Goal: Use online tool/utility: Utilize a website feature to perform a specific function

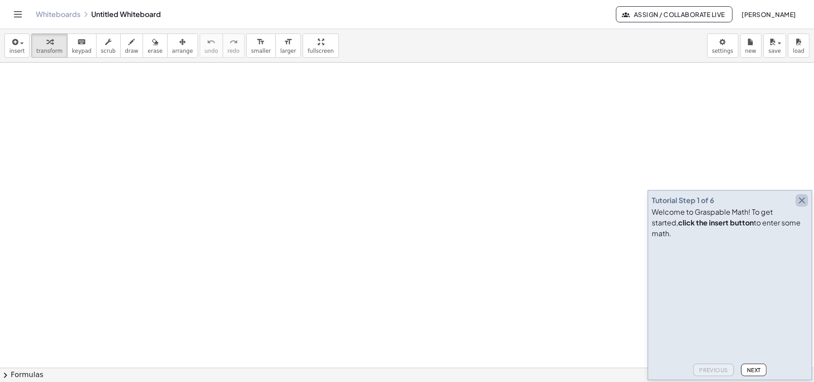
click at [802, 206] on icon "button" at bounding box center [802, 200] width 11 height 11
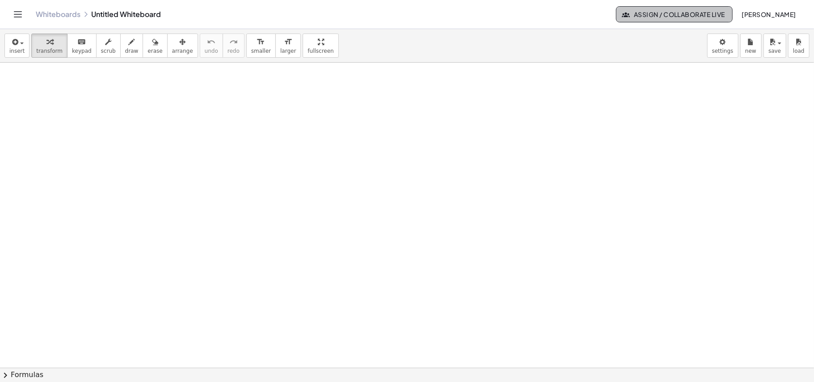
click at [652, 15] on span "Assign / Collaborate Live" at bounding box center [675, 14] width 102 height 8
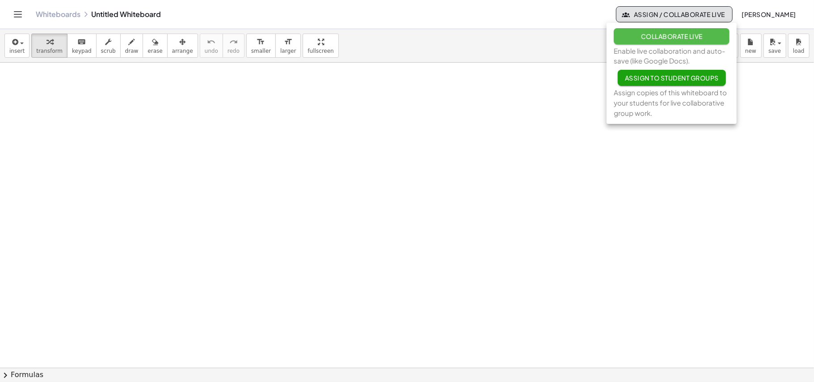
click at [652, 38] on span "Collaborate Live" at bounding box center [672, 36] width 62 height 8
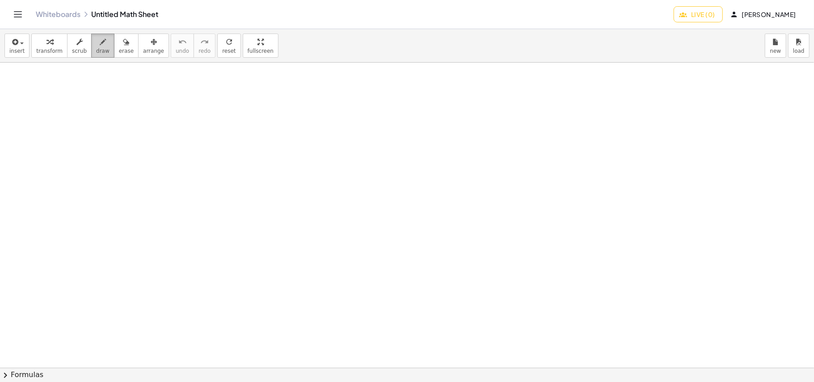
click at [98, 48] on span "draw" at bounding box center [102, 51] width 13 height 6
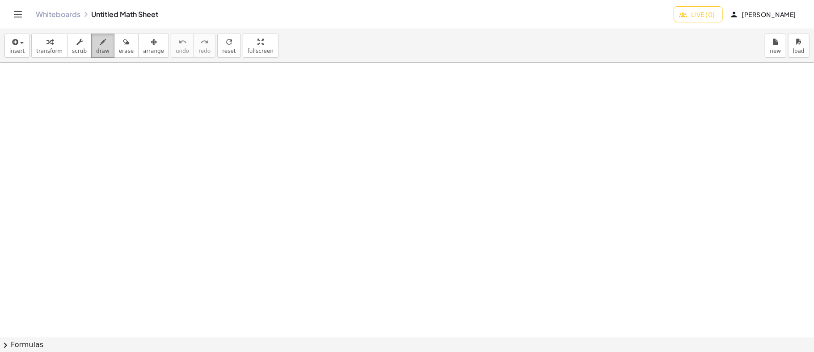
click at [100, 47] on icon "button" at bounding box center [103, 42] width 6 height 11
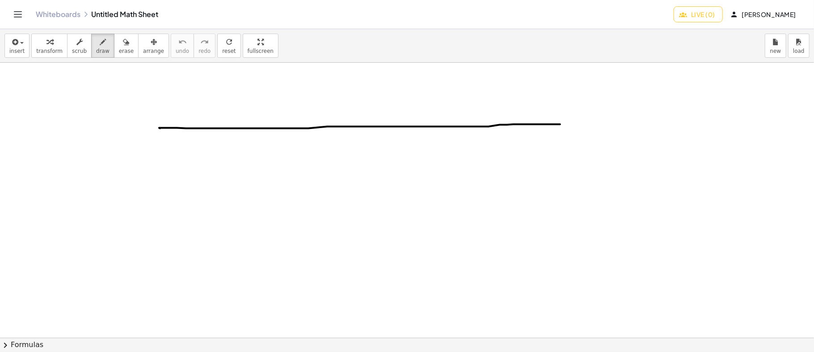
drag, startPoint x: 160, startPoint y: 128, endPoint x: 560, endPoint y: 124, distance: 400.3
drag, startPoint x: 343, startPoint y: 117, endPoint x: 339, endPoint y: 131, distance: 14.8
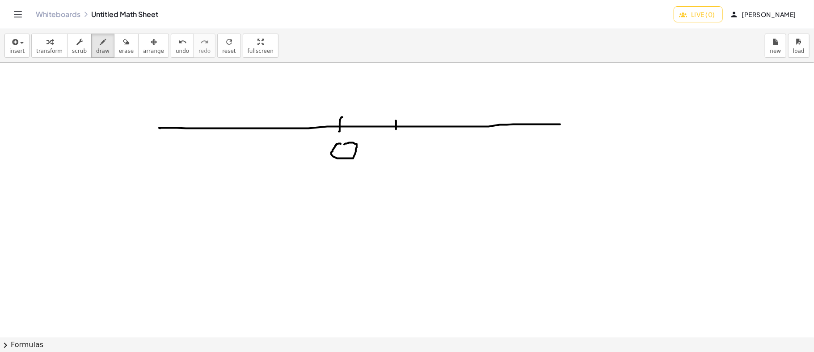
drag, startPoint x: 396, startPoint y: 120, endPoint x: 396, endPoint y: 129, distance: 8.5
drag, startPoint x: 393, startPoint y: 144, endPoint x: 399, endPoint y: 149, distance: 8.3
drag, startPoint x: 448, startPoint y: 122, endPoint x: 449, endPoint y: 127, distance: 5.2
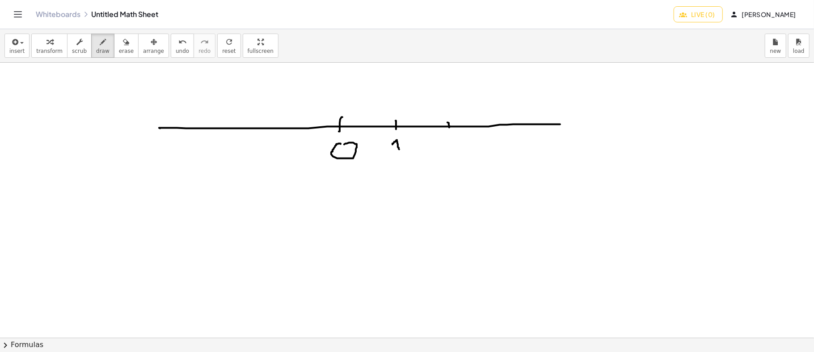
drag, startPoint x: 448, startPoint y: 136, endPoint x: 453, endPoint y: 146, distance: 11.2
drag, startPoint x: 496, startPoint y: 131, endPoint x: 499, endPoint y: 147, distance: 16.0
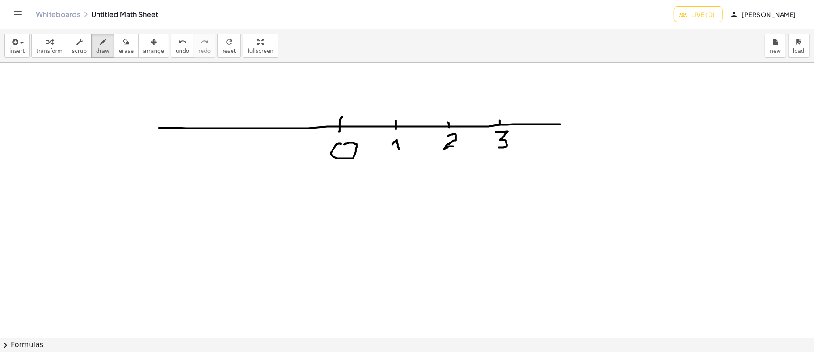
drag, startPoint x: 550, startPoint y: 116, endPoint x: 550, endPoint y: 125, distance: 8.9
drag, startPoint x: 552, startPoint y: 148, endPoint x: 555, endPoint y: 140, distance: 8.9
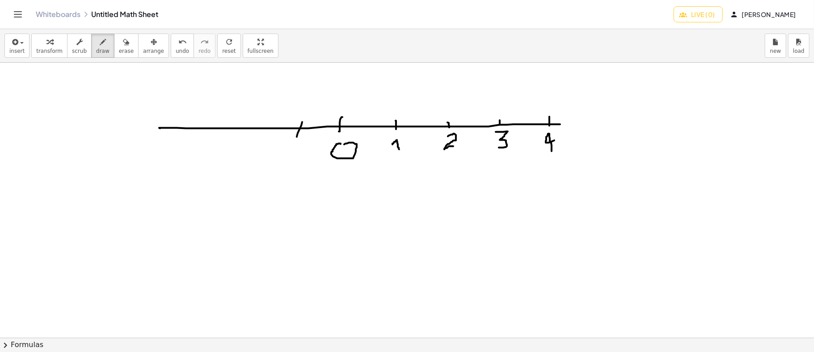
drag, startPoint x: 302, startPoint y: 122, endPoint x: 297, endPoint y: 136, distance: 15.7
drag, startPoint x: 285, startPoint y: 149, endPoint x: 301, endPoint y: 148, distance: 15.3
drag, startPoint x: 308, startPoint y: 146, endPoint x: 315, endPoint y: 154, distance: 10.8
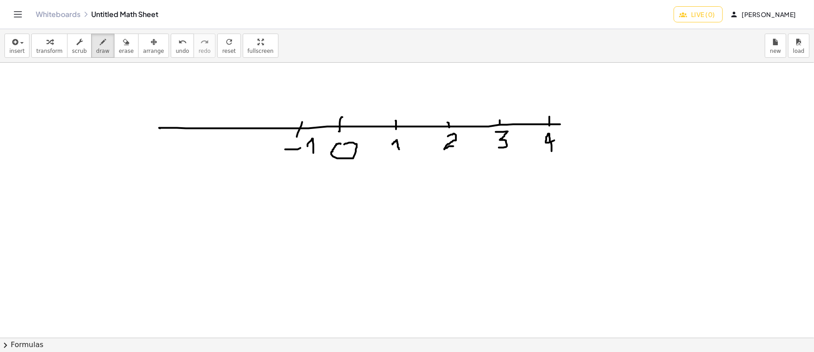
drag, startPoint x: 256, startPoint y: 120, endPoint x: 256, endPoint y: 126, distance: 5.4
drag, startPoint x: 251, startPoint y: 143, endPoint x: 262, endPoint y: 154, distance: 15.5
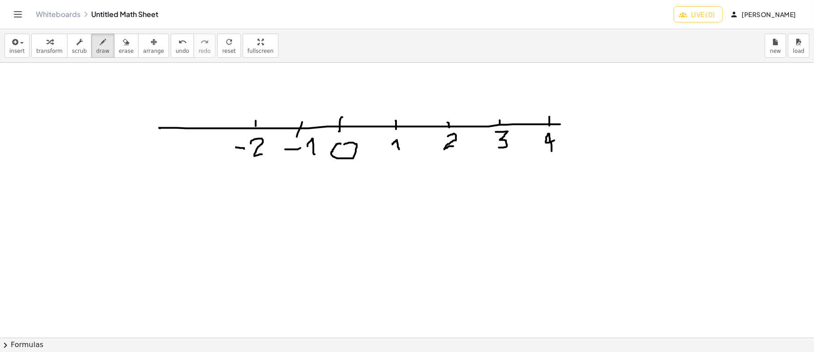
drag, startPoint x: 236, startPoint y: 147, endPoint x: 244, endPoint y: 148, distance: 8.2
drag, startPoint x: 213, startPoint y: 123, endPoint x: 213, endPoint y: 132, distance: 8.9
drag, startPoint x: 196, startPoint y: 150, endPoint x: 203, endPoint y: 150, distance: 6.7
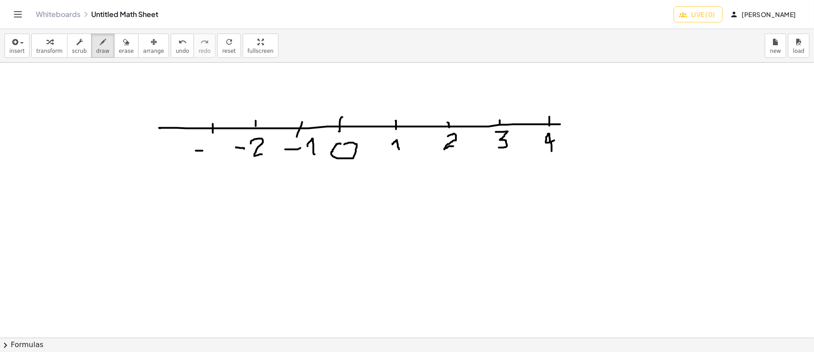
drag, startPoint x: 210, startPoint y: 140, endPoint x: 210, endPoint y: 158, distance: 17.9
drag, startPoint x: 174, startPoint y: 124, endPoint x: 174, endPoint y: 131, distance: 6.7
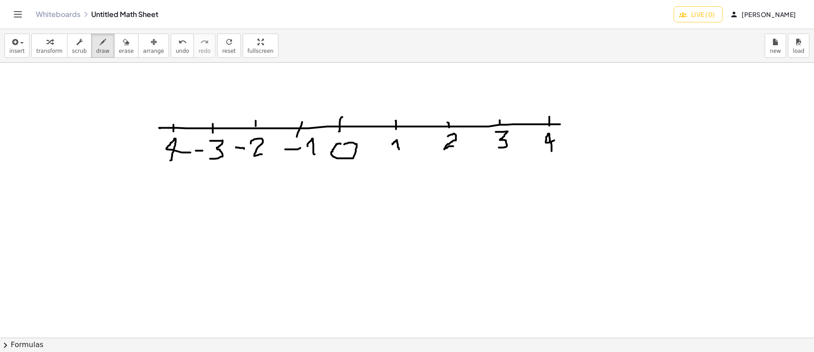
drag, startPoint x: 170, startPoint y: 160, endPoint x: 191, endPoint y: 152, distance: 21.7
drag, startPoint x: 257, startPoint y: 201, endPoint x: 269, endPoint y: 223, distance: 24.6
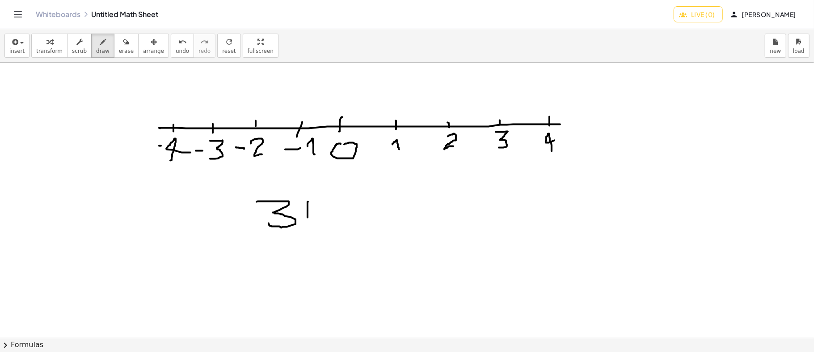
drag, startPoint x: 308, startPoint y: 201, endPoint x: 308, endPoint y: 217, distance: 15.7
drag, startPoint x: 302, startPoint y: 208, endPoint x: 309, endPoint y: 207, distance: 7.2
drag, startPoint x: 328, startPoint y: 215, endPoint x: 342, endPoint y: 218, distance: 14.3
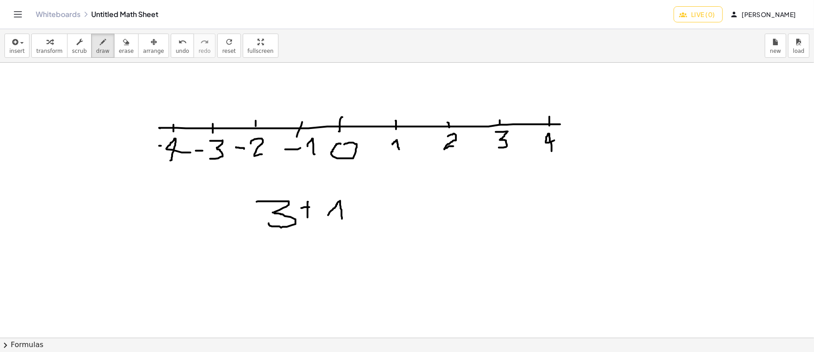
drag, startPoint x: 374, startPoint y: 205, endPoint x: 386, endPoint y: 205, distance: 12.5
drag, startPoint x: 377, startPoint y: 215, endPoint x: 405, endPoint y: 215, distance: 27.3
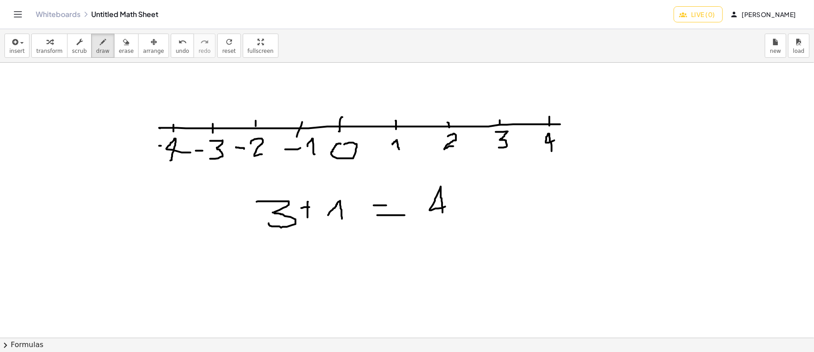
drag, startPoint x: 443, startPoint y: 212, endPoint x: 445, endPoint y: 206, distance: 6.4
drag, startPoint x: 504, startPoint y: 115, endPoint x: 500, endPoint y: 121, distance: 7.3
drag, startPoint x: 503, startPoint y: 117, endPoint x: 548, endPoint y: 119, distance: 45.2
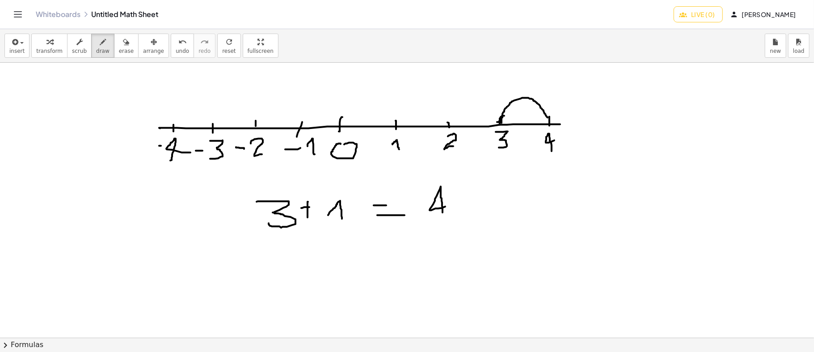
drag, startPoint x: 594, startPoint y: 115, endPoint x: 593, endPoint y: 128, distance: 13.0
drag, startPoint x: 589, startPoint y: 120, endPoint x: 606, endPoint y: 122, distance: 17.0
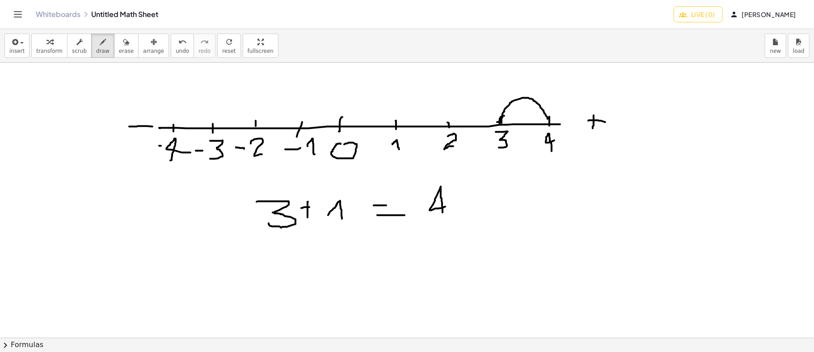
drag, startPoint x: 129, startPoint y: 126, endPoint x: 152, endPoint y: 126, distance: 23.3
drag, startPoint x: 271, startPoint y: 254, endPoint x: 276, endPoint y: 267, distance: 14.2
drag, startPoint x: 309, startPoint y: 262, endPoint x: 319, endPoint y: 262, distance: 10.3
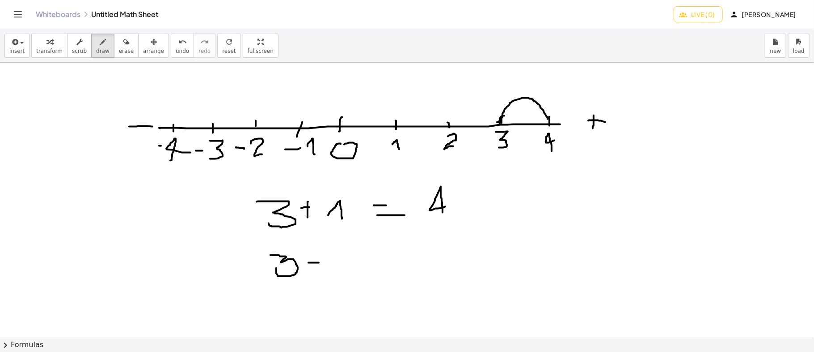
drag, startPoint x: 345, startPoint y: 271, endPoint x: 353, endPoint y: 262, distance: 12.0
drag, startPoint x: 385, startPoint y: 255, endPoint x: 396, endPoint y: 255, distance: 11.6
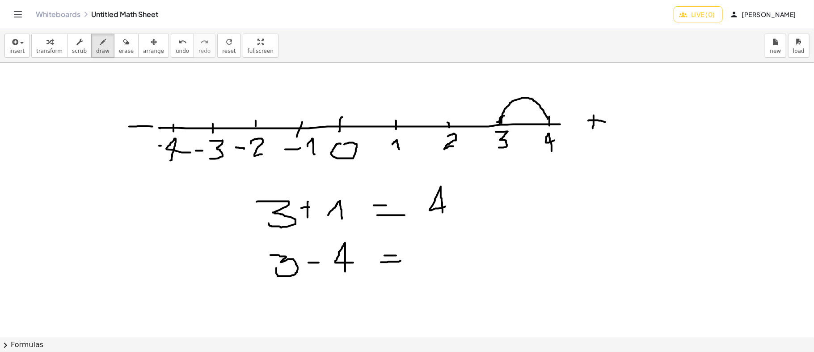
drag, startPoint x: 381, startPoint y: 262, endPoint x: 401, endPoint y: 260, distance: 19.7
drag, startPoint x: 496, startPoint y: 119, endPoint x: 309, endPoint y: 127, distance: 187.1
drag, startPoint x: 428, startPoint y: 259, endPoint x: 443, endPoint y: 259, distance: 14.3
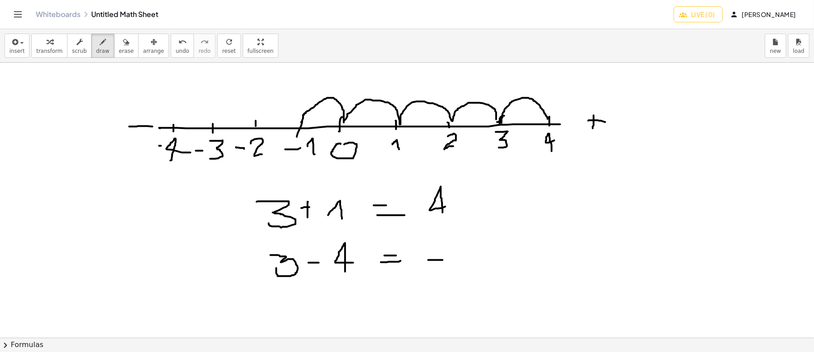
drag, startPoint x: 469, startPoint y: 267, endPoint x: 472, endPoint y: 256, distance: 12.2
click at [123, 45] on icon "button" at bounding box center [126, 42] width 6 height 11
drag, startPoint x: 494, startPoint y: 248, endPoint x: 472, endPoint y: 271, distance: 31.6
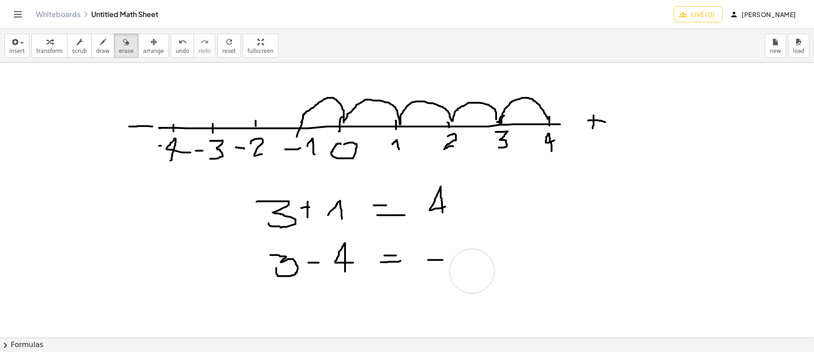
drag, startPoint x: 98, startPoint y: 44, endPoint x: 90, endPoint y: 55, distance: 13.4
click at [97, 45] on div "button" at bounding box center [102, 41] width 13 height 11
drag, startPoint x: 457, startPoint y: 254, endPoint x: 471, endPoint y: 265, distance: 17.9
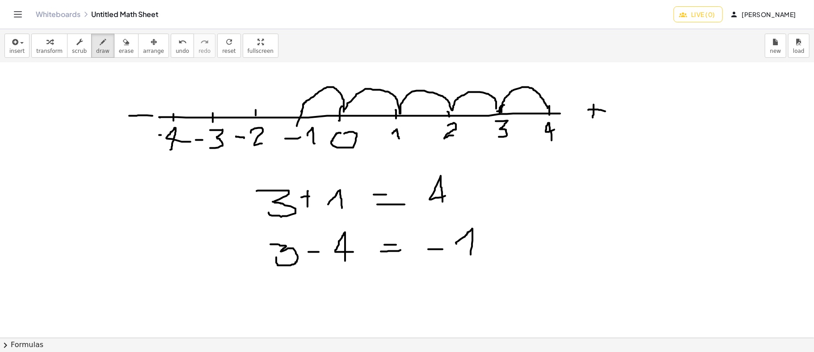
scroll to position [13, 0]
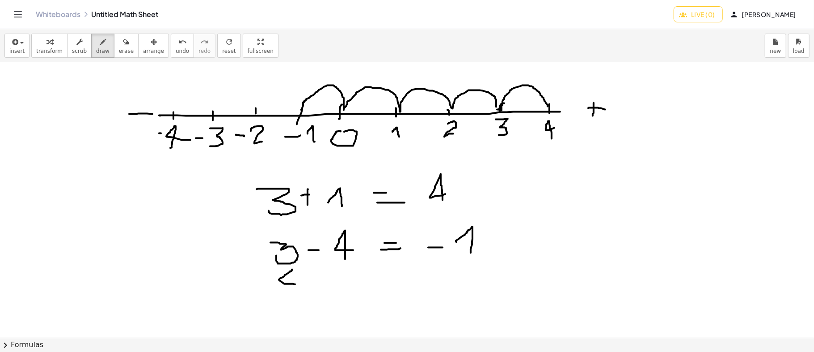
drag, startPoint x: 292, startPoint y: 269, endPoint x: 295, endPoint y: 284, distance: 14.6
click at [295, 284] on div at bounding box center [407, 355] width 814 height 610
drag, startPoint x: 338, startPoint y: 264, endPoint x: 344, endPoint y: 290, distance: 27.1
click at [344, 290] on div at bounding box center [407, 355] width 814 height 610
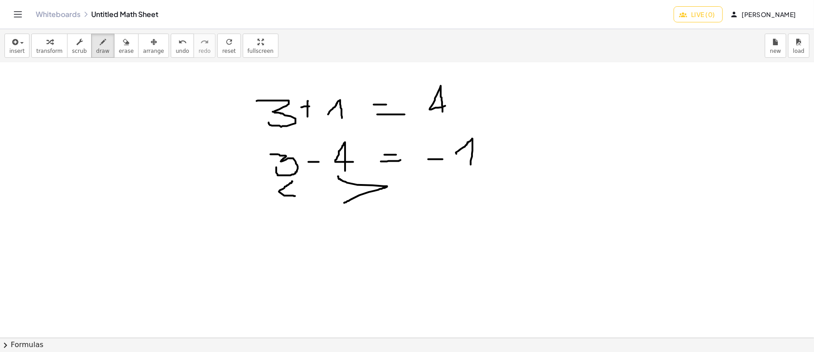
scroll to position [119, 0]
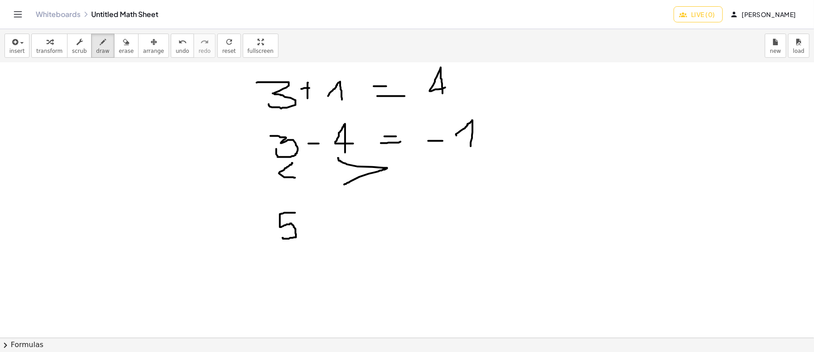
drag, startPoint x: 295, startPoint y: 212, endPoint x: 287, endPoint y: 229, distance: 19.2
click at [283, 233] on div at bounding box center [407, 249] width 814 height 610
drag, startPoint x: 311, startPoint y: 224, endPoint x: 324, endPoint y: 224, distance: 12.5
click at [324, 224] on div at bounding box center [407, 249] width 814 height 610
drag, startPoint x: 333, startPoint y: 212, endPoint x: 403, endPoint y: 222, distance: 70.5
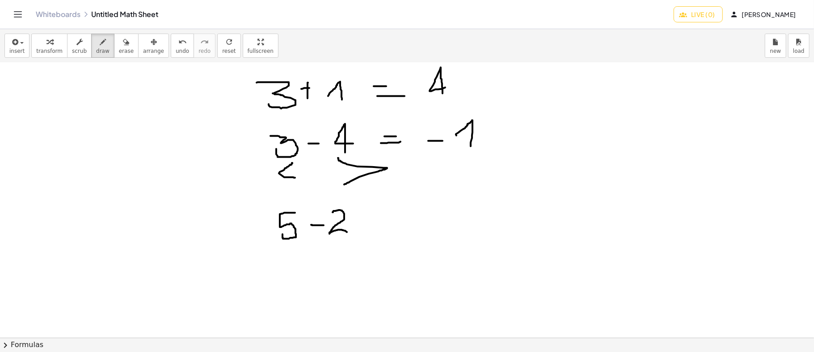
click at [353, 231] on div at bounding box center [407, 249] width 814 height 610
drag, startPoint x: 380, startPoint y: 214, endPoint x: 381, endPoint y: 222, distance: 8.6
click at [390, 214] on div at bounding box center [407, 249] width 814 height 610
drag, startPoint x: 380, startPoint y: 224, endPoint x: 396, endPoint y: 224, distance: 16.6
click at [396, 224] on div at bounding box center [407, 249] width 814 height 610
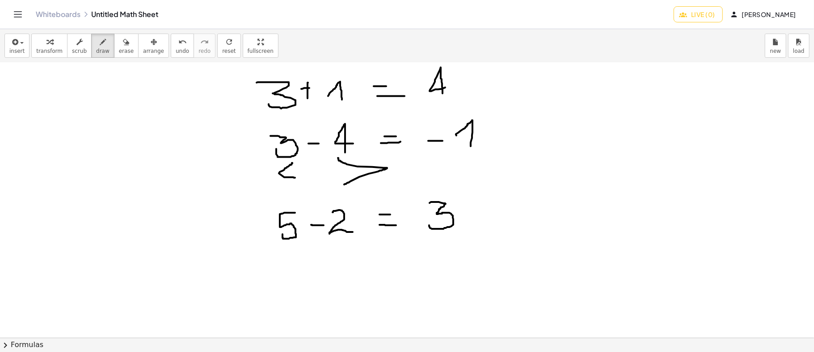
drag, startPoint x: 430, startPoint y: 202, endPoint x: 429, endPoint y: 224, distance: 22.4
click at [429, 224] on div at bounding box center [407, 249] width 814 height 610
drag, startPoint x: 280, startPoint y: 242, endPoint x: 286, endPoint y: 266, distance: 24.1
click at [286, 266] on div at bounding box center [407, 249] width 814 height 610
drag, startPoint x: 414, startPoint y: 208, endPoint x: 415, endPoint y: 224, distance: 16.2
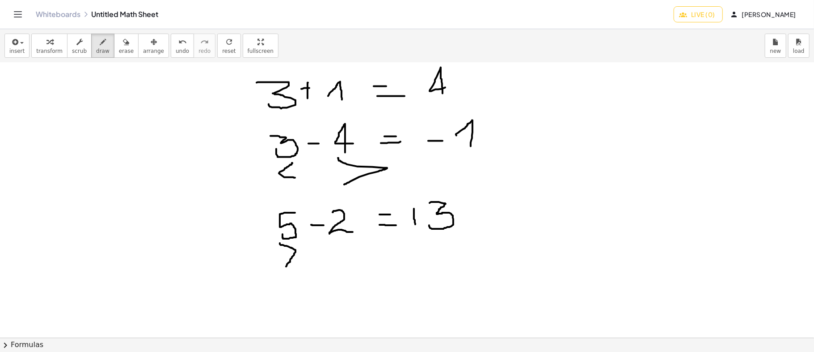
click at [415, 224] on div at bounding box center [407, 249] width 814 height 610
drag, startPoint x: 410, startPoint y: 216, endPoint x: 421, endPoint y: 215, distance: 11.7
click at [421, 215] on div at bounding box center [407, 249] width 814 height 610
click at [120, 48] on span "erase" at bounding box center [126, 51] width 15 height 6
click at [411, 212] on div at bounding box center [407, 249] width 814 height 610
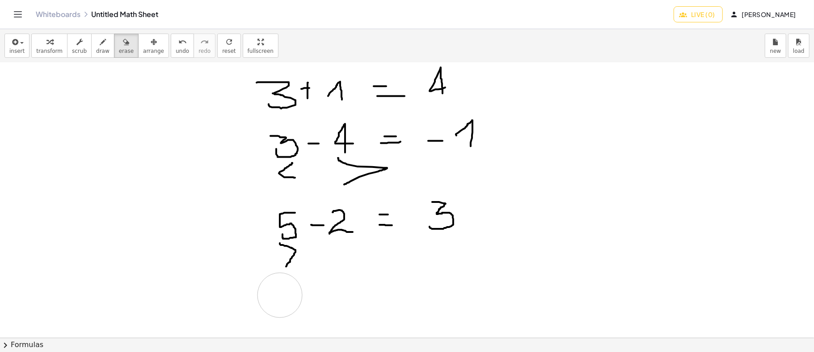
drag, startPoint x: 269, startPoint y: 293, endPoint x: 280, endPoint y: 294, distance: 11.2
click at [280, 294] on div at bounding box center [407, 249] width 814 height 610
click at [100, 45] on icon "button" at bounding box center [103, 42] width 6 height 11
drag, startPoint x: 253, startPoint y: 301, endPoint x: 268, endPoint y: 303, distance: 15.8
click at [268, 303] on div at bounding box center [407, 249] width 814 height 610
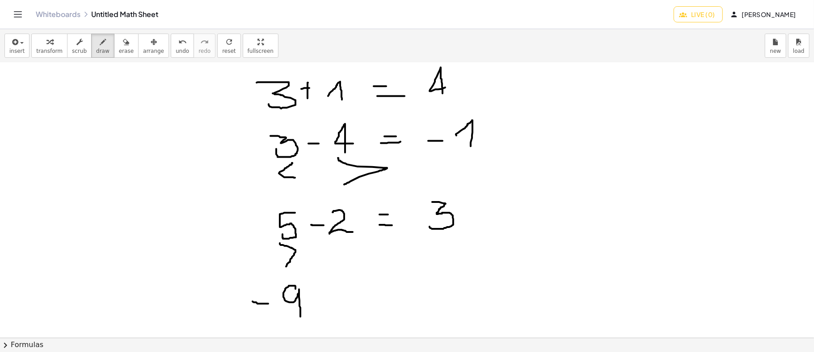
drag, startPoint x: 296, startPoint y: 288, endPoint x: 301, endPoint y: 316, distance: 28.2
click at [301, 316] on div at bounding box center [407, 249] width 814 height 610
drag, startPoint x: 322, startPoint y: 292, endPoint x: 322, endPoint y: 308, distance: 16.5
click at [322, 308] on div at bounding box center [407, 249] width 814 height 610
drag, startPoint x: 317, startPoint y: 301, endPoint x: 327, endPoint y: 301, distance: 10.7
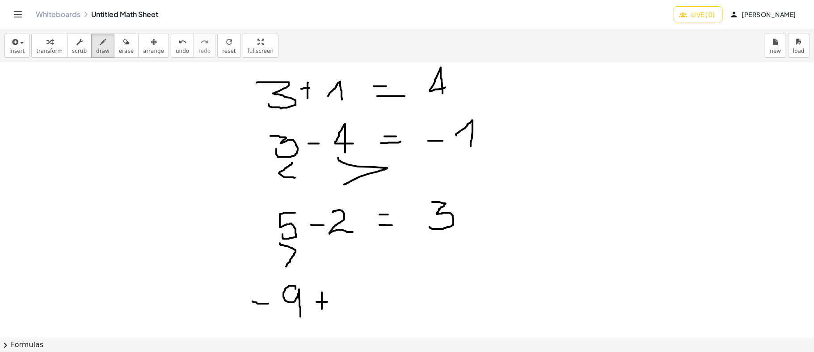
click at [327, 301] on div at bounding box center [407, 249] width 814 height 610
drag, startPoint x: 346, startPoint y: 288, endPoint x: 358, endPoint y: 288, distance: 12.1
click at [358, 288] on div at bounding box center [407, 249] width 814 height 610
drag, startPoint x: 345, startPoint y: 288, endPoint x: 344, endPoint y: 303, distance: 15.3
click at [344, 303] on div at bounding box center [407, 249] width 814 height 610
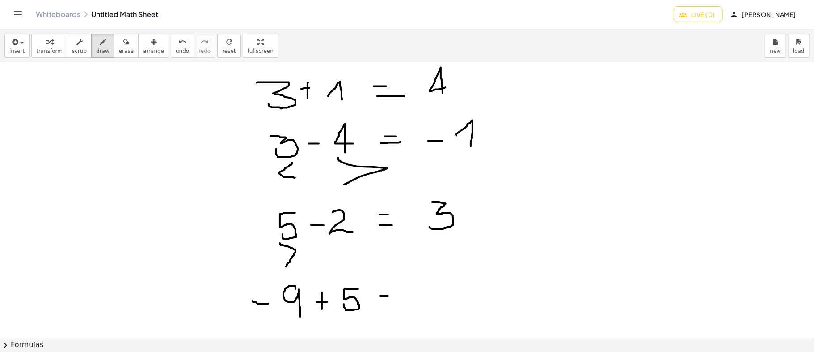
drag, startPoint x: 380, startPoint y: 295, endPoint x: 396, endPoint y: 295, distance: 15.7
click at [389, 295] on div at bounding box center [407, 249] width 814 height 610
drag, startPoint x: 379, startPoint y: 302, endPoint x: 395, endPoint y: 301, distance: 16.1
click at [395, 301] on div at bounding box center [407, 249] width 814 height 610
drag, startPoint x: 418, startPoint y: 298, endPoint x: 428, endPoint y: 297, distance: 10.7
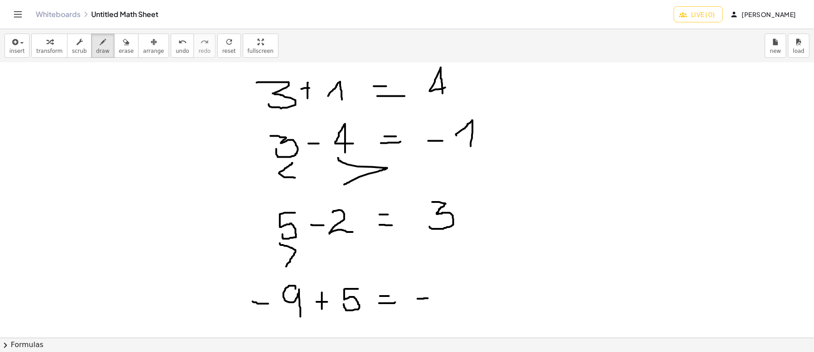
click at [428, 297] on div at bounding box center [407, 249] width 814 height 610
drag, startPoint x: 457, startPoint y: 303, endPoint x: 466, endPoint y: 294, distance: 12.6
click at [466, 294] on div at bounding box center [407, 249] width 814 height 610
drag, startPoint x: 267, startPoint y: 292, endPoint x: 412, endPoint y: 289, distance: 145.4
click at [412, 289] on div at bounding box center [407, 249] width 814 height 610
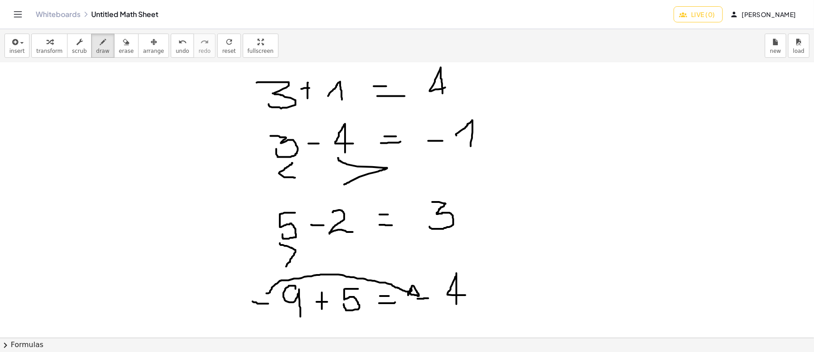
drag, startPoint x: 412, startPoint y: 286, endPoint x: 411, endPoint y: 292, distance: 6.4
click at [411, 292] on div at bounding box center [407, 249] width 814 height 610
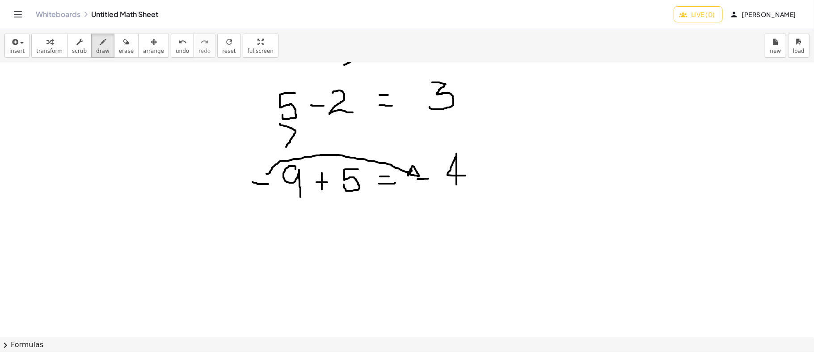
scroll to position [179, 0]
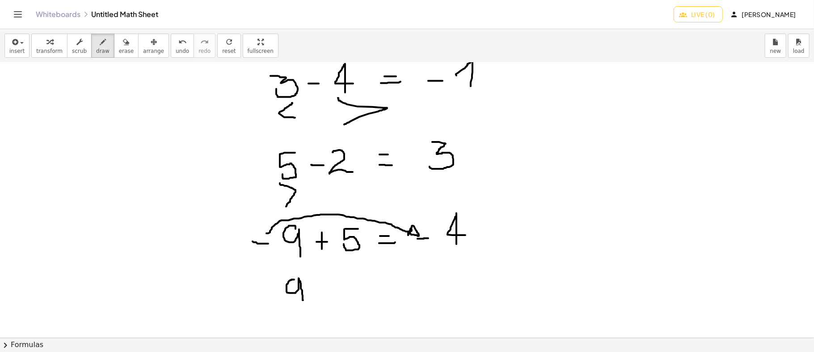
drag, startPoint x: 294, startPoint y: 279, endPoint x: 303, endPoint y: 300, distance: 22.4
click at [303, 300] on div at bounding box center [407, 189] width 814 height 610
drag, startPoint x: 324, startPoint y: 279, endPoint x: 326, endPoint y: 297, distance: 18.0
click at [326, 297] on div at bounding box center [407, 189] width 814 height 610
drag, startPoint x: 320, startPoint y: 288, endPoint x: 331, endPoint y: 287, distance: 11.3
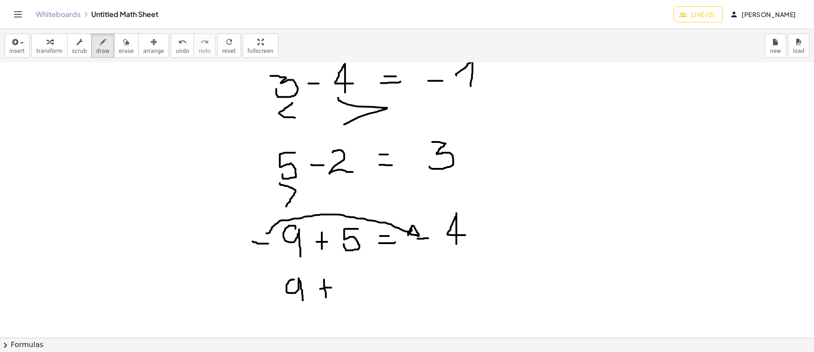
click at [331, 287] on div at bounding box center [407, 189] width 814 height 610
drag, startPoint x: 356, startPoint y: 268, endPoint x: 353, endPoint y: 297, distance: 29.3
click at [353, 297] on div at bounding box center [407, 189] width 814 height 610
drag, startPoint x: 354, startPoint y: 285, endPoint x: 364, endPoint y: 285, distance: 9.8
click at [364, 285] on div at bounding box center [407, 189] width 814 height 610
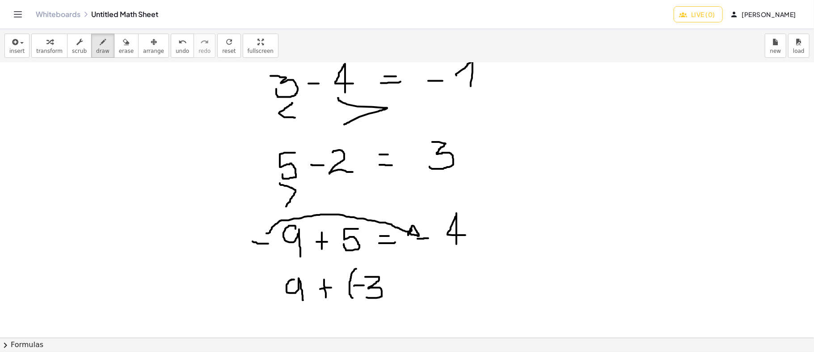
drag, startPoint x: 365, startPoint y: 276, endPoint x: 367, endPoint y: 297, distance: 20.6
click at [367, 297] on div at bounding box center [407, 189] width 814 height 610
drag, startPoint x: 380, startPoint y: 263, endPoint x: 386, endPoint y: 307, distance: 43.8
click at [386, 307] on div at bounding box center [407, 189] width 814 height 610
drag, startPoint x: 400, startPoint y: 280, endPoint x: 412, endPoint y: 280, distance: 12.5
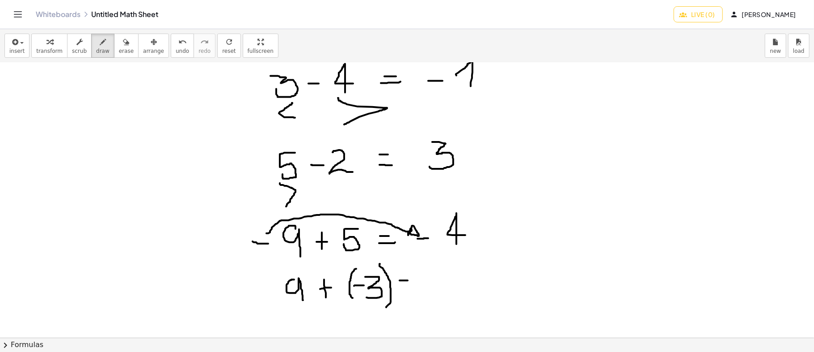
click at [412, 280] on div at bounding box center [407, 189] width 814 height 610
drag, startPoint x: 405, startPoint y: 290, endPoint x: 420, endPoint y: 290, distance: 15.7
click at [420, 290] on div at bounding box center [407, 189] width 814 height 610
drag, startPoint x: 634, startPoint y: 88, endPoint x: 637, endPoint y: 176, distance: 88.6
click at [635, 188] on div at bounding box center [407, 189] width 814 height 610
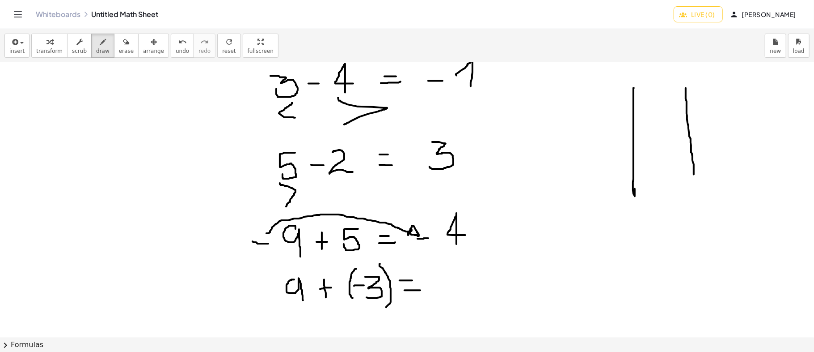
drag, startPoint x: 686, startPoint y: 88, endPoint x: 699, endPoint y: 186, distance: 99.2
click at [699, 190] on div at bounding box center [407, 189] width 814 height 610
drag, startPoint x: 568, startPoint y: 83, endPoint x: 575, endPoint y: 201, distance: 118.3
click at [575, 201] on div at bounding box center [407, 189] width 814 height 610
drag, startPoint x: 743, startPoint y: 83, endPoint x: 754, endPoint y: 178, distance: 95.4
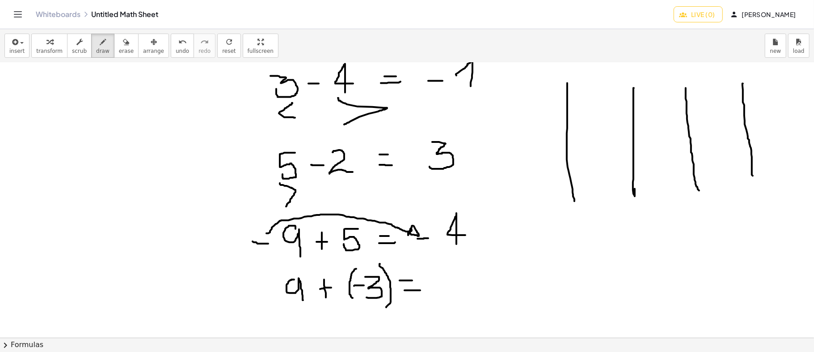
click at [754, 178] on div at bounding box center [407, 189] width 814 height 610
drag, startPoint x: 571, startPoint y: 84, endPoint x: 740, endPoint y: 77, distance: 169.2
click at [738, 76] on div at bounding box center [407, 189] width 814 height 610
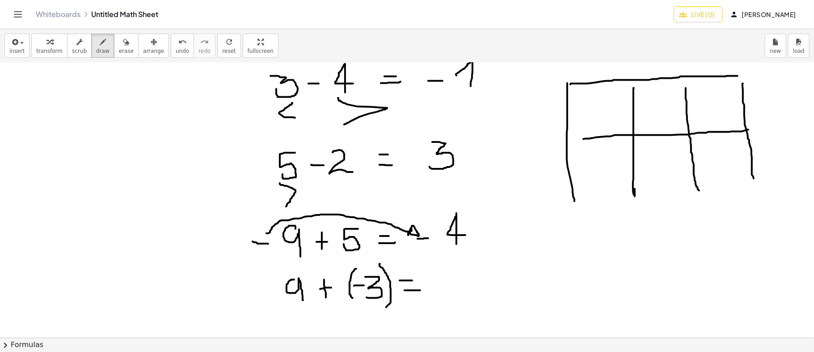
drag, startPoint x: 591, startPoint y: 138, endPoint x: 749, endPoint y: 129, distance: 158.1
click at [749, 129] on div at bounding box center [407, 189] width 814 height 610
drag, startPoint x: 566, startPoint y: 140, endPoint x: 591, endPoint y: 138, distance: 25.2
click at [591, 138] on div at bounding box center [407, 189] width 814 height 610
drag, startPoint x: 595, startPoint y: 103, endPoint x: 594, endPoint y: 119, distance: 16.1
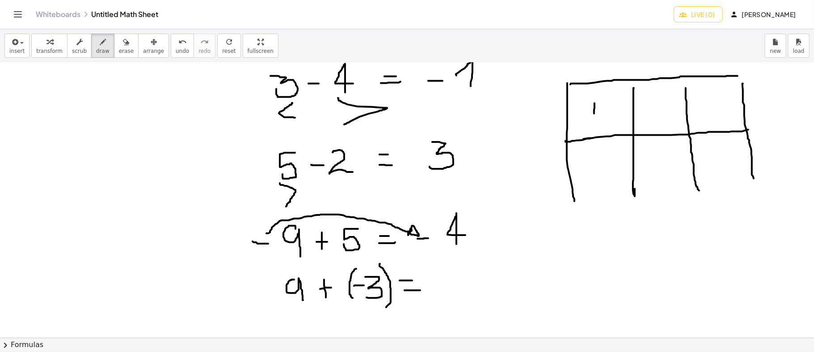
click at [594, 119] on div at bounding box center [407, 189] width 814 height 610
drag, startPoint x: 590, startPoint y: 112, endPoint x: 598, endPoint y: 111, distance: 8.1
click at [598, 111] on div at bounding box center [407, 189] width 814 height 610
drag, startPoint x: 658, startPoint y: 100, endPoint x: 662, endPoint y: 123, distance: 22.7
click at [662, 123] on div at bounding box center [407, 189] width 814 height 610
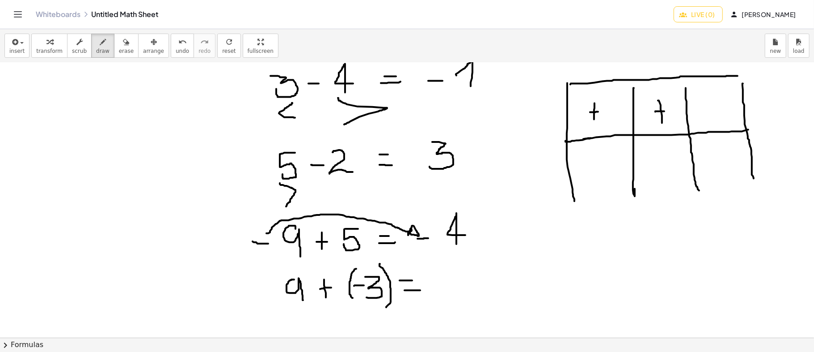
drag, startPoint x: 656, startPoint y: 111, endPoint x: 665, endPoint y: 111, distance: 9.0
click at [665, 111] on div at bounding box center [407, 189] width 814 height 610
drag, startPoint x: 712, startPoint y: 99, endPoint x: 715, endPoint y: 119, distance: 20.3
click at [715, 119] on div at bounding box center [407, 189] width 814 height 610
drag, startPoint x: 709, startPoint y: 106, endPoint x: 728, endPoint y: 108, distance: 19.3
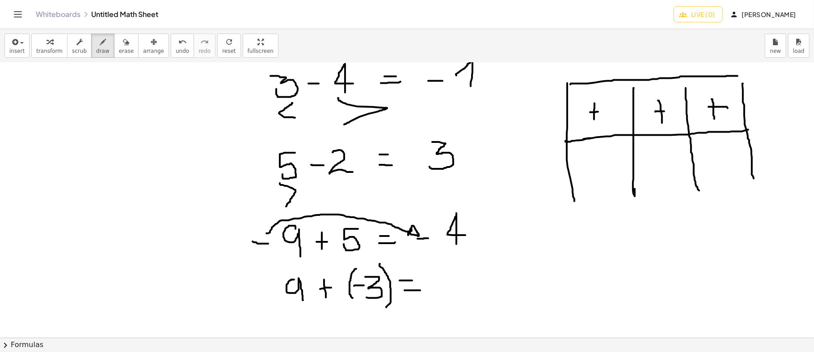
click at [728, 108] on div at bounding box center [407, 189] width 814 height 610
drag, startPoint x: 598, startPoint y: 160, endPoint x: 598, endPoint y: 176, distance: 16.5
click at [598, 176] on div at bounding box center [407, 189] width 814 height 610
drag, startPoint x: 592, startPoint y: 167, endPoint x: 603, endPoint y: 165, distance: 11.4
click at [603, 165] on div at bounding box center [407, 189] width 814 height 610
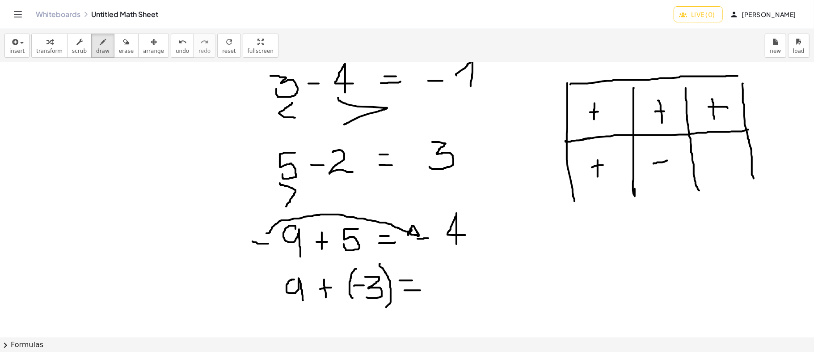
drag, startPoint x: 654, startPoint y: 163, endPoint x: 668, endPoint y: 160, distance: 14.2
click at [668, 160] on div at bounding box center [407, 189] width 814 height 610
drag, startPoint x: 711, startPoint y: 162, endPoint x: 731, endPoint y: 160, distance: 19.8
click at [731, 160] on div at bounding box center [407, 189] width 814 height 610
drag, startPoint x: 579, startPoint y: 201, endPoint x: 757, endPoint y: 182, distance: 179.1
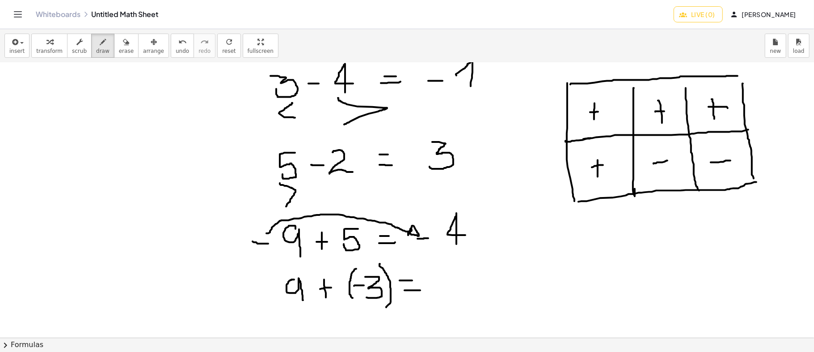
click at [757, 182] on div at bounding box center [407, 189] width 814 height 610
drag, startPoint x: 635, startPoint y: 194, endPoint x: 632, endPoint y: 237, distance: 43.5
click at [632, 242] on div at bounding box center [407, 189] width 814 height 610
drag, startPoint x: 697, startPoint y: 191, endPoint x: 655, endPoint y: 224, distance: 52.9
click at [693, 237] on div at bounding box center [407, 189] width 814 height 610
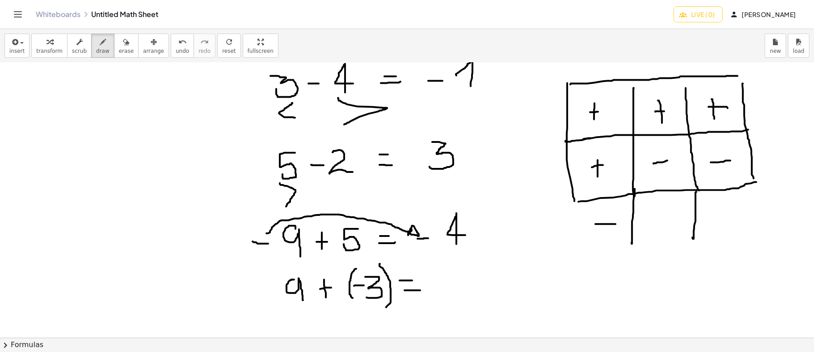
drag, startPoint x: 596, startPoint y: 224, endPoint x: 616, endPoint y: 224, distance: 20.1
click at [616, 224] on div at bounding box center [407, 189] width 814 height 610
drag, startPoint x: 655, startPoint y: 222, endPoint x: 677, endPoint y: 219, distance: 22.1
click at [677, 219] on div at bounding box center [407, 189] width 814 height 610
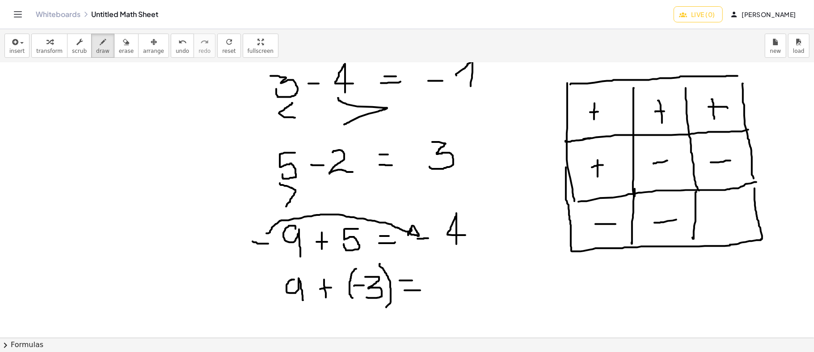
drag, startPoint x: 566, startPoint y: 167, endPoint x: 755, endPoint y: 187, distance: 189.8
click at [755, 187] on div at bounding box center [407, 189] width 814 height 610
drag, startPoint x: 721, startPoint y: 208, endPoint x: 721, endPoint y: 230, distance: 21.9
click at [721, 230] on div at bounding box center [407, 189] width 814 height 610
drag, startPoint x: 713, startPoint y: 217, endPoint x: 730, endPoint y: 214, distance: 17.8
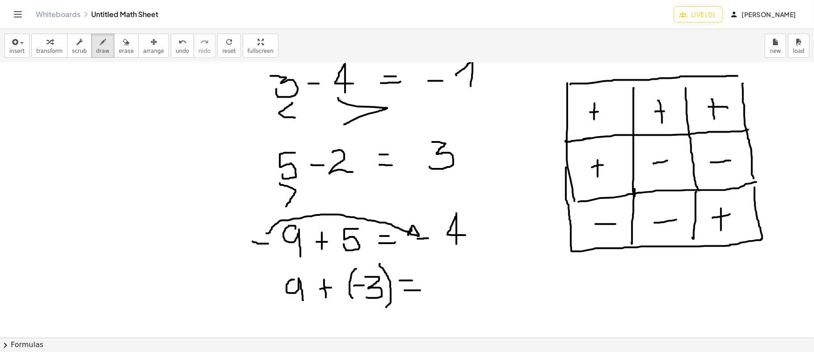
click at [730, 214] on div at bounding box center [407, 189] width 814 height 610
click at [682, 108] on div at bounding box center [407, 189] width 814 height 610
click at [686, 161] on div at bounding box center [407, 189] width 814 height 610
click at [690, 215] on div at bounding box center [407, 189] width 814 height 610
drag, startPoint x: 569, startPoint y: 250, endPoint x: 755, endPoint y: 238, distance: 186.4
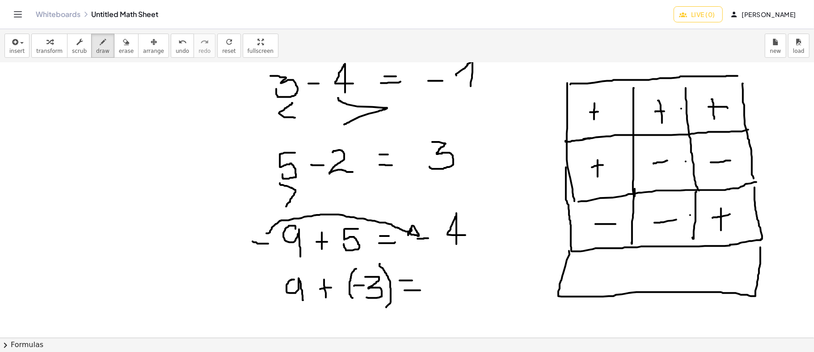
click at [759, 238] on div at bounding box center [407, 189] width 814 height 610
drag, startPoint x: 631, startPoint y: 247, endPoint x: 629, endPoint y: 288, distance: 41.2
click at [629, 288] on div at bounding box center [407, 189] width 814 height 610
drag, startPoint x: 593, startPoint y: 272, endPoint x: 606, endPoint y: 272, distance: 13.4
click at [606, 272] on div at bounding box center [407, 189] width 814 height 610
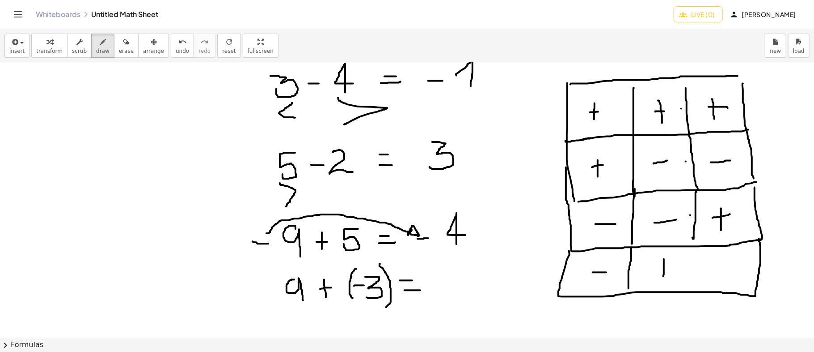
drag, startPoint x: 664, startPoint y: 258, endPoint x: 664, endPoint y: 276, distance: 17.4
click at [664, 276] on div at bounding box center [407, 189] width 814 height 610
drag, startPoint x: 657, startPoint y: 267, endPoint x: 705, endPoint y: 250, distance: 50.9
click at [671, 267] on div at bounding box center [407, 189] width 814 height 610
drag, startPoint x: 693, startPoint y: 244, endPoint x: 694, endPoint y: 283, distance: 38.9
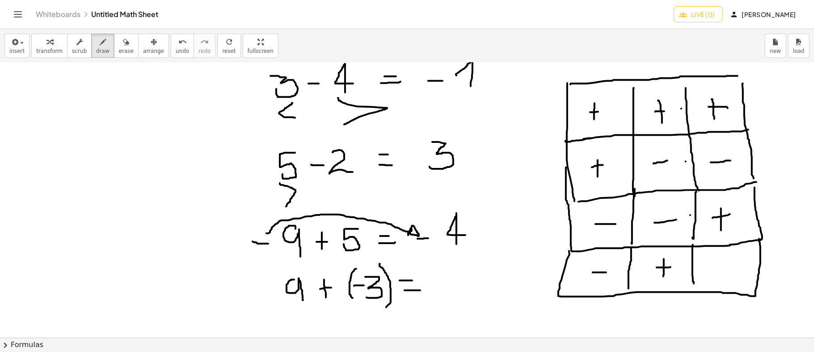
click at [694, 283] on div at bounding box center [407, 189] width 814 height 610
drag, startPoint x: 718, startPoint y: 271, endPoint x: 737, endPoint y: 267, distance: 19.9
click at [737, 267] on div at bounding box center [407, 189] width 814 height 610
drag, startPoint x: 567, startPoint y: 107, endPoint x: 568, endPoint y: 228, distance: 120.3
click at [568, 228] on div at bounding box center [407, 189] width 814 height 610
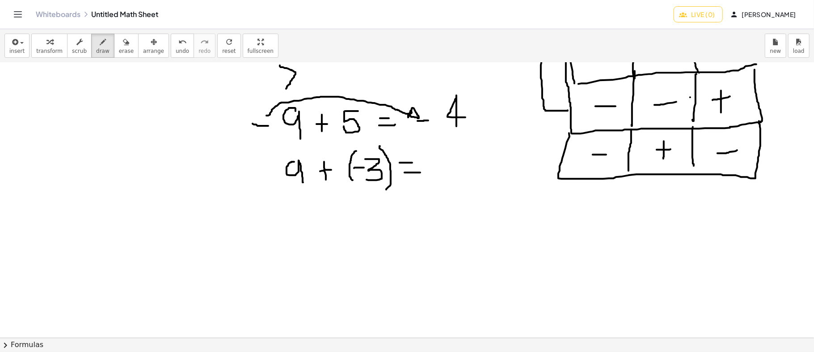
scroll to position [298, 0]
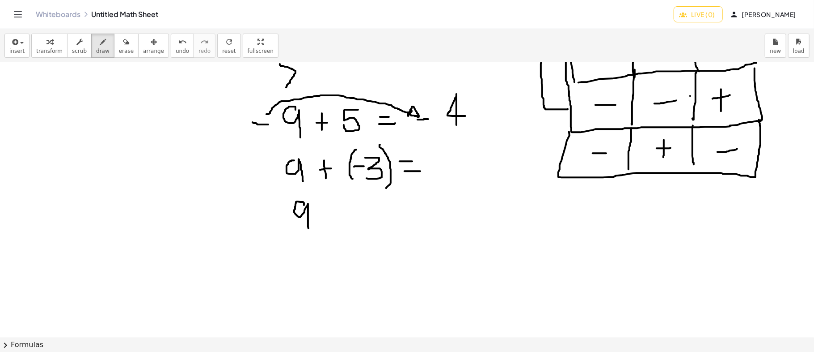
drag, startPoint x: 304, startPoint y: 204, endPoint x: 309, endPoint y: 228, distance: 23.7
click at [309, 228] on div at bounding box center [407, 70] width 814 height 610
drag, startPoint x: 328, startPoint y: 214, endPoint x: 354, endPoint y: 216, distance: 26.0
click at [354, 216] on div at bounding box center [407, 70] width 814 height 610
drag, startPoint x: 360, startPoint y: 206, endPoint x: 364, endPoint y: 221, distance: 15.1
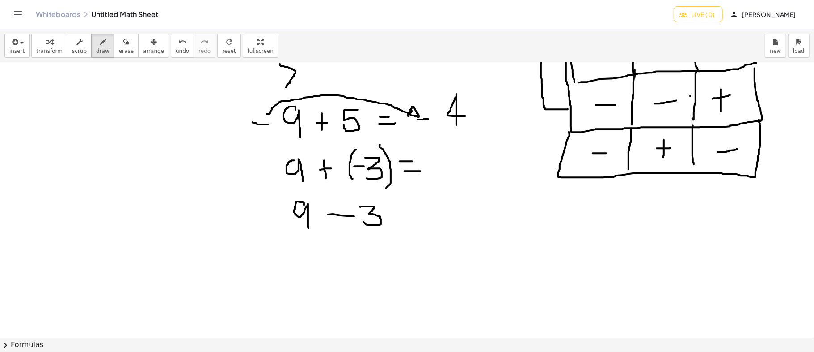
click at [364, 221] on div at bounding box center [407, 70] width 814 height 610
drag, startPoint x: 408, startPoint y: 209, endPoint x: 419, endPoint y: 209, distance: 11.6
click at [419, 209] on div at bounding box center [407, 70] width 814 height 610
drag, startPoint x: 406, startPoint y: 216, endPoint x: 420, endPoint y: 217, distance: 14.4
click at [420, 217] on div at bounding box center [407, 70] width 814 height 610
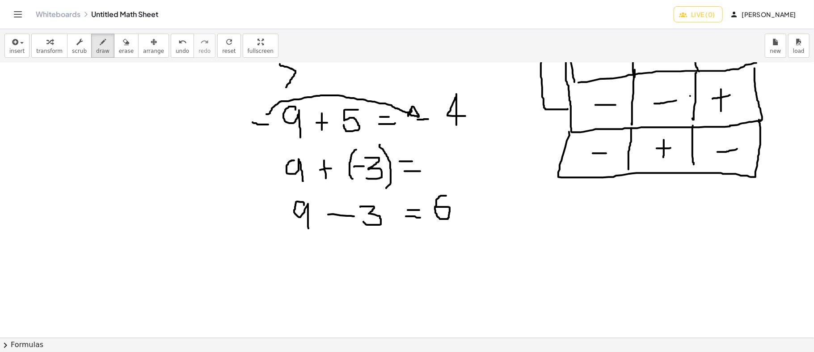
drag, startPoint x: 446, startPoint y: 195, endPoint x: 435, endPoint y: 206, distance: 15.8
click at [435, 206] on div at bounding box center [407, 70] width 814 height 610
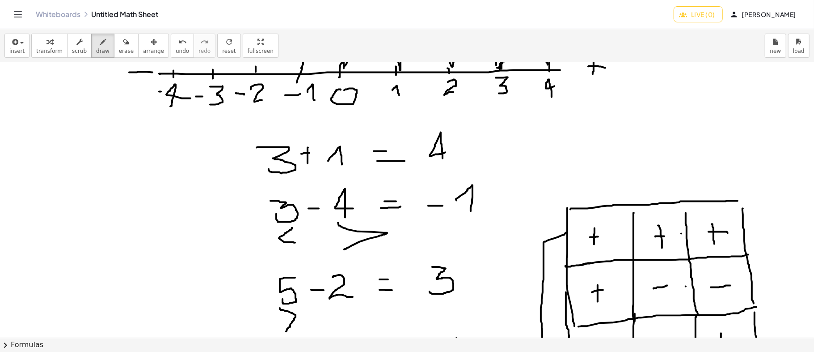
scroll to position [72, 0]
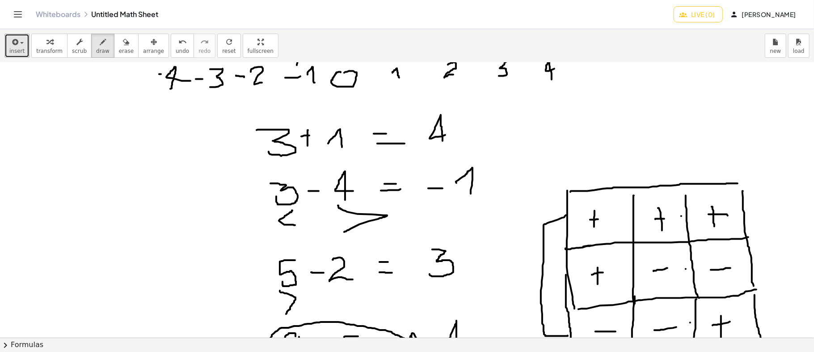
click at [24, 47] on button "insert" at bounding box center [16, 46] width 25 height 24
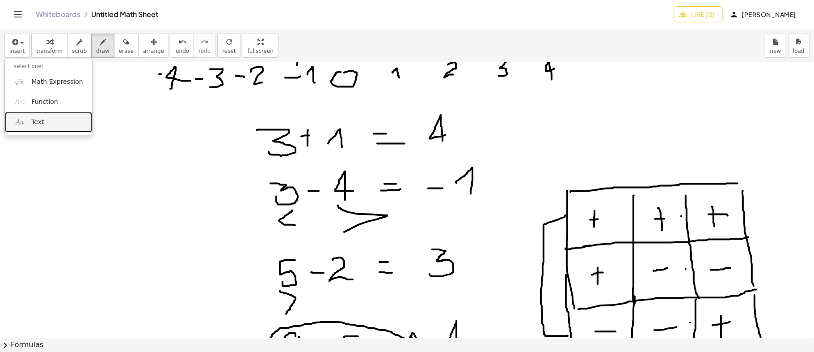
click at [40, 120] on span "Text" at bounding box center [37, 122] width 13 height 9
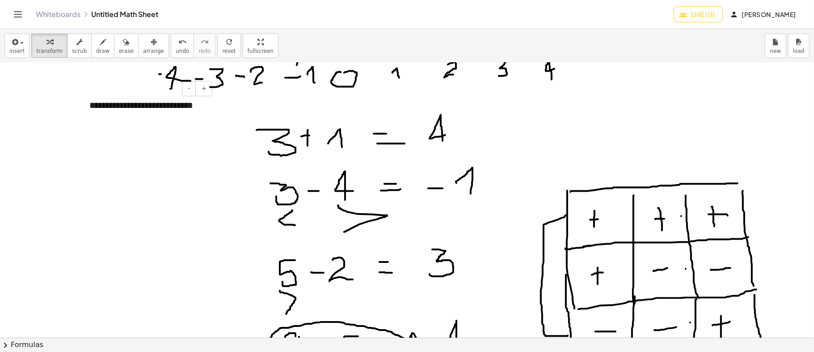
click at [173, 106] on div "**********" at bounding box center [147, 105] width 134 height 31
click at [103, 158] on div at bounding box center [407, 296] width 814 height 610
drag, startPoint x: 118, startPoint y: 113, endPoint x: 120, endPoint y: 107, distance: 5.7
click at [120, 113] on div "**********" at bounding box center [147, 111] width 134 height 43
click at [143, 53] on span "arrange" at bounding box center [153, 51] width 21 height 6
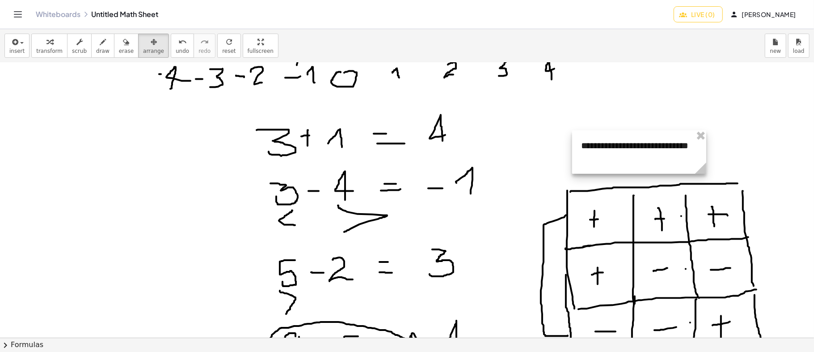
drag, startPoint x: 172, startPoint y: 100, endPoint x: 664, endPoint y: 140, distance: 493.6
click at [664, 140] on div at bounding box center [639, 151] width 134 height 43
click at [596, 152] on div at bounding box center [639, 151] width 134 height 43
click at [597, 151] on div at bounding box center [641, 151] width 134 height 43
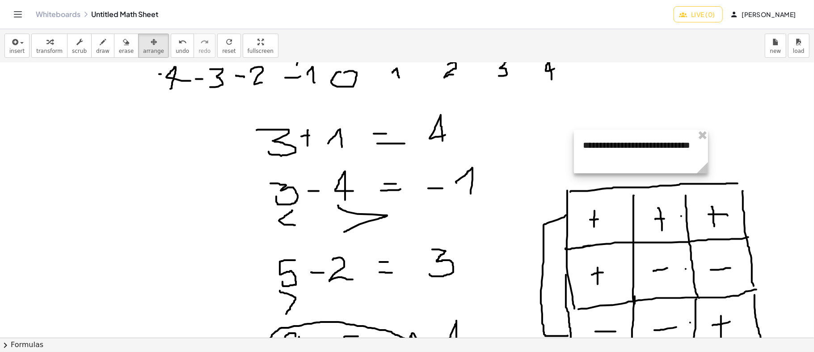
click at [597, 151] on div at bounding box center [641, 151] width 134 height 43
click at [678, 148] on div at bounding box center [641, 151] width 134 height 43
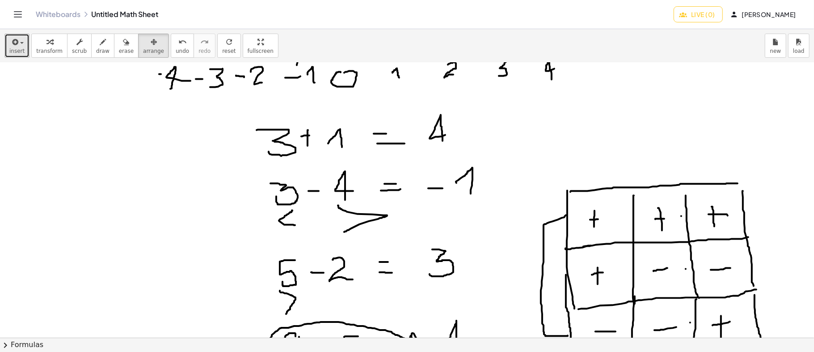
click at [21, 48] on span "insert" at bounding box center [16, 51] width 15 height 6
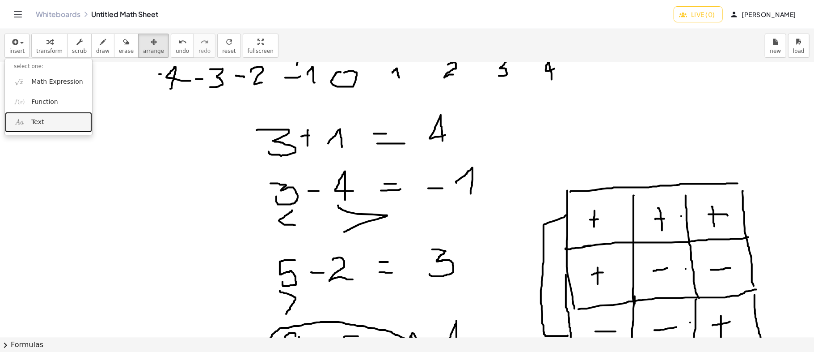
click at [34, 120] on span "Text" at bounding box center [37, 122] width 13 height 9
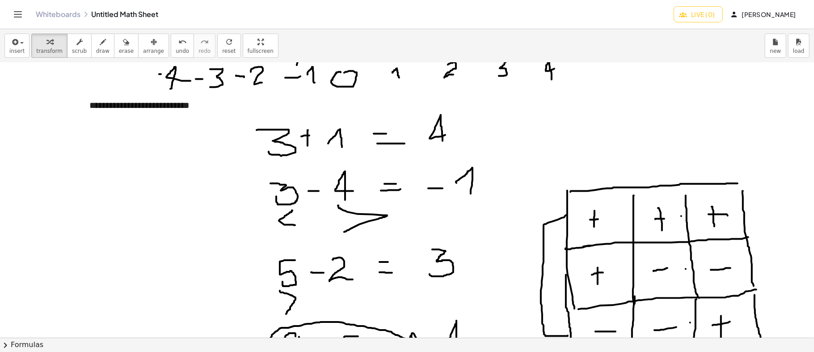
click at [252, 165] on div at bounding box center [407, 296] width 814 height 610
click at [195, 112] on div at bounding box center [147, 117] width 116 height 13
click at [151, 46] on icon "button" at bounding box center [154, 42] width 6 height 11
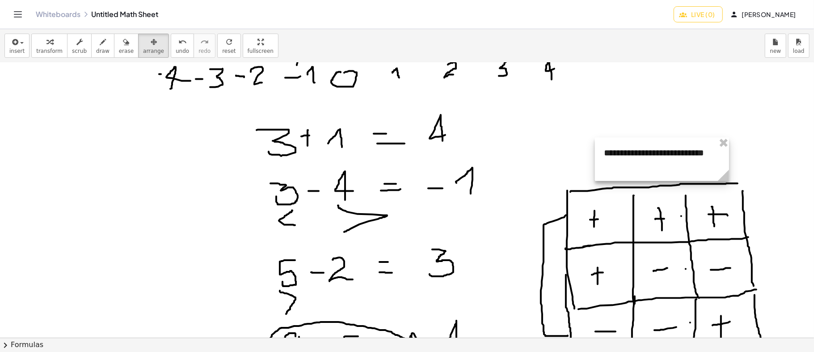
drag, startPoint x: 169, startPoint y: 99, endPoint x: 686, endPoint y: 149, distance: 518.9
click at [684, 148] on div at bounding box center [662, 158] width 134 height 43
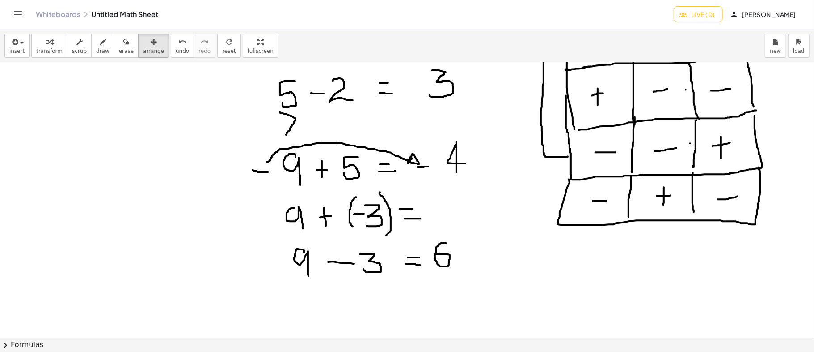
scroll to position [335, 0]
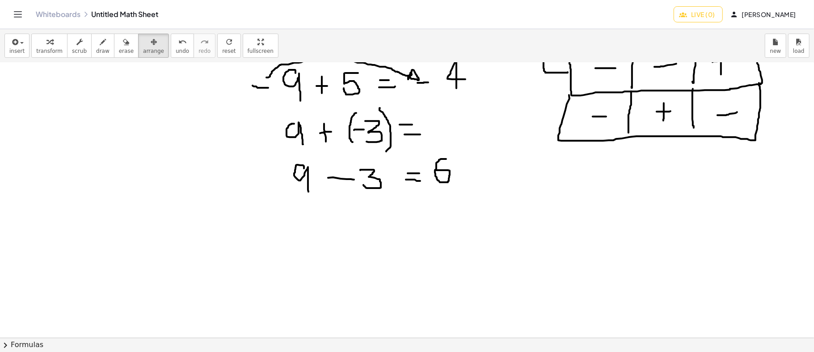
drag, startPoint x: 238, startPoint y: 250, endPoint x: 251, endPoint y: 235, distance: 20.0
click at [251, 235] on div at bounding box center [407, 140] width 814 height 824
click at [96, 37] on div "button" at bounding box center [102, 41] width 13 height 11
drag, startPoint x: 208, startPoint y: 258, endPoint x: 221, endPoint y: 267, distance: 15.5
click at [221, 267] on div at bounding box center [407, 140] width 814 height 824
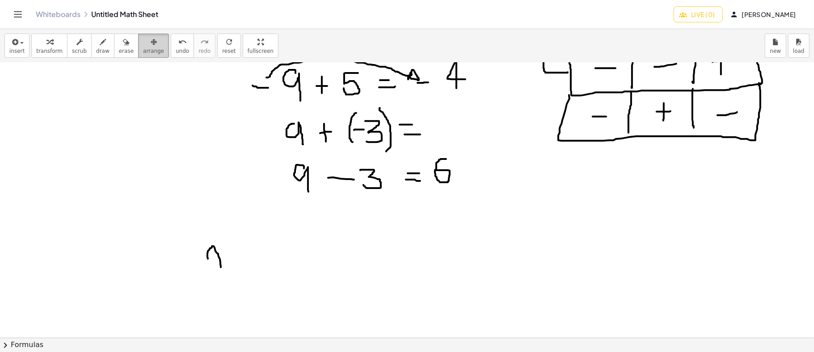
click at [151, 42] on icon "button" at bounding box center [154, 42] width 6 height 11
drag, startPoint x: 256, startPoint y: 243, endPoint x: 229, endPoint y: 238, distance: 27.7
click at [235, 247] on div at bounding box center [407, 140] width 814 height 824
click at [123, 43] on icon "button" at bounding box center [126, 42] width 6 height 11
drag, startPoint x: 262, startPoint y: 253, endPoint x: 229, endPoint y: 258, distance: 33.2
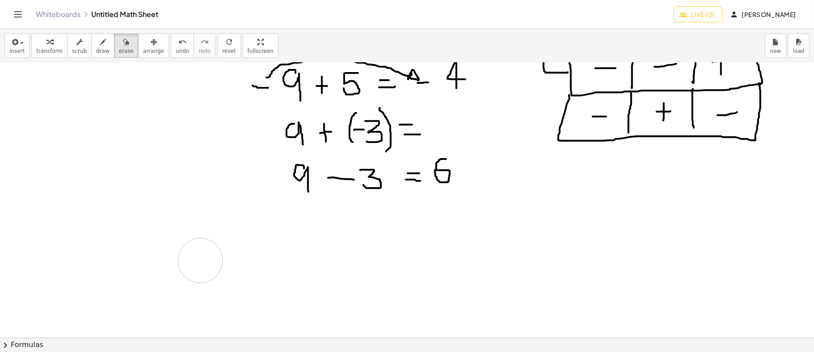
click at [233, 261] on div at bounding box center [407, 140] width 814 height 824
click at [101, 46] on button "draw" at bounding box center [102, 46] width 23 height 24
drag, startPoint x: 182, startPoint y: 241, endPoint x: 192, endPoint y: 244, distance: 10.1
click at [192, 244] on div at bounding box center [407, 140] width 814 height 824
drag, startPoint x: 199, startPoint y: 233, endPoint x: 206, endPoint y: 250, distance: 19.4
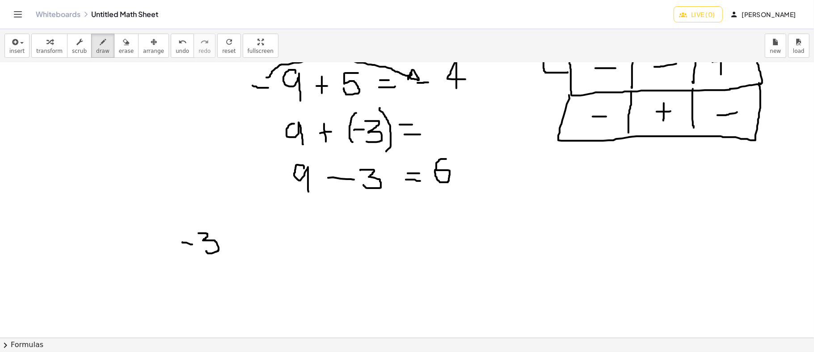
click at [206, 250] on div at bounding box center [407, 140] width 814 height 824
drag, startPoint x: 171, startPoint y: 261, endPoint x: 246, endPoint y: 268, distance: 75.0
click at [246, 268] on div at bounding box center [407, 140] width 814 height 824
drag, startPoint x: 206, startPoint y: 283, endPoint x: 225, endPoint y: 297, distance: 23.7
click at [225, 297] on div at bounding box center [407, 140] width 814 height 824
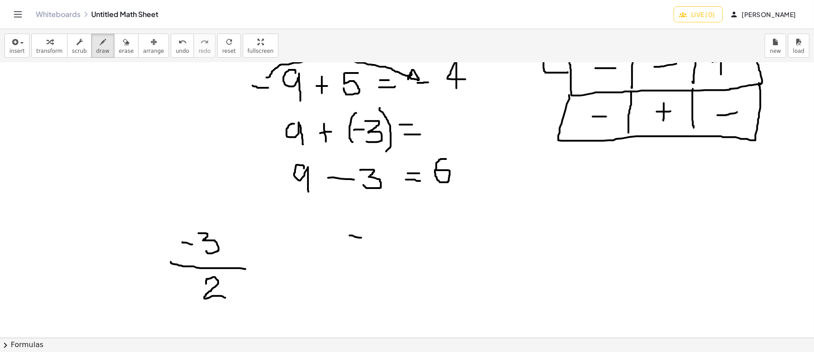
drag, startPoint x: 350, startPoint y: 235, endPoint x: 361, endPoint y: 237, distance: 11.8
click at [361, 237] on div at bounding box center [407, 140] width 814 height 824
drag, startPoint x: 364, startPoint y: 229, endPoint x: 365, endPoint y: 249, distance: 19.3
click at [365, 249] on div at bounding box center [407, 140] width 814 height 824
click at [399, 229] on div at bounding box center [407, 140] width 814 height 824
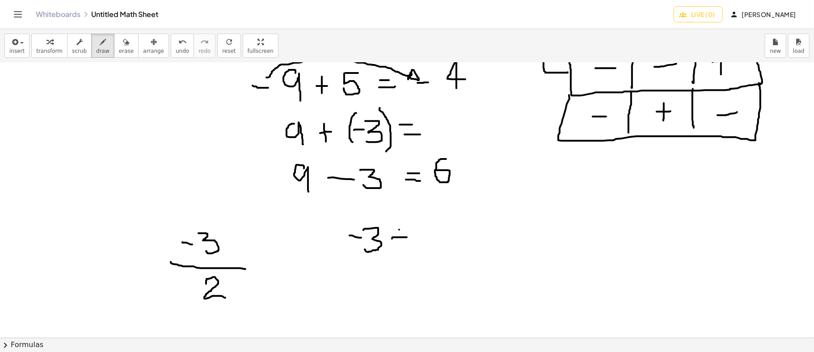
drag, startPoint x: 392, startPoint y: 238, endPoint x: 414, endPoint y: 237, distance: 21.5
click at [414, 237] on div at bounding box center [407, 140] width 814 height 824
click at [402, 243] on div at bounding box center [407, 140] width 814 height 824
drag, startPoint x: 427, startPoint y: 229, endPoint x: 442, endPoint y: 246, distance: 22.5
click at [442, 246] on div at bounding box center [407, 140] width 814 height 824
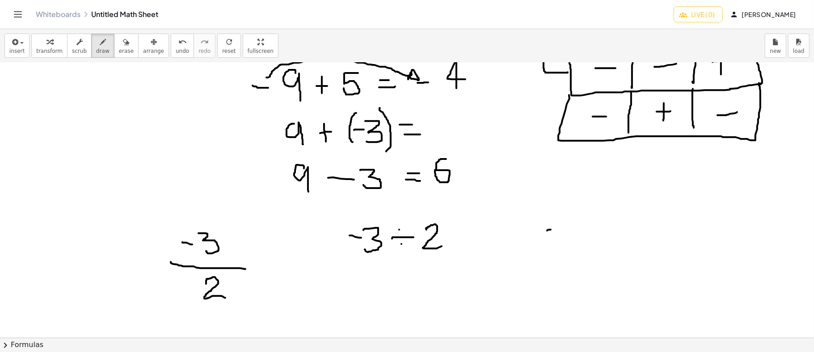
click at [551, 229] on div at bounding box center [407, 140] width 814 height 824
drag, startPoint x: 556, startPoint y: 216, endPoint x: 564, endPoint y: 220, distance: 8.6
click at [564, 220] on div at bounding box center [407, 140] width 814 height 824
drag, startPoint x: 563, startPoint y: 219, endPoint x: 556, endPoint y: 240, distance: 21.9
click at [556, 240] on div at bounding box center [407, 140] width 814 height 824
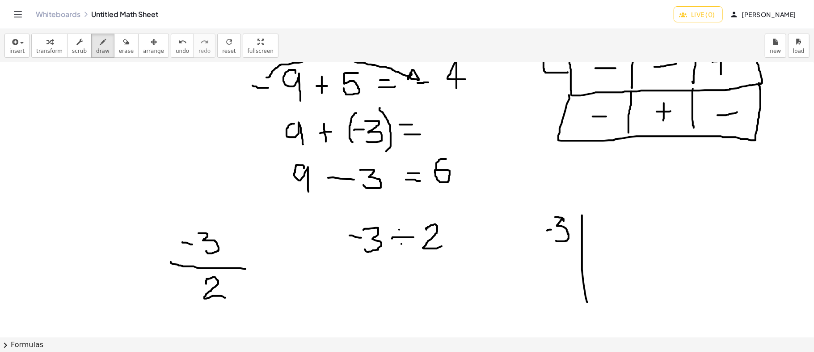
drag, startPoint x: 582, startPoint y: 215, endPoint x: 579, endPoint y: 258, distance: 43.5
click at [587, 289] on div at bounding box center [407, 140] width 814 height 824
drag, startPoint x: 579, startPoint y: 256, endPoint x: 670, endPoint y: 253, distance: 91.3
click at [670, 253] on div at bounding box center [407, 140] width 814 height 824
drag, startPoint x: 600, startPoint y: 230, endPoint x: 616, endPoint y: 242, distance: 20.0
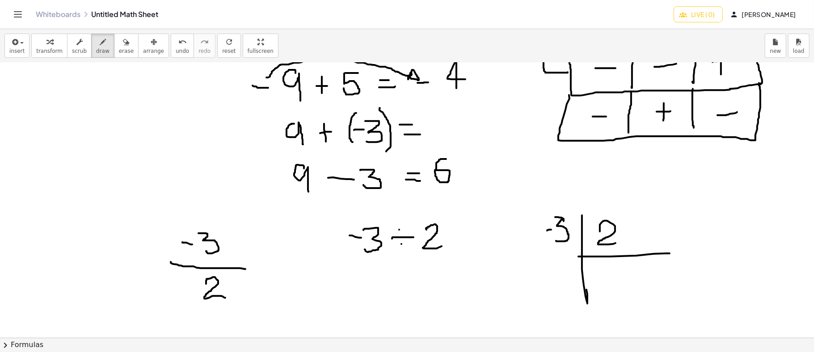
click at [616, 242] on div at bounding box center [407, 140] width 814 height 824
drag, startPoint x: 589, startPoint y: 278, endPoint x: 600, endPoint y: 275, distance: 11.5
click at [600, 275] on div at bounding box center [407, 140] width 814 height 824
drag, startPoint x: 607, startPoint y: 271, endPoint x: 615, endPoint y: 280, distance: 12.3
click at [615, 280] on div at bounding box center [407, 140] width 814 height 824
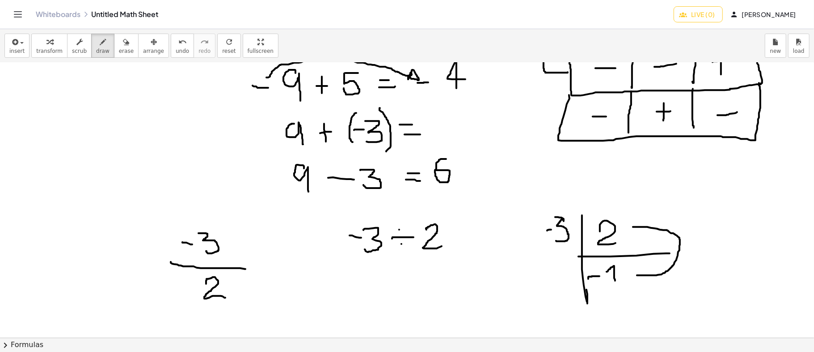
drag, startPoint x: 637, startPoint y: 275, endPoint x: 632, endPoint y: 226, distance: 48.5
click at [632, 226] on div at bounding box center [407, 140] width 814 height 824
click at [634, 220] on div at bounding box center [407, 140] width 814 height 824
drag, startPoint x: 634, startPoint y: 220, endPoint x: 630, endPoint y: 233, distance: 13.6
click at [630, 233] on div at bounding box center [407, 140] width 814 height 824
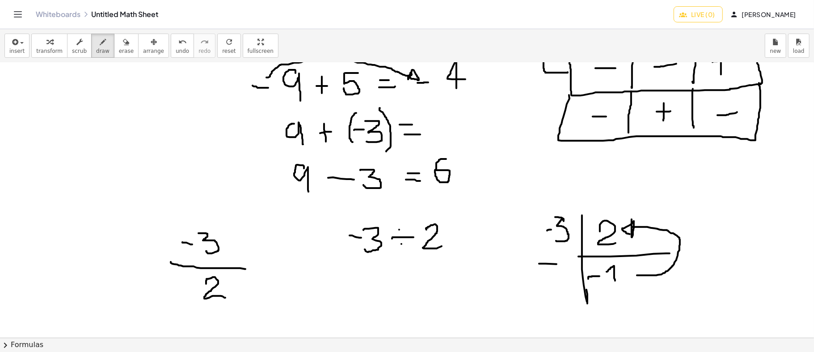
drag, startPoint x: 539, startPoint y: 263, endPoint x: 557, endPoint y: 264, distance: 17.9
click at [557, 264] on div at bounding box center [407, 140] width 814 height 824
drag, startPoint x: 557, startPoint y: 253, endPoint x: 574, endPoint y: 272, distance: 26.0
click at [574, 272] on div at bounding box center [407, 140] width 814 height 824
drag, startPoint x: 535, startPoint y: 280, endPoint x: 572, endPoint y: 278, distance: 36.7
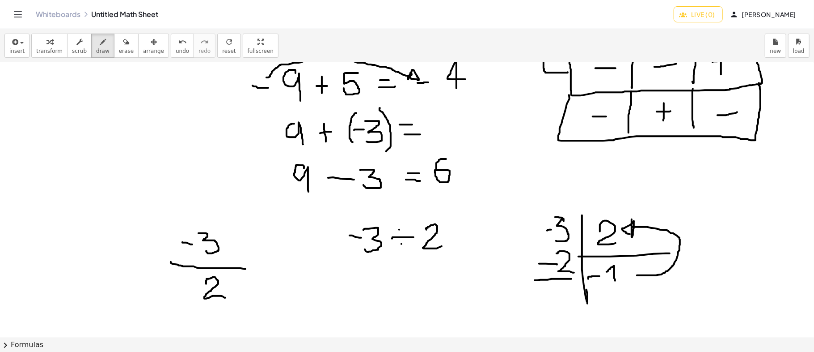
click at [572, 278] on div at bounding box center [407, 140] width 814 height 824
drag, startPoint x: 562, startPoint y: 297, endPoint x: 573, endPoint y: 303, distance: 12.4
click at [573, 303] on div at bounding box center [407, 140] width 814 height 824
drag, startPoint x: 624, startPoint y: 276, endPoint x: 625, endPoint y: 281, distance: 4.9
click at [625, 281] on div at bounding box center [407, 140] width 814 height 824
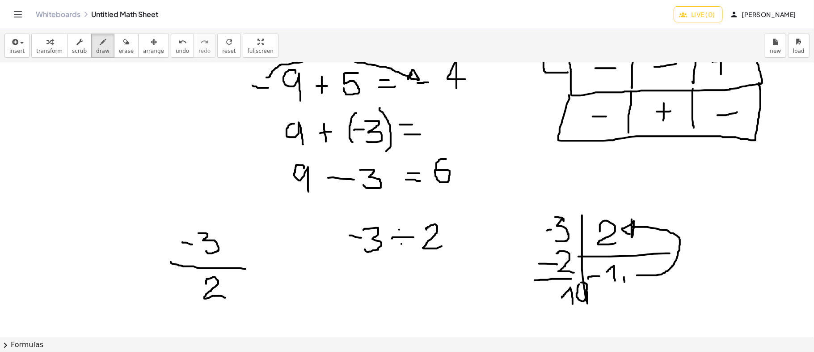
click at [581, 282] on div at bounding box center [407, 140] width 814 height 824
drag, startPoint x: 630, startPoint y: 267, endPoint x: 643, endPoint y: 264, distance: 13.7
click at [643, 264] on div at bounding box center [407, 140] width 814 height 824
drag, startPoint x: 631, startPoint y: 266, endPoint x: 631, endPoint y: 280, distance: 13.9
click at [631, 280] on div at bounding box center [407, 140] width 814 height 824
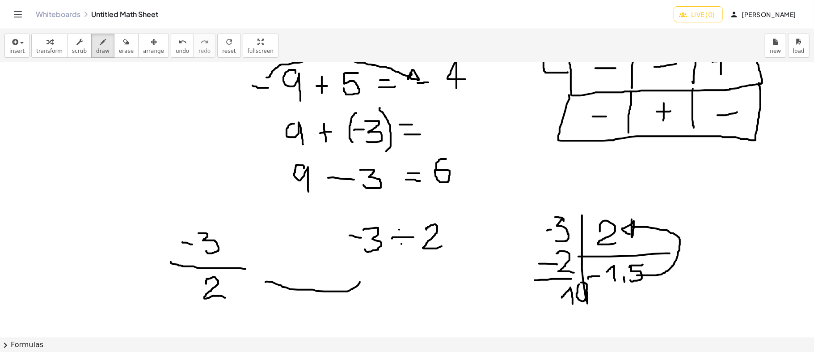
drag, startPoint x: 266, startPoint y: 281, endPoint x: 369, endPoint y: 274, distance: 103.6
click at [369, 274] on div at bounding box center [407, 140] width 814 height 824
click at [364, 269] on div at bounding box center [407, 140] width 814 height 824
drag, startPoint x: 403, startPoint y: 267, endPoint x: 501, endPoint y: 269, distance: 98.0
click at [501, 269] on div at bounding box center [407, 140] width 814 height 824
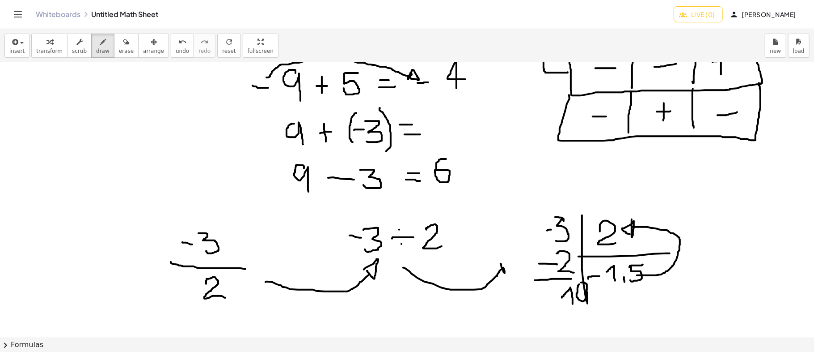
click at [503, 266] on div at bounding box center [407, 140] width 814 height 824
click at [503, 265] on div at bounding box center [407, 140] width 814 height 824
drag, startPoint x: 501, startPoint y: 262, endPoint x: 508, endPoint y: 273, distance: 13.0
click at [508, 273] on div at bounding box center [407, 140] width 814 height 824
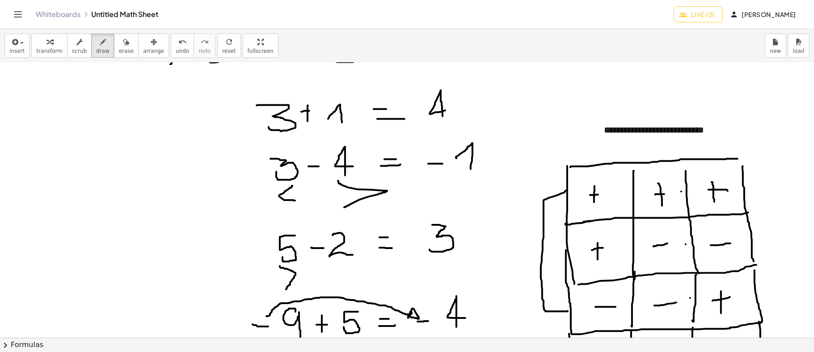
scroll to position [0, 0]
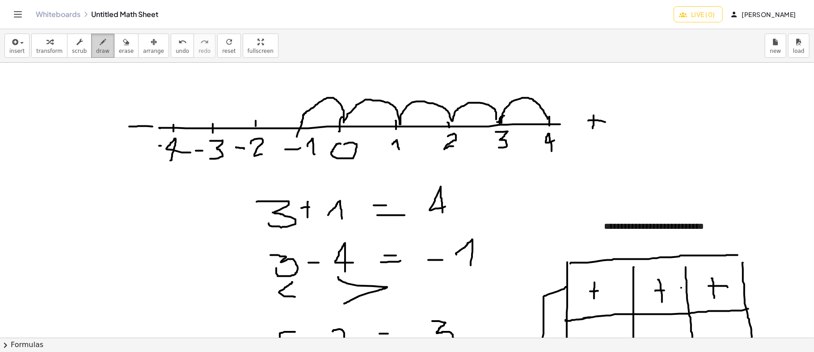
click at [96, 48] on span "draw" at bounding box center [102, 51] width 13 height 6
drag, startPoint x: 97, startPoint y: 75, endPoint x: 108, endPoint y: 98, distance: 25.8
drag, startPoint x: 90, startPoint y: 86, endPoint x: 115, endPoint y: 80, distance: 25.7
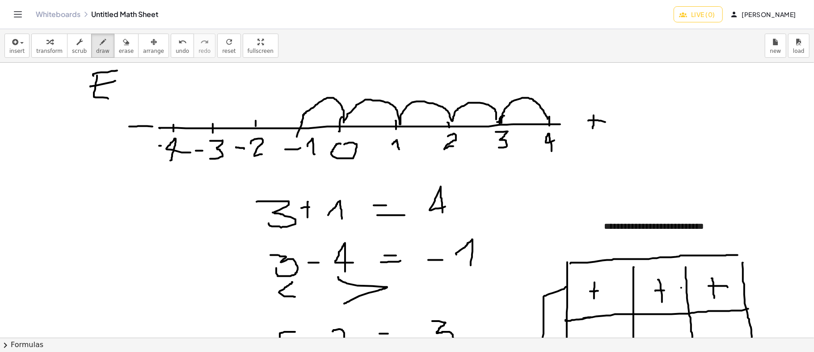
drag, startPoint x: 93, startPoint y: 76, endPoint x: 117, endPoint y: 70, distance: 24.3
drag, startPoint x: 118, startPoint y: 88, endPoint x: 137, endPoint y: 86, distance: 18.9
drag, startPoint x: 142, startPoint y: 70, endPoint x: 144, endPoint y: 95, distance: 25.6
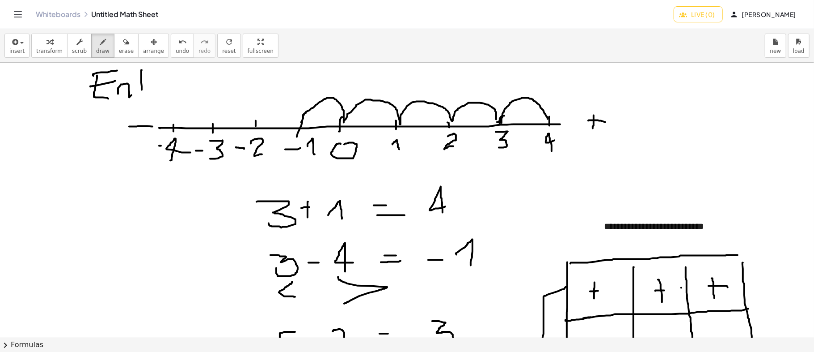
drag, startPoint x: 138, startPoint y: 81, endPoint x: 151, endPoint y: 80, distance: 13.0
drag, startPoint x: 153, startPoint y: 83, endPoint x: 165, endPoint y: 81, distance: 11.7
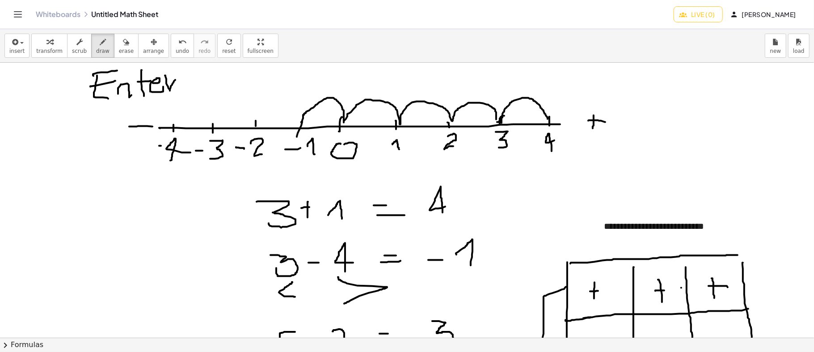
drag, startPoint x: 165, startPoint y: 75, endPoint x: 182, endPoint y: 77, distance: 17.6
drag, startPoint x: 195, startPoint y: 77, endPoint x: 186, endPoint y: 79, distance: 9.6
drag, startPoint x: 226, startPoint y: 75, endPoint x: 215, endPoint y: 89, distance: 17.2
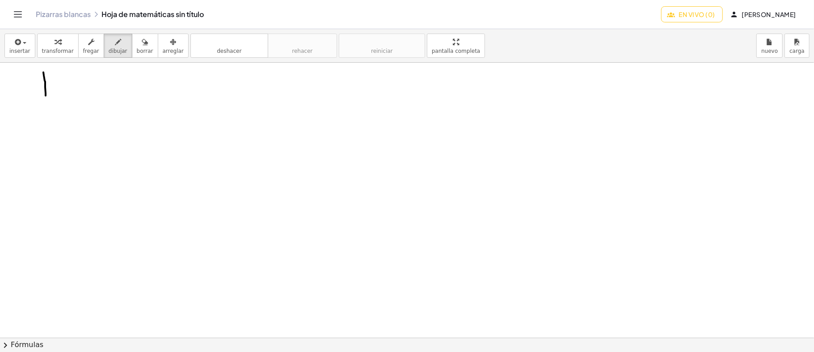
drag, startPoint x: 43, startPoint y: 72, endPoint x: 47, endPoint y: 105, distance: 32.9
drag, startPoint x: 38, startPoint y: 76, endPoint x: 60, endPoint y: 95, distance: 29.5
drag, startPoint x: 83, startPoint y: 88, endPoint x: 81, endPoint y: 96, distance: 8.2
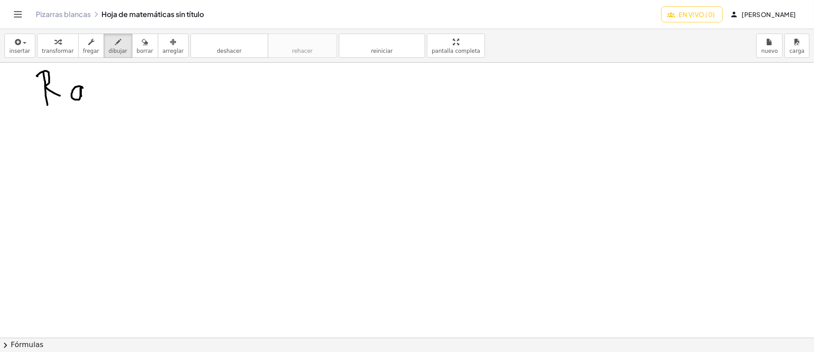
drag, startPoint x: 96, startPoint y: 87, endPoint x: 98, endPoint y: 97, distance: 10.6
drag, startPoint x: 105, startPoint y: 86, endPoint x: 106, endPoint y: 95, distance: 8.6
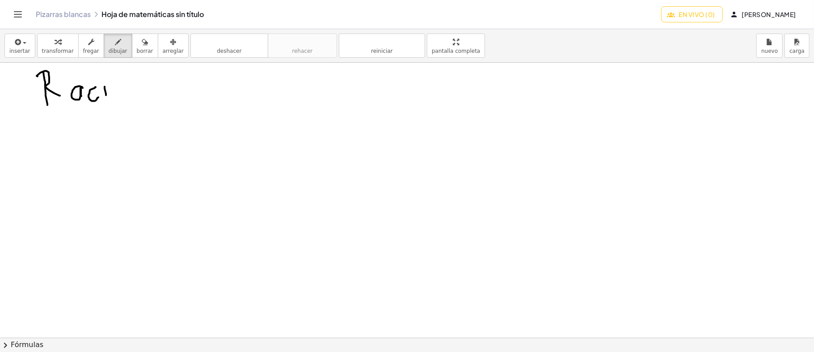
drag, startPoint x: 115, startPoint y: 85, endPoint x: 120, endPoint y: 84, distance: 4.5
drag, startPoint x: 127, startPoint y: 84, endPoint x: 140, endPoint y: 97, distance: 18.0
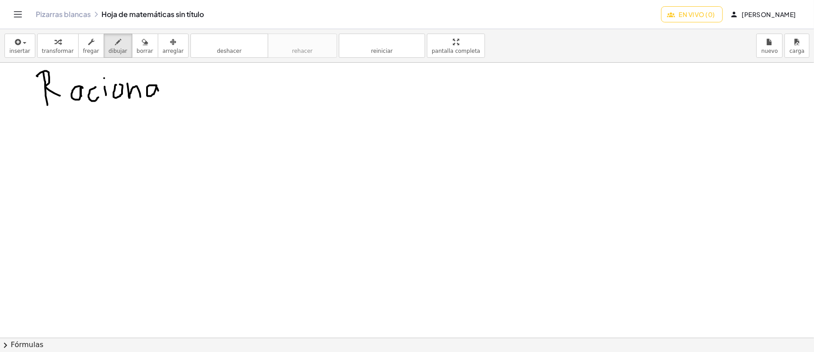
drag, startPoint x: 156, startPoint y: 86, endPoint x: 158, endPoint y: 90, distance: 5.0
drag, startPoint x: 162, startPoint y: 69, endPoint x: 162, endPoint y: 93, distance: 24.6
drag, startPoint x: 172, startPoint y: 88, endPoint x: 185, endPoint y: 92, distance: 13.6
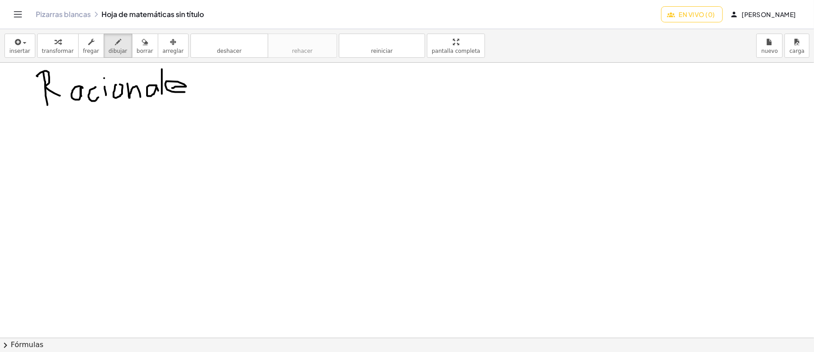
drag, startPoint x: 206, startPoint y: 81, endPoint x: 195, endPoint y: 95, distance: 17.6
drag, startPoint x: 271, startPoint y: 70, endPoint x: 272, endPoint y: 83, distance: 13.5
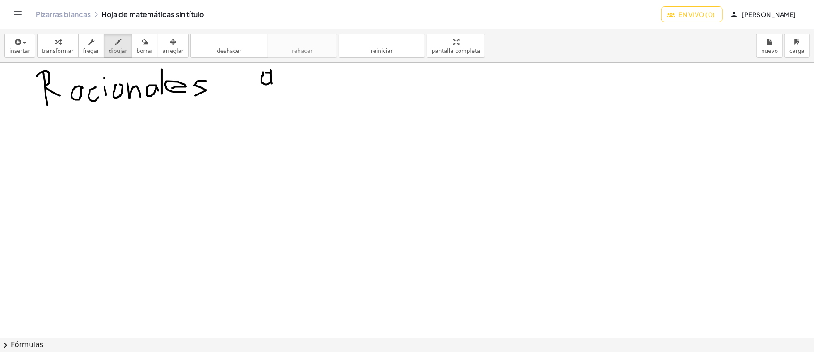
drag, startPoint x: 245, startPoint y: 92, endPoint x: 285, endPoint y: 90, distance: 40.3
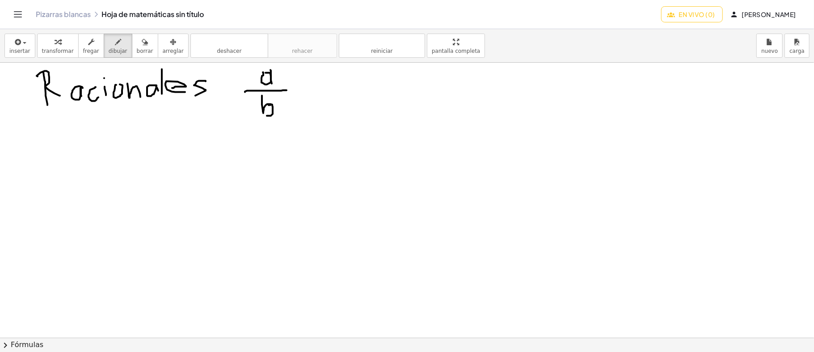
drag, startPoint x: 262, startPoint y: 95, endPoint x: 257, endPoint y: 111, distance: 16.5
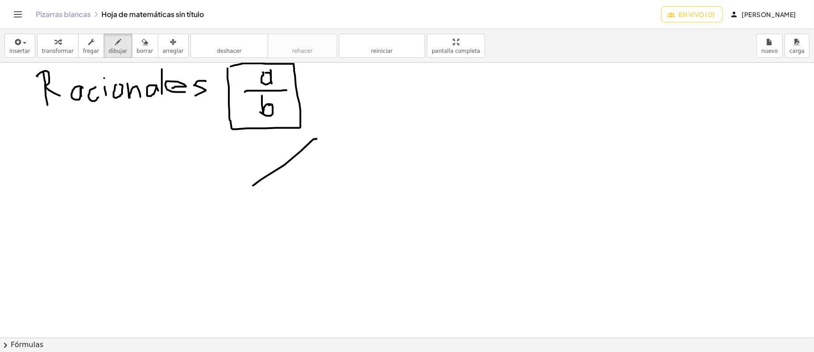
drag, startPoint x: 253, startPoint y: 185, endPoint x: 320, endPoint y: 136, distance: 82.9
drag, startPoint x: 256, startPoint y: 183, endPoint x: 318, endPoint y: 201, distance: 64.3
drag, startPoint x: 350, startPoint y: 114, endPoint x: 358, endPoint y: 123, distance: 11.4
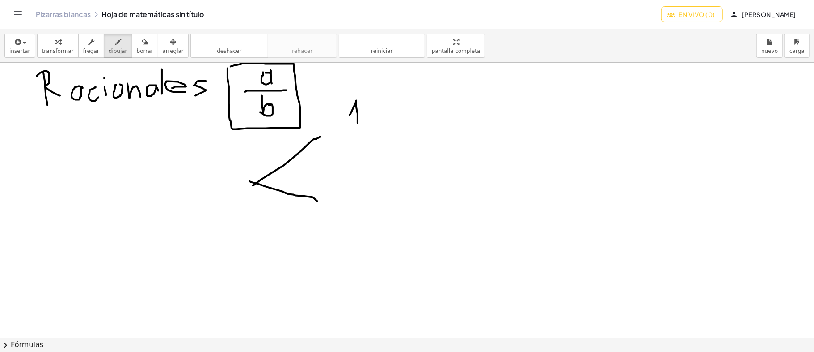
drag, startPoint x: 336, startPoint y: 136, endPoint x: 378, endPoint y: 135, distance: 42.0
drag, startPoint x: 352, startPoint y: 147, endPoint x: 349, endPoint y: 165, distance: 18.6
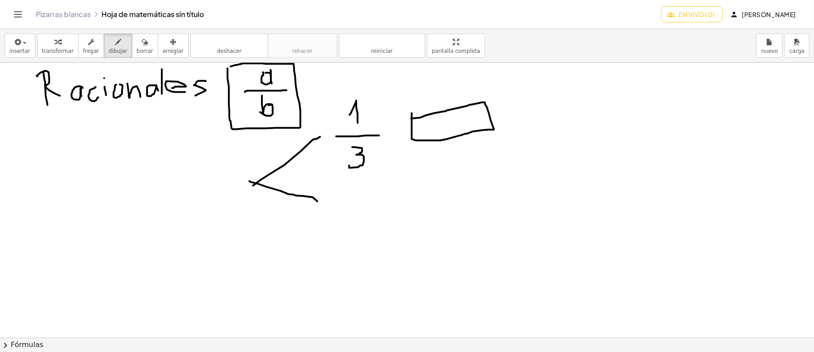
drag, startPoint x: 412, startPoint y: 113, endPoint x: 430, endPoint y: 116, distance: 18.7
drag, startPoint x: 433, startPoint y: 114, endPoint x: 436, endPoint y: 133, distance: 18.9
drag, startPoint x: 457, startPoint y: 107, endPoint x: 464, endPoint y: 131, distance: 24.9
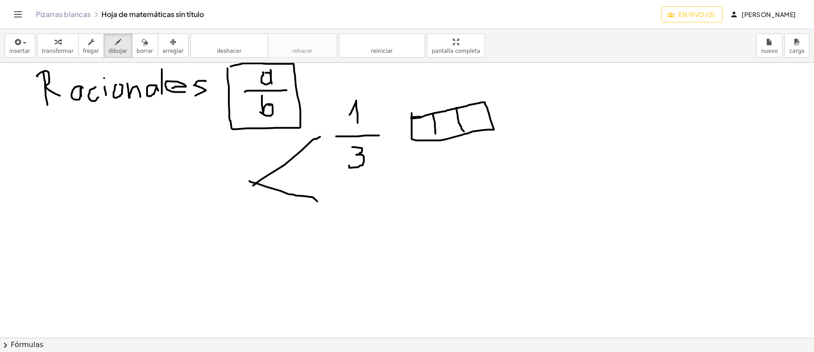
drag, startPoint x: 412, startPoint y: 125, endPoint x: 426, endPoint y: 137, distance: 18.1
drag, startPoint x: 350, startPoint y: 190, endPoint x: 348, endPoint y: 209, distance: 19.8
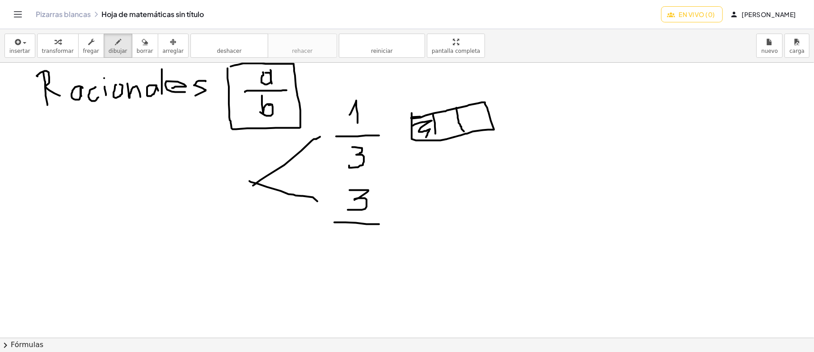
drag, startPoint x: 335, startPoint y: 222, endPoint x: 379, endPoint y: 224, distance: 44.8
drag, startPoint x: 351, startPoint y: 240, endPoint x: 369, endPoint y: 250, distance: 20.6
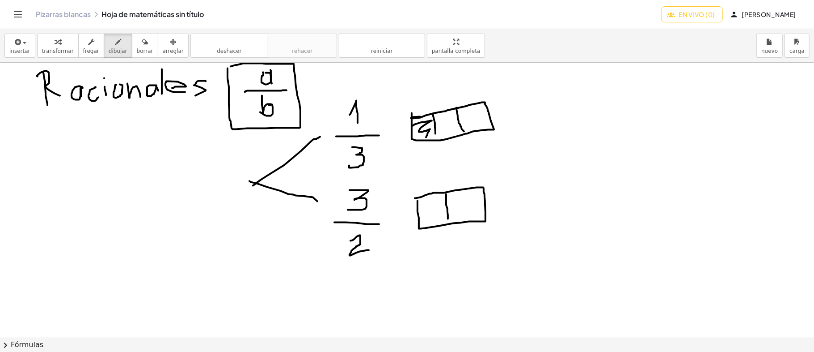
drag, startPoint x: 446, startPoint y: 194, endPoint x: 448, endPoint y: 218, distance: 24.7
drag, startPoint x: 473, startPoint y: 193, endPoint x: 466, endPoint y: 206, distance: 14.6
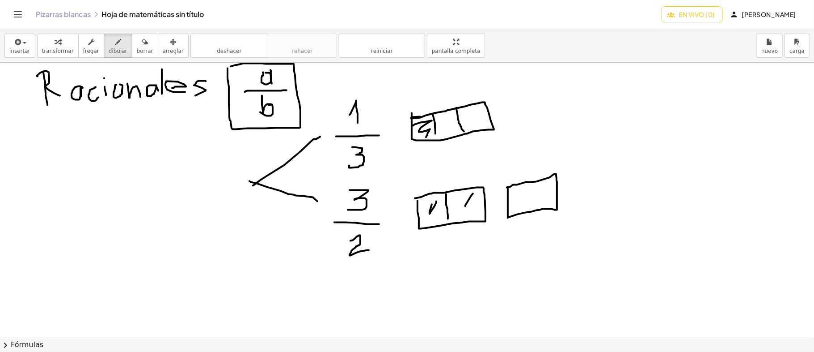
drag, startPoint x: 530, startPoint y: 182, endPoint x: 530, endPoint y: 208, distance: 25.0
drag, startPoint x: 520, startPoint y: 190, endPoint x: 514, endPoint y: 203, distance: 13.6
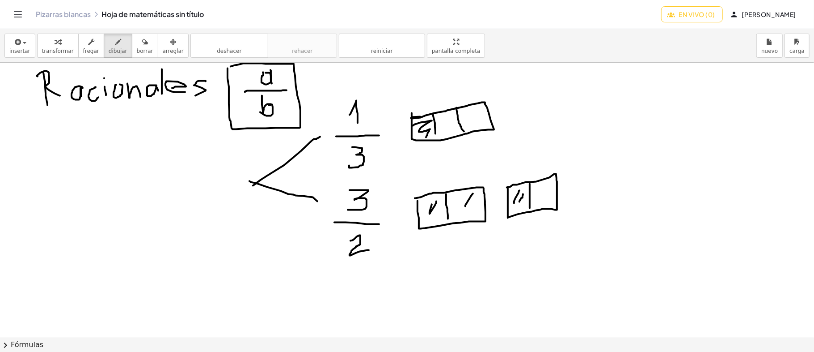
drag, startPoint x: 523, startPoint y: 194, endPoint x: 520, endPoint y: 201, distance: 8.4
drag, startPoint x: 441, startPoint y: 258, endPoint x: 455, endPoint y: 271, distance: 18.7
drag, startPoint x: 517, startPoint y: 230, endPoint x: 522, endPoint y: 232, distance: 5.7
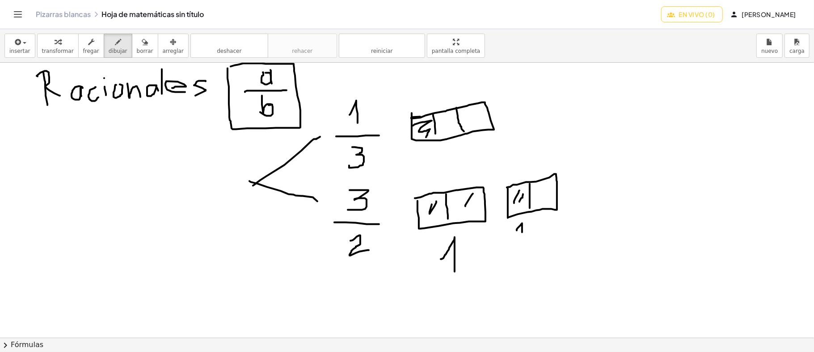
drag, startPoint x: 508, startPoint y: 241, endPoint x: 539, endPoint y: 235, distance: 31.8
drag, startPoint x: 521, startPoint y: 250, endPoint x: 540, endPoint y: 261, distance: 22.0
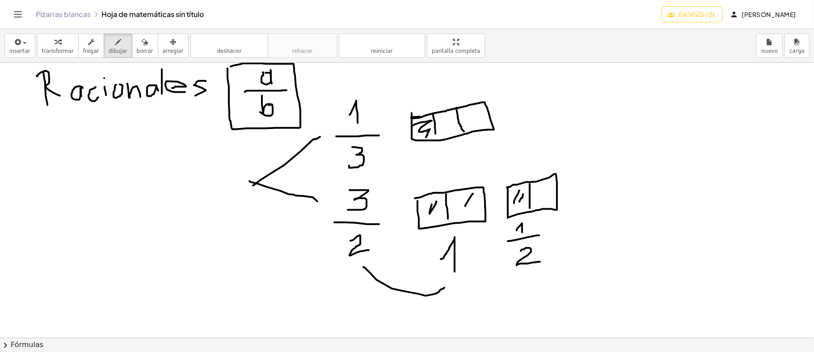
drag, startPoint x: 364, startPoint y: 267, endPoint x: 445, endPoint y: 287, distance: 83.5
drag, startPoint x: 574, startPoint y: 254, endPoint x: 600, endPoint y: 256, distance: 25.6
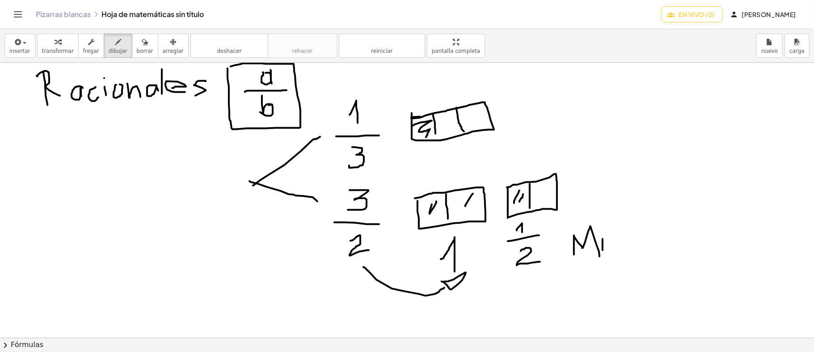
drag, startPoint x: 603, startPoint y: 238, endPoint x: 603, endPoint y: 250, distance: 11.2
drag, startPoint x: 608, startPoint y: 234, endPoint x: 623, endPoint y: 247, distance: 20.0
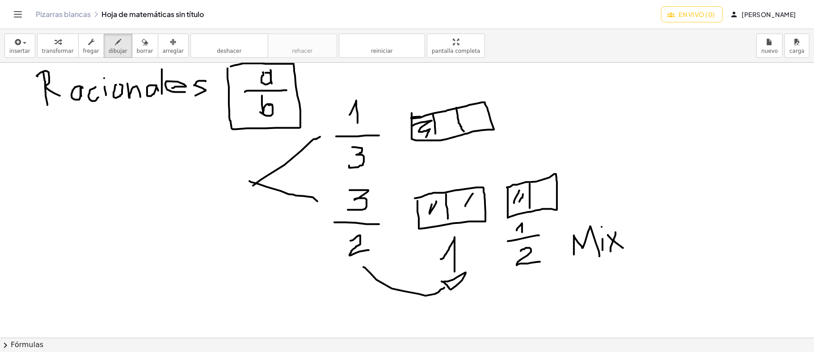
drag, startPoint x: 616, startPoint y: 232, endPoint x: 611, endPoint y: 251, distance: 20.3
drag, startPoint x: 620, startPoint y: 208, endPoint x: 629, endPoint y: 240, distance: 33.0
drag, startPoint x: 616, startPoint y: 218, endPoint x: 631, endPoint y: 218, distance: 15.7
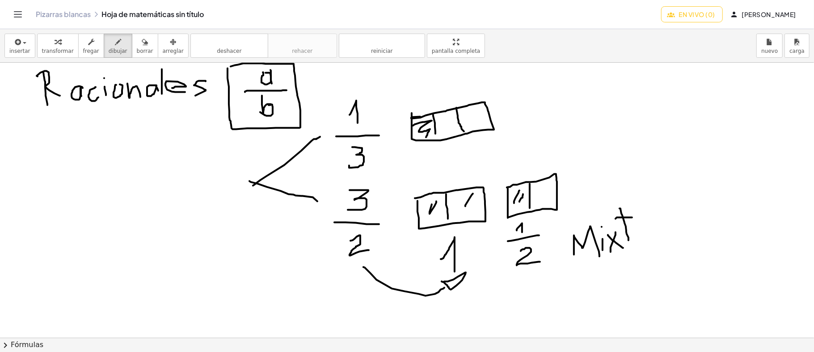
drag, startPoint x: 649, startPoint y: 229, endPoint x: 644, endPoint y: 231, distance: 5.2
drag, startPoint x: 507, startPoint y: 117, endPoint x: 507, endPoint y: 127, distance: 9.8
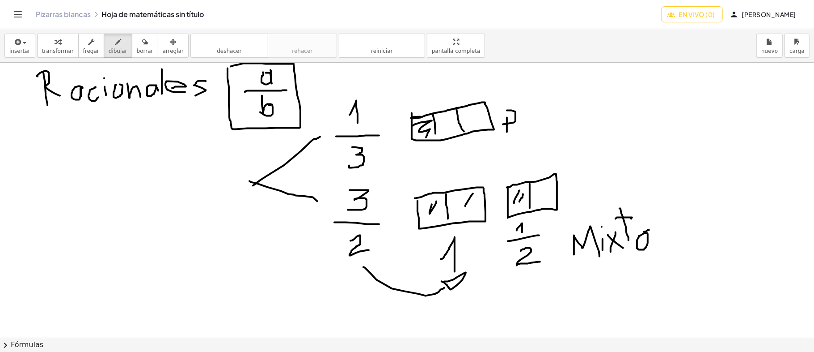
drag, startPoint x: 507, startPoint y: 110, endPoint x: 503, endPoint y: 124, distance: 14.4
drag, startPoint x: 521, startPoint y: 111, endPoint x: 529, endPoint y: 111, distance: 7.6
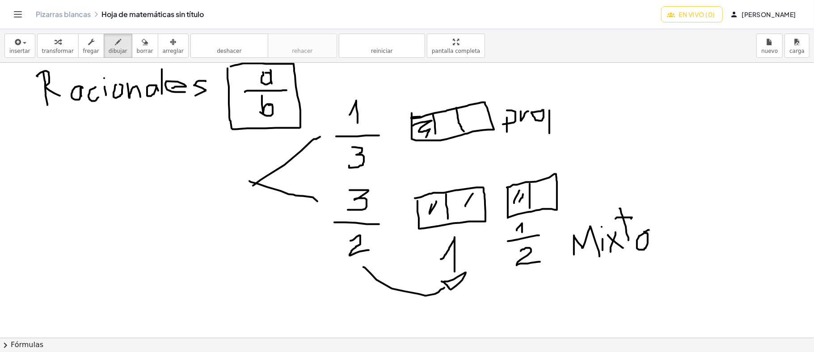
drag, startPoint x: 550, startPoint y: 110, endPoint x: 550, endPoint y: 133, distance: 23.3
drag, startPoint x: 552, startPoint y: 110, endPoint x: 553, endPoint y: 117, distance: 6.8
drag, startPoint x: 564, startPoint y: 108, endPoint x: 564, endPoint y: 115, distance: 6.7
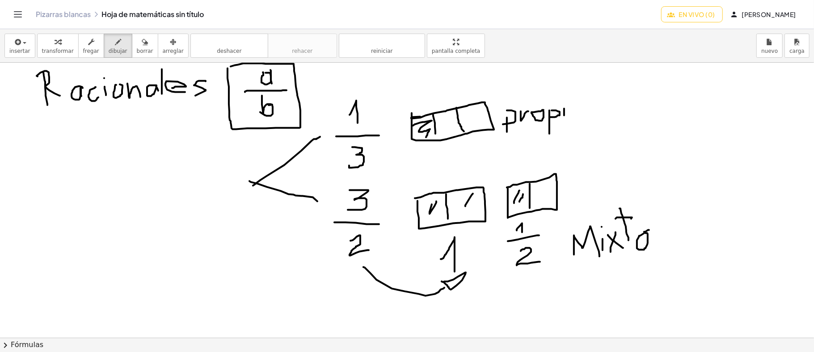
drag, startPoint x: 580, startPoint y: 104, endPoint x: 589, endPoint y: 121, distance: 19.4
drag, startPoint x: 331, startPoint y: 228, endPoint x: 270, endPoint y: 253, distance: 65.9
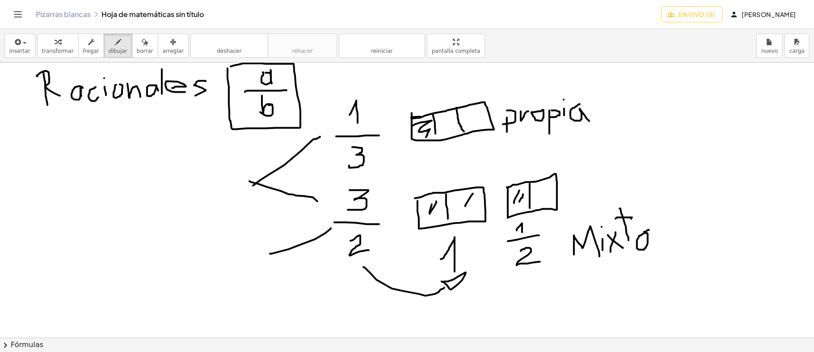
drag, startPoint x: 189, startPoint y: 274, endPoint x: 189, endPoint y: 287, distance: 13.0
drag, startPoint x: 199, startPoint y: 280, endPoint x: 238, endPoint y: 294, distance: 41.9
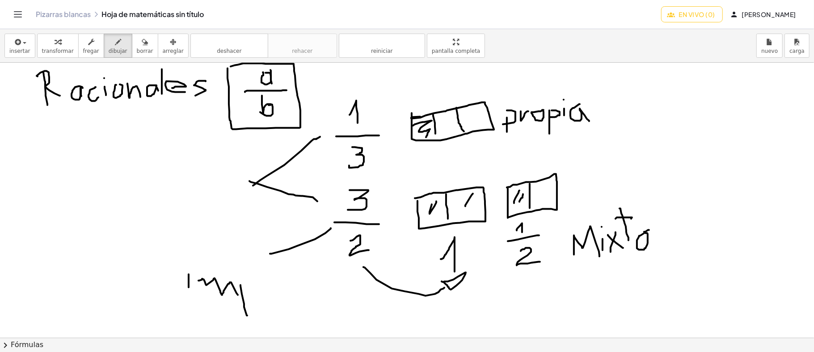
drag, startPoint x: 241, startPoint y: 284, endPoint x: 247, endPoint y: 317, distance: 32.9
drag, startPoint x: 241, startPoint y: 282, endPoint x: 242, endPoint y: 293, distance: 11.6
drag, startPoint x: 256, startPoint y: 279, endPoint x: 268, endPoint y: 277, distance: 12.2
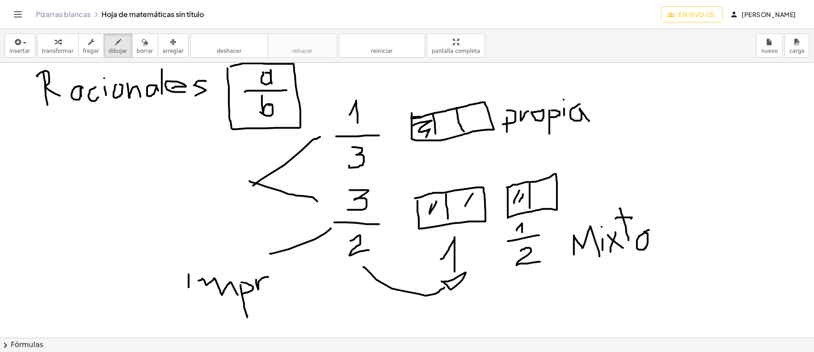
drag, startPoint x: 287, startPoint y: 275, endPoint x: 289, endPoint y: 285, distance: 10.9
drag, startPoint x: 288, startPoint y: 272, endPoint x: 290, endPoint y: 281, distance: 9.1
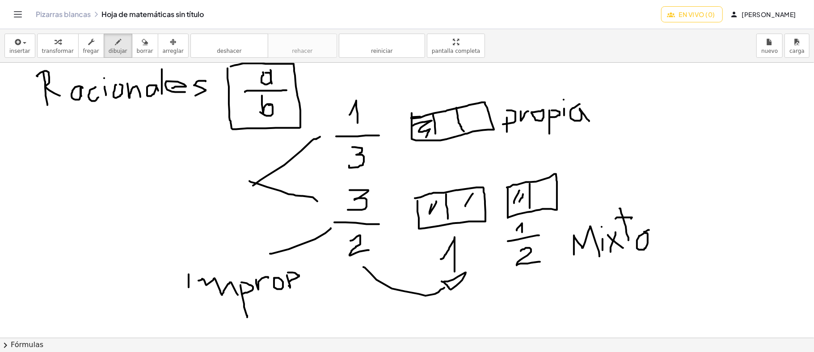
drag, startPoint x: 303, startPoint y: 271, endPoint x: 305, endPoint y: 276, distance: 5.5
drag, startPoint x: 318, startPoint y: 270, endPoint x: 326, endPoint y: 281, distance: 13.7
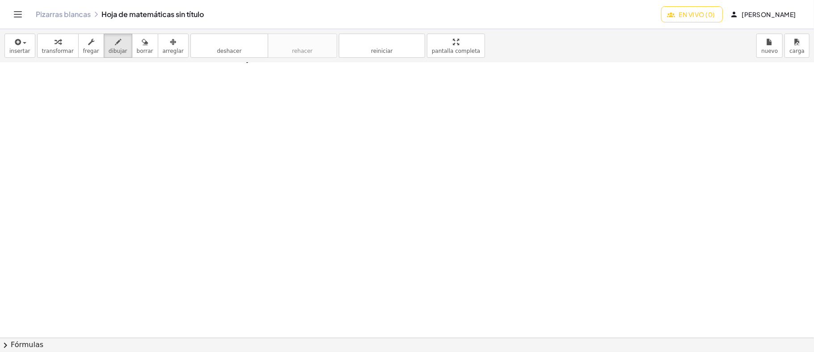
scroll to position [259, 0]
click at [27, 40] on button "insertar" at bounding box center [19, 46] width 31 height 24
click at [247, 238] on div at bounding box center [407, 216] width 814 height 824
click at [17, 46] on icon "button" at bounding box center [17, 42] width 8 height 11
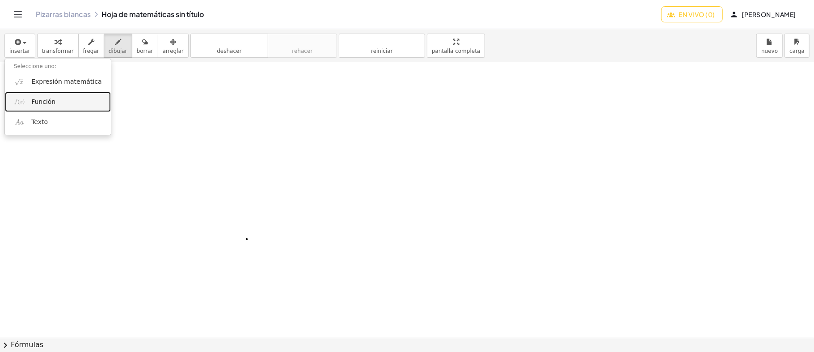
click at [67, 100] on link "Función" at bounding box center [58, 102] width 106 height 20
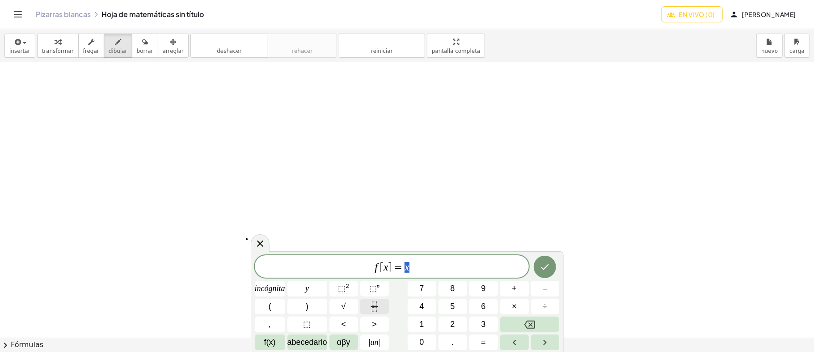
click at [376, 308] on icon "Fracción" at bounding box center [374, 306] width 11 height 11
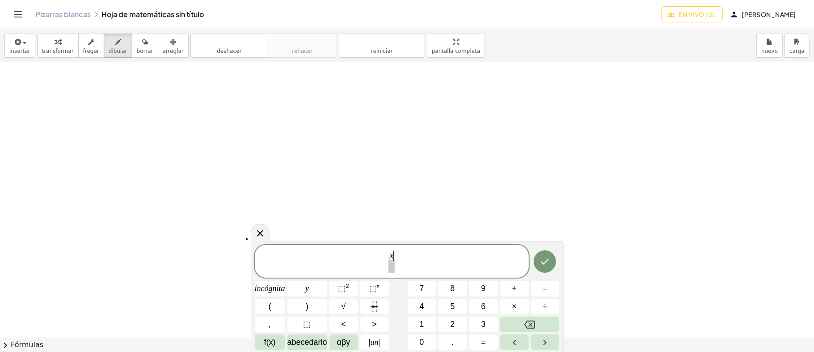
click at [394, 252] on span "x ​" at bounding box center [392, 256] width 6 height 10
click at [262, 233] on icon at bounding box center [260, 233] width 11 height 11
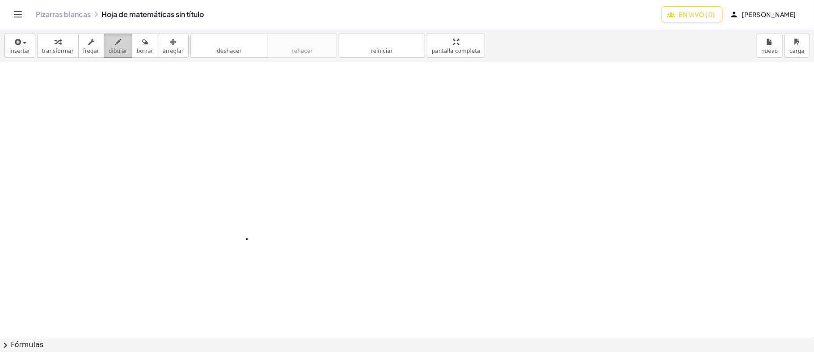
click at [115, 42] on icon "button" at bounding box center [118, 42] width 6 height 11
drag, startPoint x: 72, startPoint y: 101, endPoint x: 113, endPoint y: 103, distance: 41.6
click at [113, 103] on div at bounding box center [407, 216] width 814 height 824
drag, startPoint x: 95, startPoint y: 75, endPoint x: 89, endPoint y: 88, distance: 14.4
click at [89, 88] on div at bounding box center [407, 216] width 814 height 824
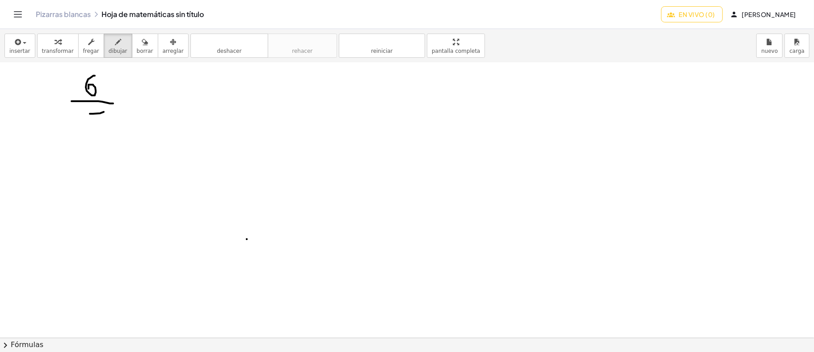
drag, startPoint x: 90, startPoint y: 113, endPoint x: 104, endPoint y: 111, distance: 14.0
click at [104, 111] on div at bounding box center [407, 216] width 814 height 824
drag, startPoint x: 88, startPoint y: 115, endPoint x: 86, endPoint y: 136, distance: 21.5
click at [86, 136] on div at bounding box center [407, 216] width 814 height 824
drag, startPoint x: 140, startPoint y: 90, endPoint x: 140, endPoint y: 103, distance: 13.0
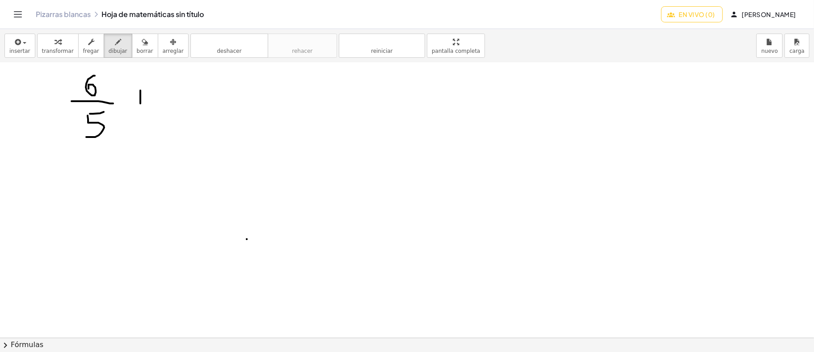
click at [140, 103] on div at bounding box center [407, 216] width 814 height 824
drag, startPoint x: 134, startPoint y: 93, endPoint x: 151, endPoint y: 93, distance: 16.6
click at [151, 93] on div at bounding box center [407, 216] width 814 height 824
drag, startPoint x: 169, startPoint y: 102, endPoint x: 216, endPoint y: 106, distance: 47.2
click at [216, 106] on div at bounding box center [407, 216] width 814 height 824
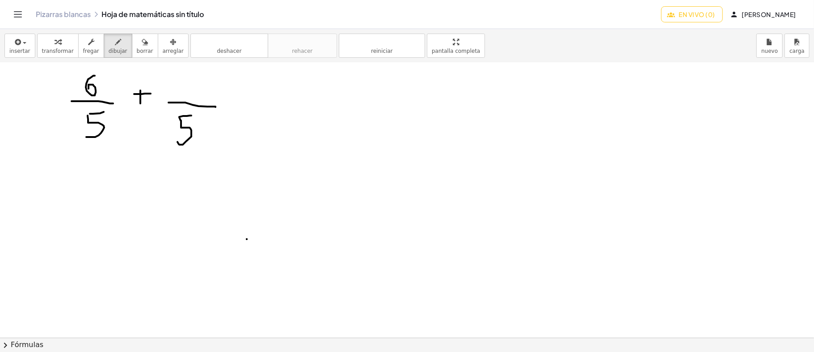
drag, startPoint x: 191, startPoint y: 115, endPoint x: 175, endPoint y: 138, distance: 27.9
click at [175, 138] on div at bounding box center [407, 216] width 814 height 824
drag, startPoint x: 181, startPoint y: 77, endPoint x: 181, endPoint y: 91, distance: 14.3
click at [181, 91] on div at bounding box center [407, 216] width 814 height 824
drag, startPoint x: 228, startPoint y: 97, endPoint x: 241, endPoint y: 97, distance: 13.4
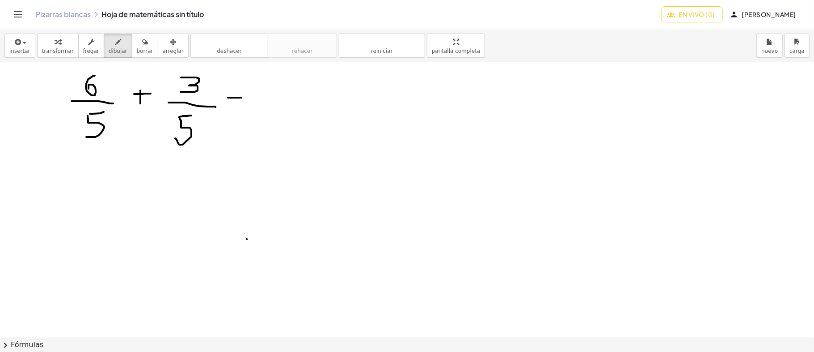
click at [241, 97] on div at bounding box center [407, 216] width 814 height 824
drag, startPoint x: 228, startPoint y: 100, endPoint x: 241, endPoint y: 100, distance: 12.5
click at [241, 100] on div at bounding box center [407, 216] width 814 height 824
drag, startPoint x: 255, startPoint y: 97, endPoint x: 323, endPoint y: 99, distance: 68.0
click at [323, 99] on div at bounding box center [407, 216] width 814 height 824
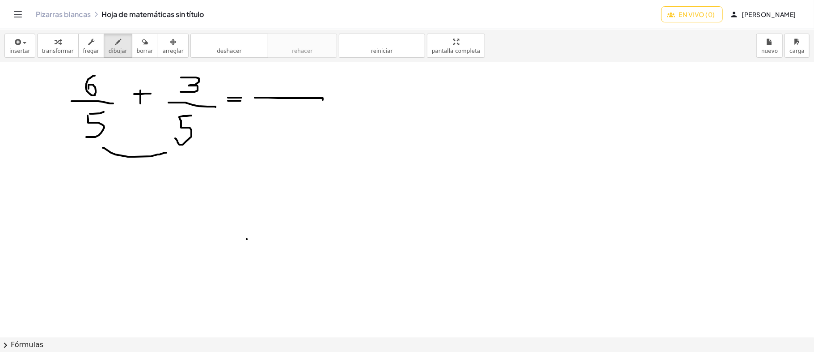
drag, startPoint x: 102, startPoint y: 145, endPoint x: 166, endPoint y: 152, distance: 64.3
click at [166, 152] on div at bounding box center [407, 216] width 814 height 824
drag, startPoint x: 302, startPoint y: 106, endPoint x: 278, endPoint y: 128, distance: 32.3
click at [278, 128] on div at bounding box center [407, 216] width 814 height 824
drag, startPoint x: 267, startPoint y: 68, endPoint x: 265, endPoint y: 84, distance: 15.8
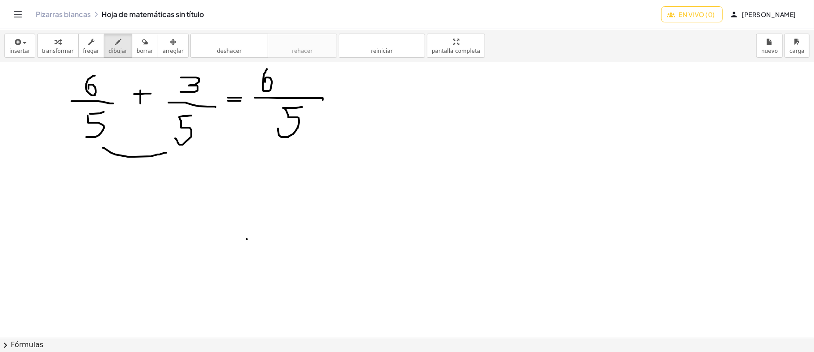
click at [265, 84] on div at bounding box center [407, 216] width 814 height 824
drag, startPoint x: 285, startPoint y: 75, endPoint x: 285, endPoint y: 83, distance: 8.0
click at [285, 83] on div at bounding box center [407, 216] width 814 height 824
drag, startPoint x: 281, startPoint y: 79, endPoint x: 290, endPoint y: 79, distance: 8.5
click at [290, 79] on div at bounding box center [407, 216] width 814 height 824
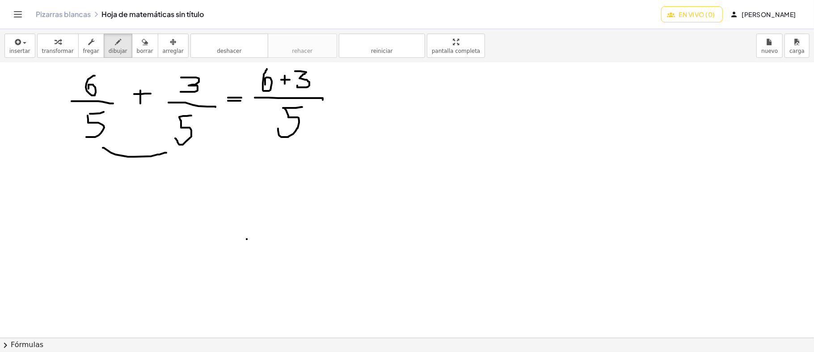
drag, startPoint x: 295, startPoint y: 71, endPoint x: 297, endPoint y: 85, distance: 14.0
click at [297, 85] on div at bounding box center [407, 216] width 814 height 824
drag, startPoint x: 343, startPoint y: 94, endPoint x: 360, endPoint y: 94, distance: 16.5
click at [360, 94] on div at bounding box center [407, 216] width 814 height 824
drag, startPoint x: 347, startPoint y: 100, endPoint x: 360, endPoint y: 100, distance: 12.5
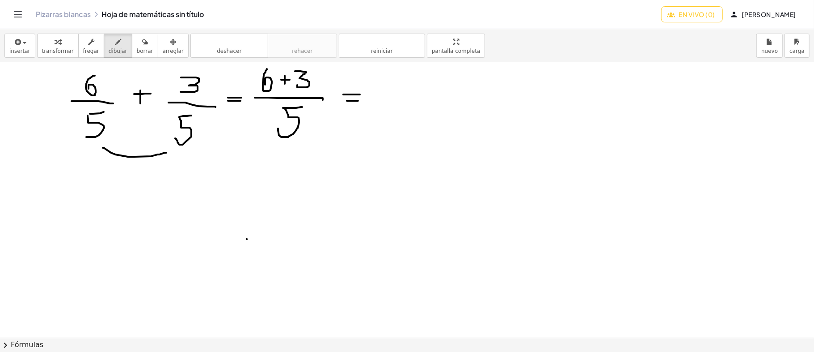
click at [360, 100] on div at bounding box center [407, 216] width 814 height 824
drag, startPoint x: 380, startPoint y: 97, endPoint x: 436, endPoint y: 99, distance: 55.9
click at [436, 99] on div at bounding box center [407, 216] width 814 height 824
click at [405, 70] on div at bounding box center [407, 216] width 814 height 824
drag, startPoint x: 407, startPoint y: 70, endPoint x: 407, endPoint y: 89, distance: 19.7
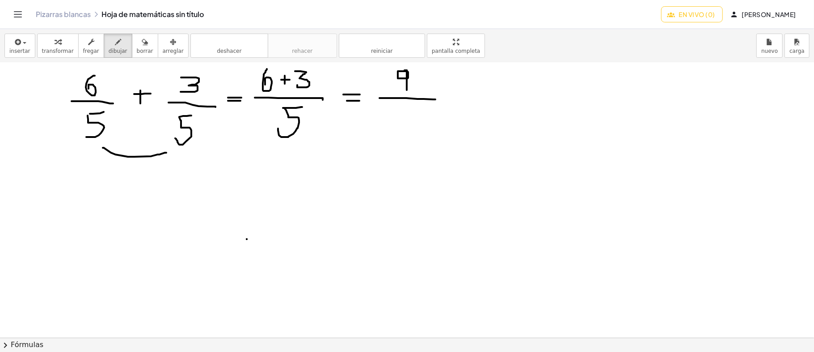
click at [407, 89] on div at bounding box center [407, 216] width 814 height 824
drag, startPoint x: 406, startPoint y: 103, endPoint x: 393, endPoint y: 121, distance: 22.4
click at [393, 121] on div at bounding box center [407, 216] width 814 height 824
click at [142, 43] on icon "button" at bounding box center [145, 42] width 6 height 11
drag, startPoint x: 136, startPoint y: 79, endPoint x: 136, endPoint y: 101, distance: 21.5
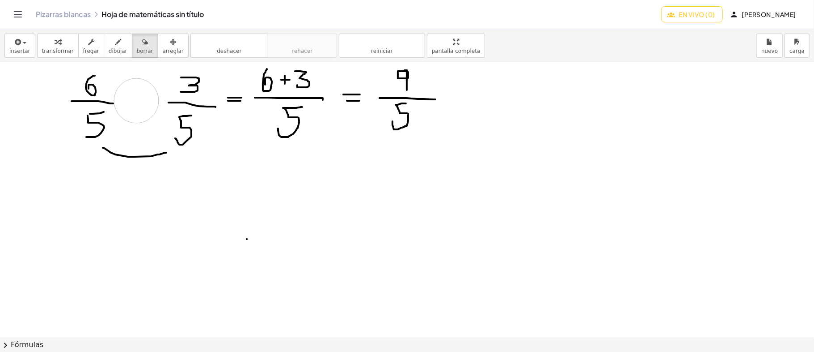
click at [136, 101] on div at bounding box center [407, 216] width 814 height 824
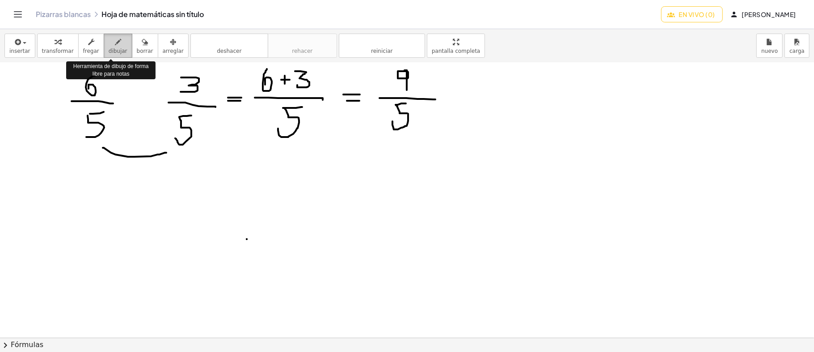
click at [113, 38] on div "button" at bounding box center [118, 41] width 19 height 11
drag, startPoint x: 135, startPoint y: 99, endPoint x: 160, endPoint y: 97, distance: 24.7
click at [160, 97] on div at bounding box center [407, 216] width 814 height 824
click at [281, 76] on div at bounding box center [407, 216] width 814 height 824
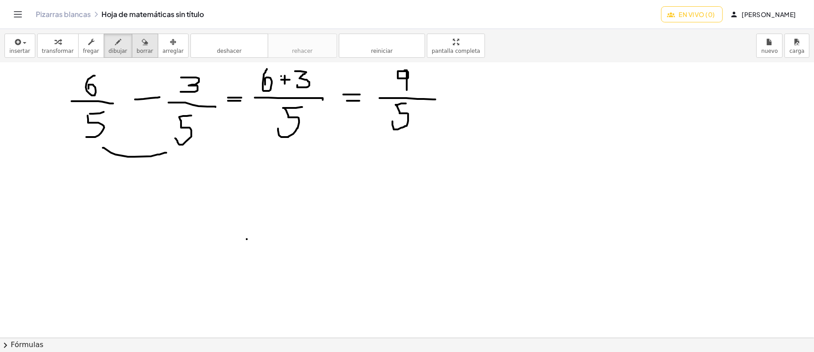
click at [142, 39] on icon "button" at bounding box center [145, 42] width 6 height 11
click at [284, 80] on div at bounding box center [407, 216] width 814 height 824
click at [104, 47] on button "dibujar" at bounding box center [118, 46] width 29 height 24
drag, startPoint x: 268, startPoint y: 71, endPoint x: 267, endPoint y: 77, distance: 6.4
click at [265, 78] on div at bounding box center [407, 216] width 814 height 824
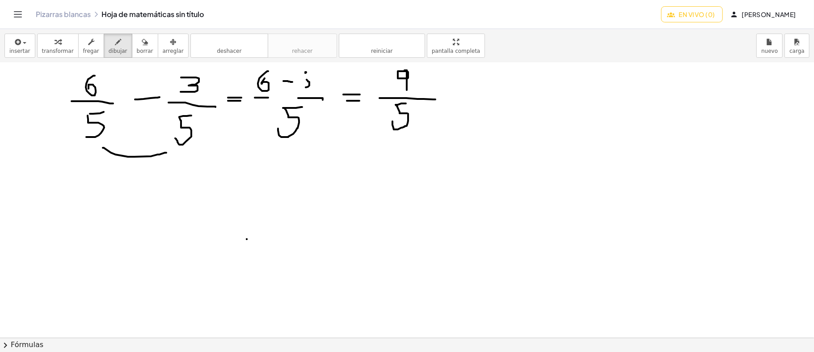
drag, startPoint x: 284, startPoint y: 80, endPoint x: 291, endPoint y: 83, distance: 7.5
click at [291, 83] on div at bounding box center [407, 216] width 814 height 824
drag, startPoint x: 301, startPoint y: 71, endPoint x: 299, endPoint y: 83, distance: 12.1
click at [299, 83] on div at bounding box center [407, 216] width 814 height 824
click at [141, 47] on button "borrar" at bounding box center [145, 46] width 26 height 24
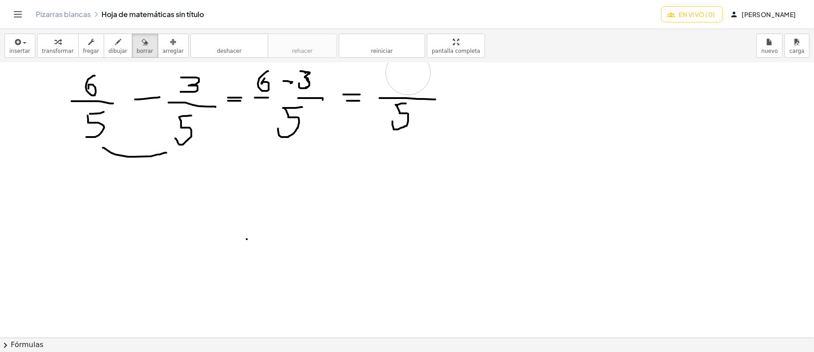
drag, startPoint x: 378, startPoint y: 67, endPoint x: 408, endPoint y: 72, distance: 30.0
click at [408, 72] on div at bounding box center [407, 216] width 814 height 824
click at [115, 38] on icon "button" at bounding box center [118, 42] width 6 height 11
drag, startPoint x: 392, startPoint y: 79, endPoint x: 386, endPoint y: 89, distance: 12.2
click at [386, 89] on div at bounding box center [407, 216] width 814 height 824
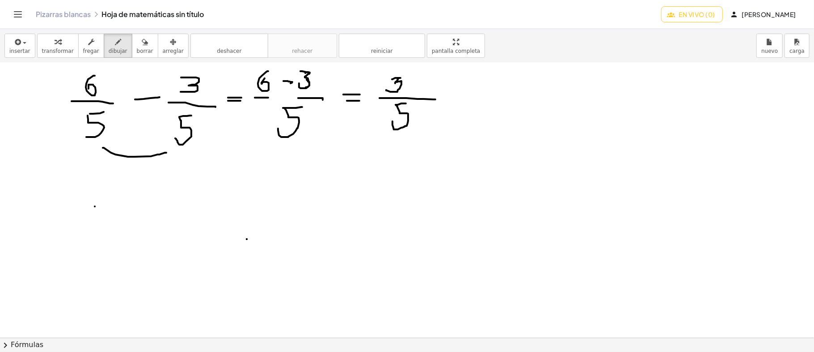
click at [95, 206] on div at bounding box center [407, 216] width 814 height 824
click at [137, 49] on font "borrar" at bounding box center [145, 51] width 17 height 6
drag, startPoint x: 103, startPoint y: 193, endPoint x: 172, endPoint y: 226, distance: 76.4
click at [170, 226] on div at bounding box center [407, 216] width 814 height 824
drag, startPoint x: 267, startPoint y: 229, endPoint x: 241, endPoint y: 261, distance: 41.6
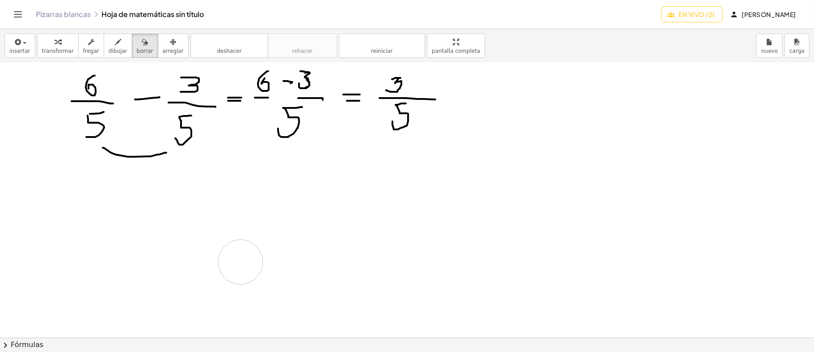
click at [241, 261] on div at bounding box center [407, 216] width 814 height 824
click at [90, 194] on div at bounding box center [407, 216] width 814 height 824
click at [115, 42] on icon "button" at bounding box center [118, 42] width 6 height 11
drag, startPoint x: 77, startPoint y: 206, endPoint x: 75, endPoint y: 229, distance: 23.4
click at [75, 229] on div at bounding box center [407, 216] width 814 height 824
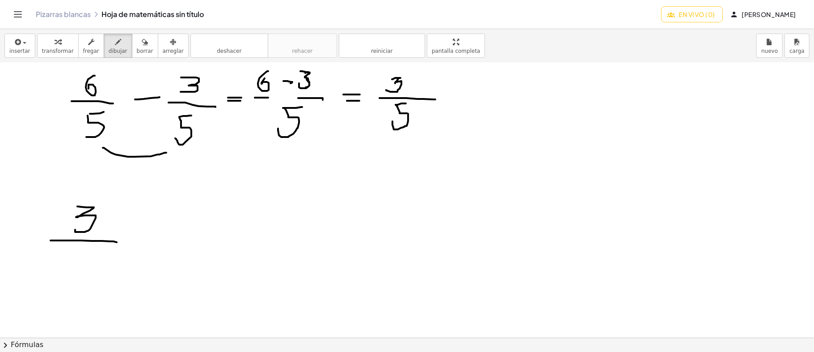
drag, startPoint x: 51, startPoint y: 240, endPoint x: 120, endPoint y: 242, distance: 69.8
click at [120, 242] on div at bounding box center [407, 216] width 814 height 824
drag, startPoint x: 86, startPoint y: 272, endPoint x: 88, endPoint y: 258, distance: 14.5
click at [88, 258] on div at bounding box center [407, 216] width 814 height 824
drag, startPoint x: 138, startPoint y: 224, endPoint x: 141, endPoint y: 244, distance: 19.9
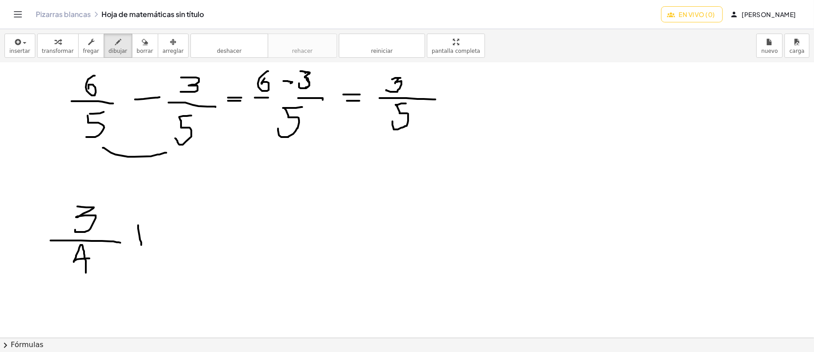
click at [141, 244] on div at bounding box center [407, 216] width 814 height 824
drag, startPoint x: 134, startPoint y: 235, endPoint x: 149, endPoint y: 236, distance: 14.8
click at [149, 236] on div at bounding box center [407, 216] width 814 height 824
drag, startPoint x: 173, startPoint y: 241, endPoint x: 215, endPoint y: 240, distance: 42.1
click at [215, 240] on div at bounding box center [407, 216] width 814 height 824
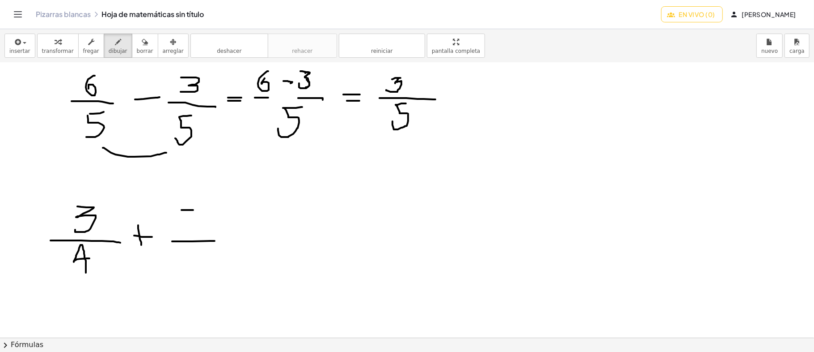
click at [182, 209] on div at bounding box center [407, 216] width 814 height 824
drag, startPoint x: 181, startPoint y: 209, endPoint x: 174, endPoint y: 227, distance: 19.0
click at [174, 227] on div at bounding box center [407, 216] width 814 height 824
drag, startPoint x: 185, startPoint y: 249, endPoint x: 186, endPoint y: 263, distance: 14.4
click at [186, 263] on div at bounding box center [407, 216] width 814 height 824
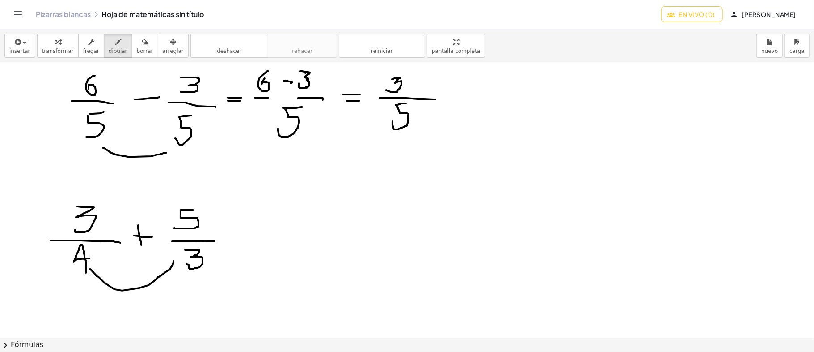
drag, startPoint x: 90, startPoint y: 268, endPoint x: 174, endPoint y: 258, distance: 84.2
click at [174, 258] on div at bounding box center [407, 216] width 814 height 824
drag, startPoint x: 129, startPoint y: 280, endPoint x: 142, endPoint y: 284, distance: 13.6
click at [142, 284] on div at bounding box center [407, 216] width 814 height 824
drag, startPoint x: 135, startPoint y: 276, endPoint x: 131, endPoint y: 293, distance: 17.4
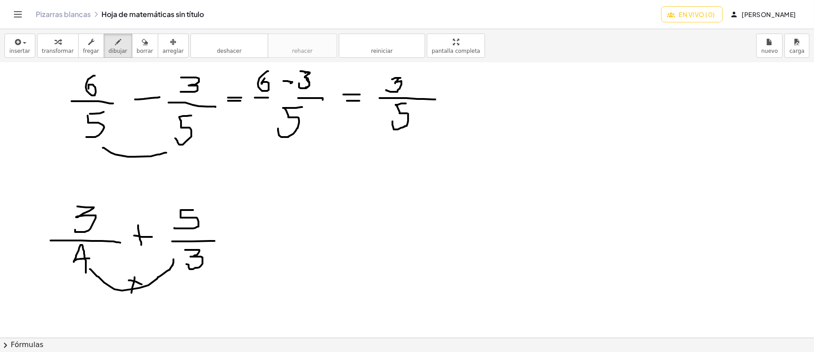
click at [131, 293] on div at bounding box center [407, 216] width 814 height 824
drag, startPoint x: 228, startPoint y: 235, endPoint x: 236, endPoint y: 236, distance: 8.2
click at [236, 236] on div at bounding box center [407, 216] width 814 height 824
drag, startPoint x: 227, startPoint y: 242, endPoint x: 247, endPoint y: 242, distance: 19.7
click at [247, 242] on div at bounding box center [407, 216] width 814 height 824
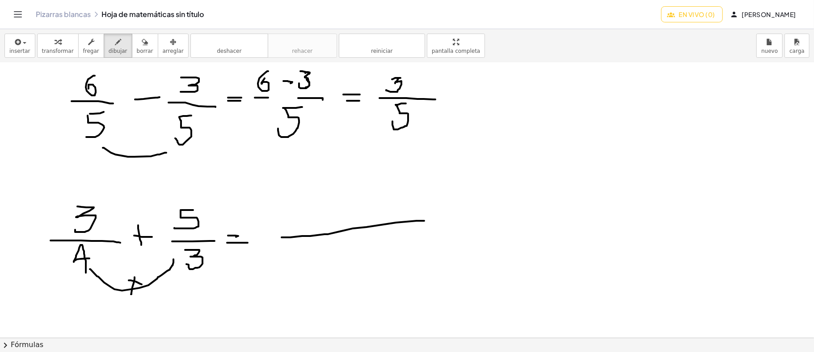
drag, startPoint x: 282, startPoint y: 237, endPoint x: 423, endPoint y: 220, distance: 142.3
click at [423, 220] on div at bounding box center [407, 216] width 814 height 824
drag, startPoint x: 335, startPoint y: 247, endPoint x: 343, endPoint y: 260, distance: 14.4
click at [343, 260] on div at bounding box center [407, 216] width 814 height 824
drag, startPoint x: 350, startPoint y: 240, endPoint x: 373, endPoint y: 255, distance: 27.4
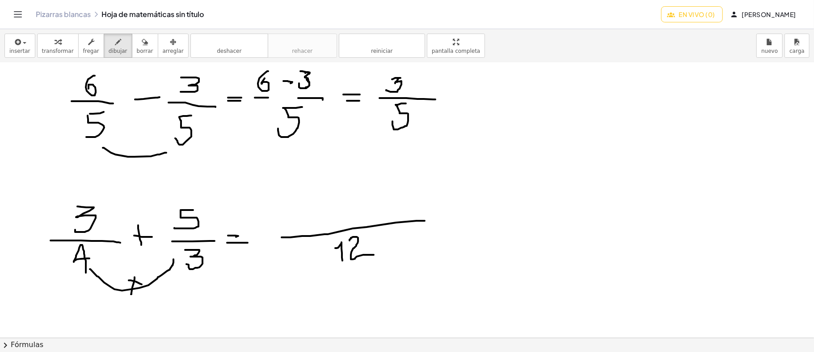
click at [373, 255] on div at bounding box center [407, 216] width 814 height 824
drag, startPoint x: 94, startPoint y: 257, endPoint x: 179, endPoint y: 218, distance: 93.7
click at [179, 218] on div at bounding box center [407, 216] width 814 height 824
drag, startPoint x: 299, startPoint y: 202, endPoint x: 310, endPoint y: 220, distance: 21.5
click at [310, 220] on div at bounding box center [407, 216] width 814 height 824
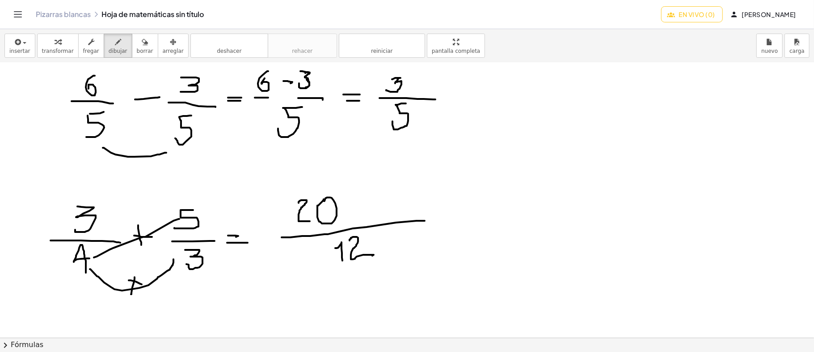
click at [324, 199] on div at bounding box center [407, 216] width 814 height 824
drag, startPoint x: 354, startPoint y: 199, endPoint x: 354, endPoint y: 212, distance: 12.5
click at [354, 212] on div at bounding box center [407, 216] width 814 height 824
drag, startPoint x: 349, startPoint y: 207, endPoint x: 362, endPoint y: 207, distance: 13.0
click at [362, 207] on div at bounding box center [407, 216] width 814 height 824
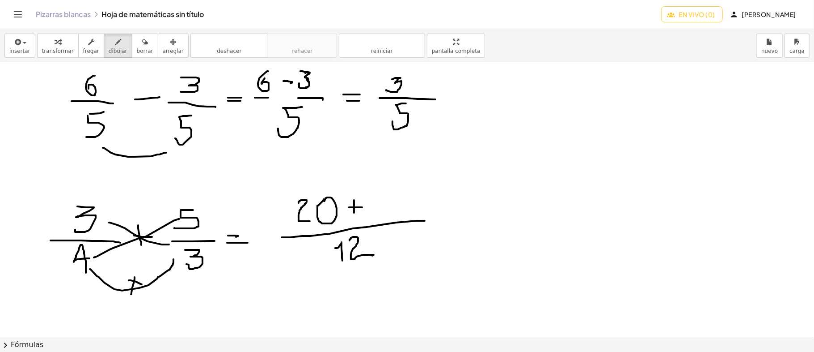
drag, startPoint x: 109, startPoint y: 222, endPoint x: 169, endPoint y: 244, distance: 63.8
click at [169, 244] on div at bounding box center [407, 216] width 814 height 824
drag, startPoint x: 389, startPoint y: 192, endPoint x: 393, endPoint y: 213, distance: 21.3
click at [393, 213] on div at bounding box center [407, 216] width 814 height 824
drag, startPoint x: 442, startPoint y: 213, endPoint x: 457, endPoint y: 213, distance: 14.8
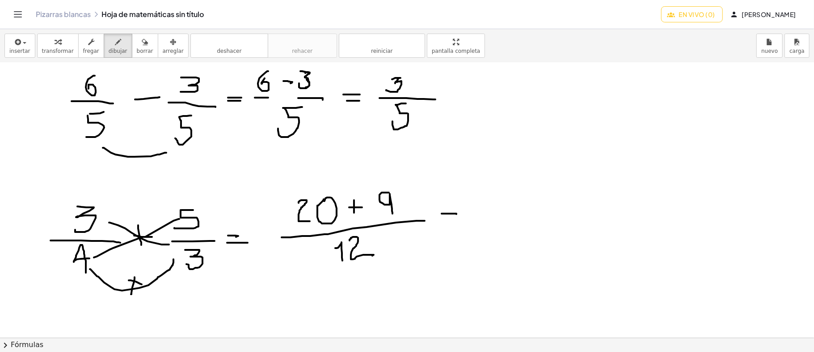
click at [457, 213] on div at bounding box center [407, 216] width 814 height 824
drag, startPoint x: 445, startPoint y: 224, endPoint x: 459, endPoint y: 227, distance: 13.9
click at [459, 227] on div at bounding box center [407, 216] width 814 height 824
drag, startPoint x: 478, startPoint y: 217, endPoint x: 539, endPoint y: 215, distance: 61.3
click at [539, 215] on div at bounding box center [407, 216] width 814 height 824
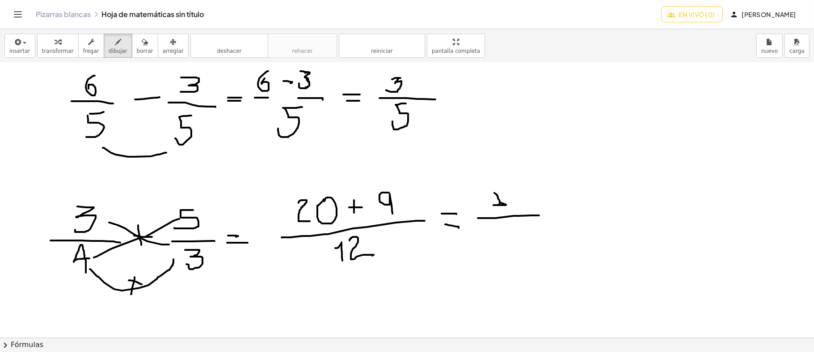
drag, startPoint x: 495, startPoint y: 192, endPoint x: 501, endPoint y: 202, distance: 11.9
click at [501, 202] on div at bounding box center [407, 216] width 814 height 824
click at [137, 48] on font "borrar" at bounding box center [145, 51] width 17 height 6
drag, startPoint x: 485, startPoint y: 181, endPoint x: 498, endPoint y: 192, distance: 17.4
click at [498, 192] on div at bounding box center [407, 216] width 814 height 824
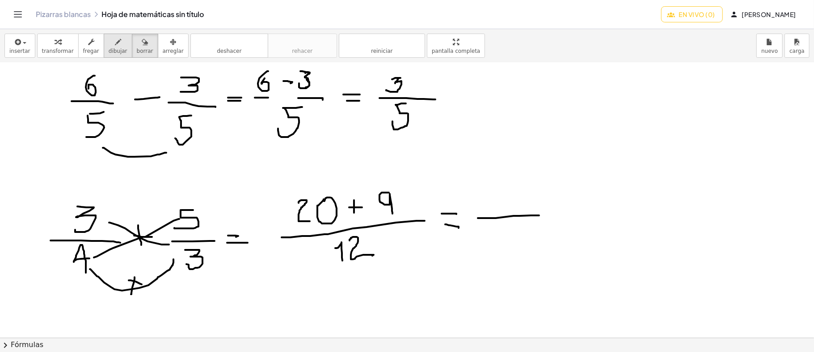
click at [115, 42] on icon "button" at bounding box center [118, 42] width 6 height 11
drag, startPoint x: 488, startPoint y: 190, endPoint x: 520, endPoint y: 195, distance: 31.7
click at [519, 196] on div at bounding box center [407, 216] width 814 height 824
click at [142, 40] on icon "button" at bounding box center [145, 42] width 6 height 11
drag, startPoint x: 131, startPoint y: 40, endPoint x: 315, endPoint y: 99, distance: 193.5
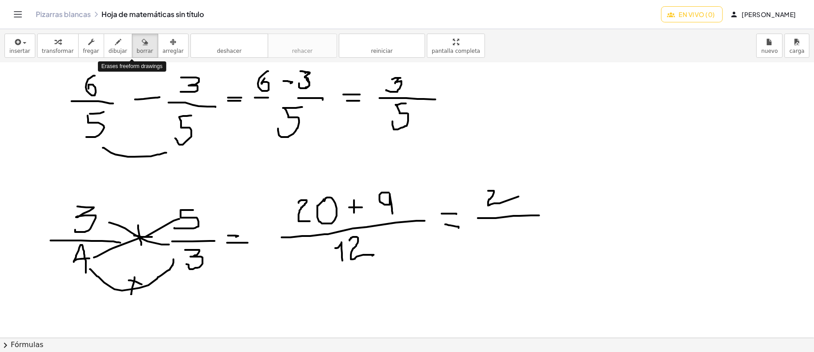
click at [315, 99] on div "insertar Seleccione uno: Expresión matemática Función Texto transformar fregar …" at bounding box center [407, 190] width 814 height 322
drag, startPoint x: 519, startPoint y: 174, endPoint x: 521, endPoint y: 190, distance: 16.6
click at [521, 190] on div at bounding box center [407, 216] width 814 height 824
click at [115, 42] on icon "button" at bounding box center [118, 42] width 6 height 11
click at [518, 189] on div at bounding box center [407, 216] width 814 height 824
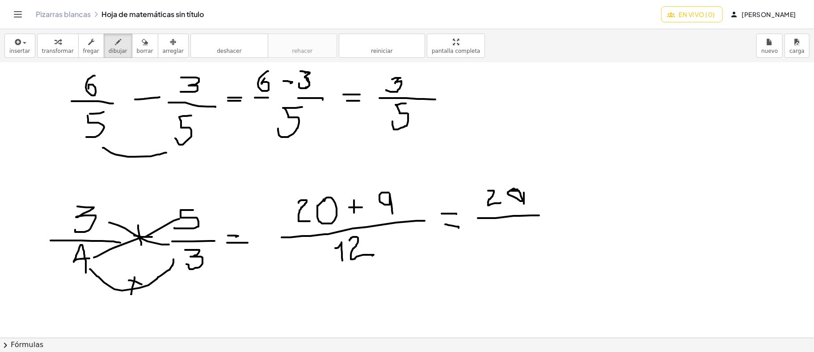
drag, startPoint x: 524, startPoint y: 192, endPoint x: 524, endPoint y: 203, distance: 10.7
click at [524, 203] on div at bounding box center [407, 216] width 814 height 824
drag, startPoint x: 496, startPoint y: 237, endPoint x: 503, endPoint y: 246, distance: 11.5
click at [503, 246] on div at bounding box center [407, 216] width 814 height 824
drag, startPoint x: 509, startPoint y: 228, endPoint x: 524, endPoint y: 240, distance: 19.7
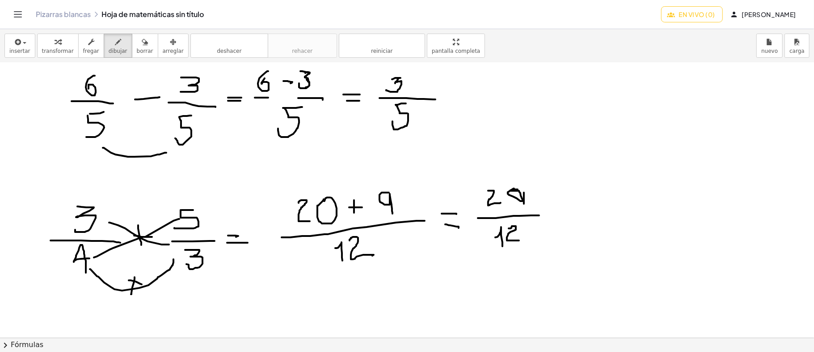
click at [524, 240] on div at bounding box center [407, 216] width 814 height 824
click at [137, 48] on font "borrar" at bounding box center [145, 51] width 17 height 6
drag, startPoint x: 527, startPoint y: 177, endPoint x: 521, endPoint y: 188, distance: 12.6
click at [521, 190] on div at bounding box center [407, 216] width 814 height 824
click at [104, 47] on button "dibujar" at bounding box center [118, 46] width 29 height 24
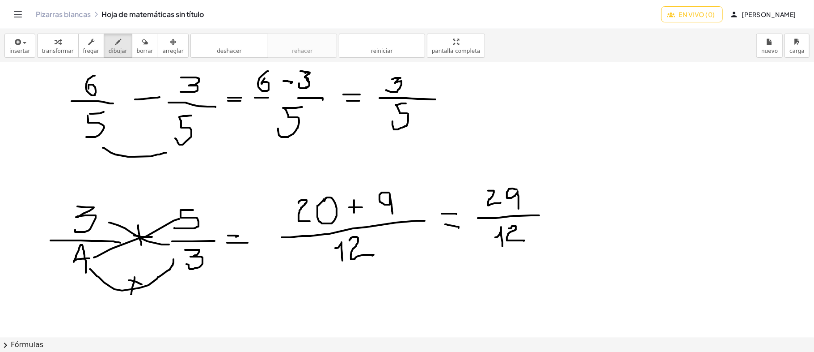
drag, startPoint x: 517, startPoint y: 189, endPoint x: 519, endPoint y: 208, distance: 19.3
click at [519, 208] on div at bounding box center [407, 216] width 814 height 824
click at [142, 44] on icon "button" at bounding box center [145, 42] width 6 height 11
drag, startPoint x: 199, startPoint y: 199, endPoint x: 190, endPoint y: 210, distance: 15.2
click at [190, 210] on div at bounding box center [407, 216] width 814 height 824
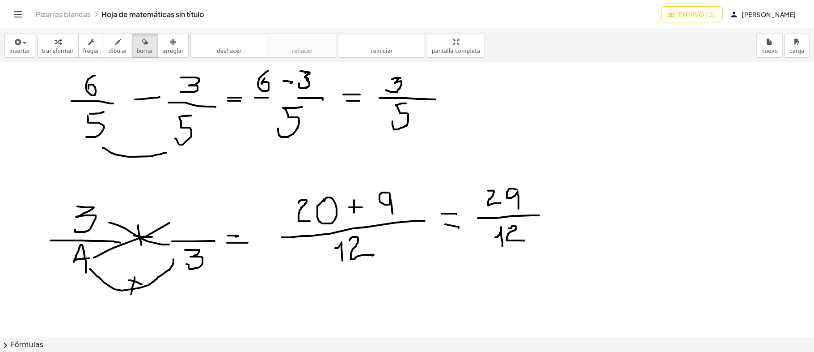
drag, startPoint x: 102, startPoint y: 50, endPoint x: 100, endPoint y: 58, distance: 8.4
click at [109, 50] on font "dibujar" at bounding box center [118, 51] width 19 height 6
drag, startPoint x: 183, startPoint y: 210, endPoint x: 217, endPoint y: 225, distance: 36.8
click at [199, 227] on div at bounding box center [407, 216] width 814 height 824
click at [137, 48] on font "borrar" at bounding box center [145, 51] width 17 height 6
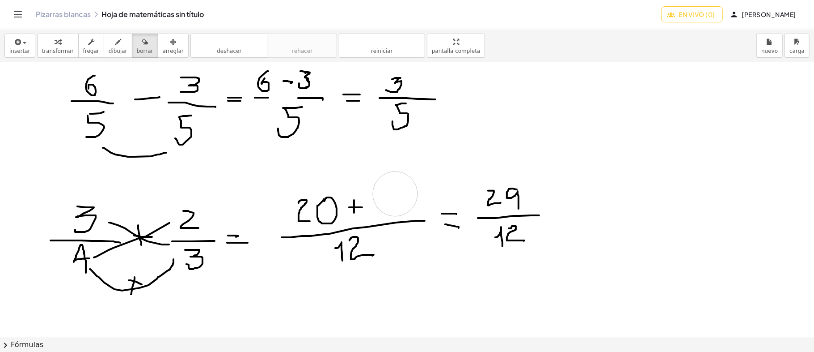
drag, startPoint x: 415, startPoint y: 190, endPoint x: 394, endPoint y: 195, distance: 21.6
click at [394, 195] on div at bounding box center [407, 216] width 814 height 824
drag, startPoint x: 329, startPoint y: 200, endPoint x: 315, endPoint y: 207, distance: 15.6
click at [315, 207] on div at bounding box center [407, 216] width 814 height 824
click at [142, 45] on icon "button" at bounding box center [145, 42] width 6 height 11
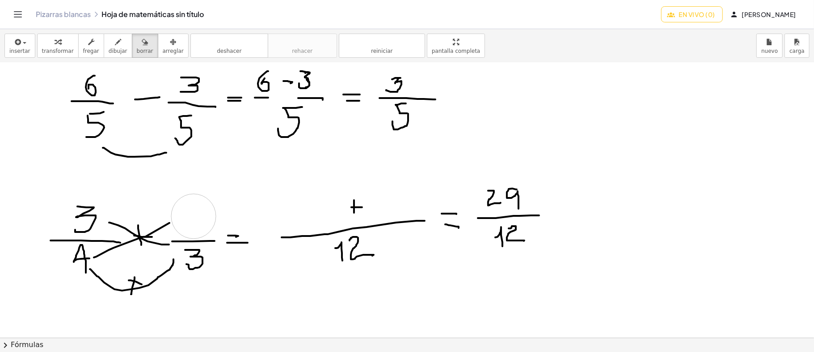
drag, startPoint x: 204, startPoint y: 200, endPoint x: 188, endPoint y: 208, distance: 18.0
click at [192, 214] on div at bounding box center [407, 216] width 814 height 824
click at [111, 45] on div "button" at bounding box center [118, 41] width 19 height 11
drag, startPoint x: 201, startPoint y: 205, endPoint x: 181, endPoint y: 221, distance: 25.8
click at [181, 221] on div at bounding box center [407, 216] width 814 height 824
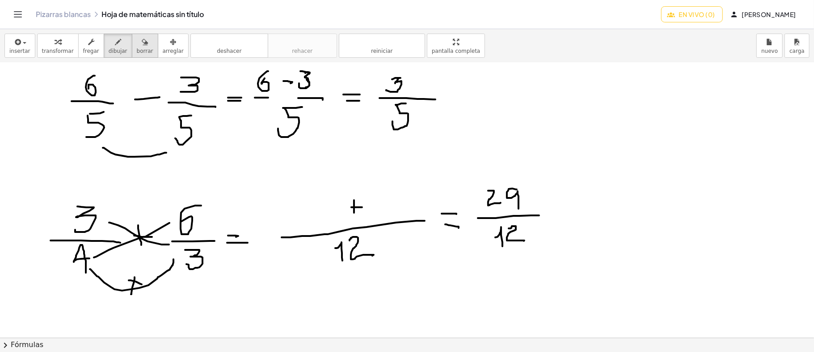
drag, startPoint x: 127, startPoint y: 43, endPoint x: 135, endPoint y: 43, distance: 7.6
click at [137, 43] on div "button" at bounding box center [145, 41] width 17 height 11
drag, startPoint x: 470, startPoint y: 174, endPoint x: 492, endPoint y: 188, distance: 26.8
click at [492, 188] on div at bounding box center [407, 216] width 814 height 824
drag, startPoint x: 299, startPoint y: 203, endPoint x: 313, endPoint y: 199, distance: 14.8
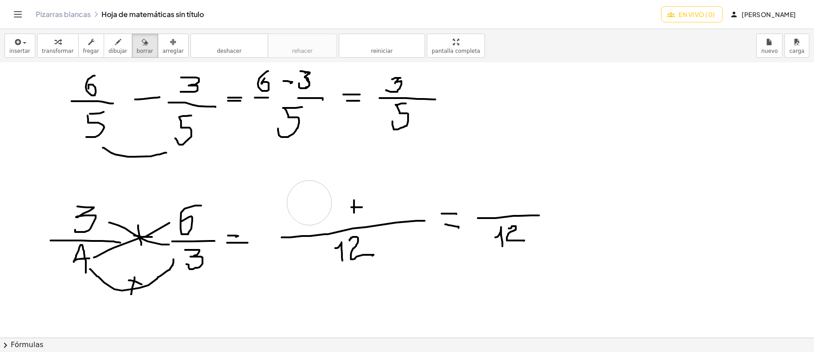
click at [312, 203] on div at bounding box center [407, 216] width 814 height 824
click at [113, 46] on div "button" at bounding box center [118, 41] width 19 height 11
drag, startPoint x: 296, startPoint y: 199, endPoint x: 320, endPoint y: 221, distance: 32.9
click at [320, 221] on div at bounding box center [407, 216] width 814 height 824
drag, startPoint x: 335, startPoint y: 220, endPoint x: 343, endPoint y: 201, distance: 20.7
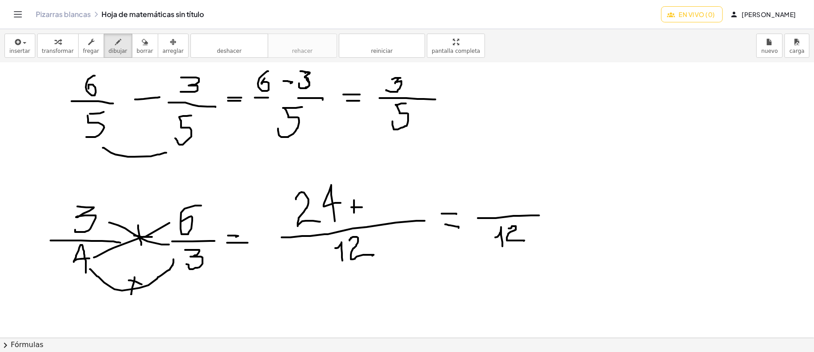
click at [343, 201] on div at bounding box center [407, 216] width 814 height 824
drag, startPoint x: 397, startPoint y: 186, endPoint x: 394, endPoint y: 213, distance: 26.6
click at [394, 213] on div at bounding box center [407, 216] width 814 height 824
drag, startPoint x: 496, startPoint y: 191, endPoint x: 490, endPoint y: 210, distance: 20.1
click at [490, 210] on div at bounding box center [407, 216] width 814 height 824
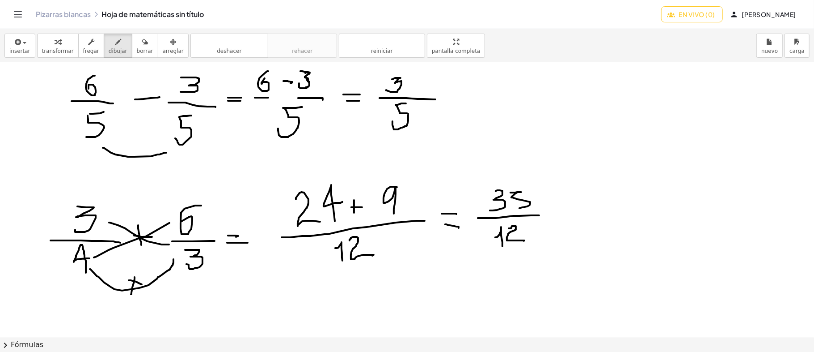
drag, startPoint x: 511, startPoint y: 192, endPoint x: 520, endPoint y: 208, distance: 18.0
click at [520, 208] on div at bounding box center [407, 216] width 814 height 824
click at [137, 39] on div "button" at bounding box center [145, 41] width 17 height 11
drag, startPoint x: 539, startPoint y: 197, endPoint x: 504, endPoint y: 195, distance: 34.5
click at [504, 195] on div at bounding box center [407, 216] width 814 height 824
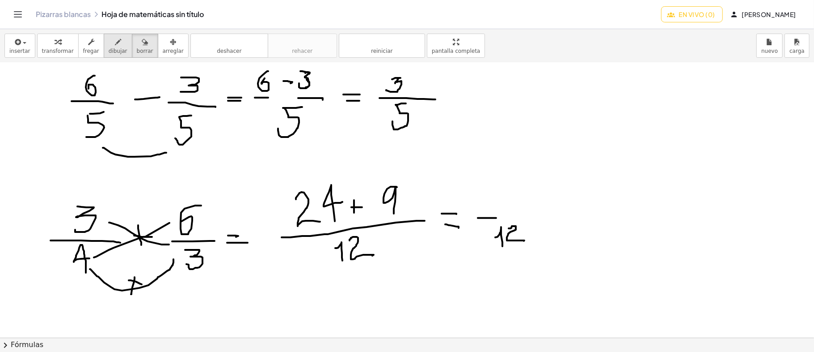
click at [115, 47] on icon "button" at bounding box center [118, 42] width 6 height 11
drag, startPoint x: 497, startPoint y: 215, endPoint x: 529, endPoint y: 215, distance: 31.3
click at [529, 215] on div at bounding box center [407, 216] width 814 height 824
drag, startPoint x: 485, startPoint y: 184, endPoint x: 507, endPoint y: 201, distance: 27.1
click at [490, 201] on div at bounding box center [407, 216] width 814 height 824
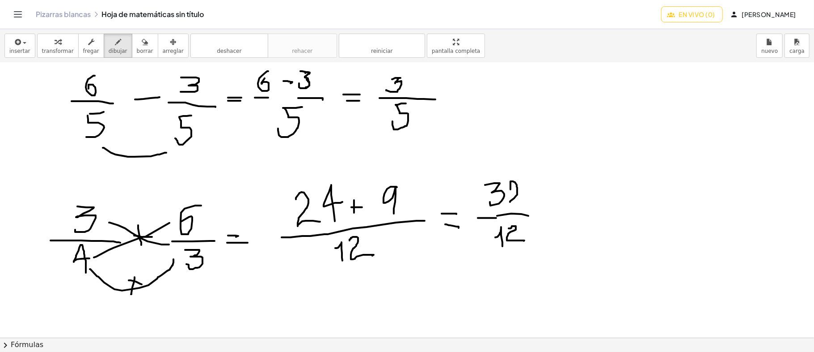
drag, startPoint x: 511, startPoint y: 189, endPoint x: 510, endPoint y: 201, distance: 12.5
click at [510, 201] on div at bounding box center [407, 216] width 814 height 824
click at [138, 45] on div "button" at bounding box center [145, 41] width 17 height 11
drag, startPoint x: 540, startPoint y: 169, endPoint x: 530, endPoint y: 191, distance: 24.8
click at [530, 191] on div at bounding box center [407, 216] width 814 height 824
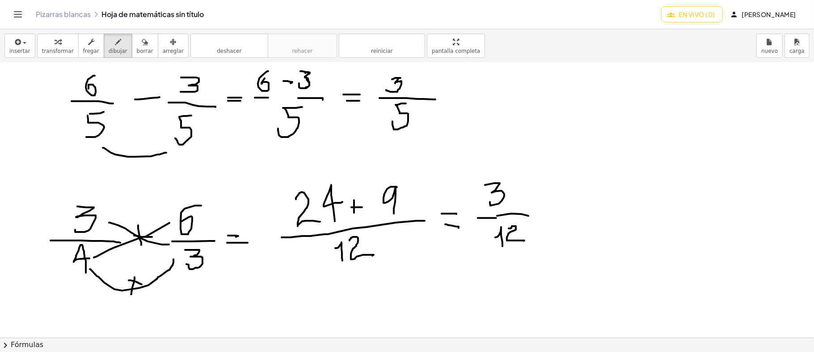
drag, startPoint x: 113, startPoint y: 49, endPoint x: 295, endPoint y: 113, distance: 193.2
click at [138, 65] on div "insertar Seleccione uno: Expresión matemática Función Texto transformar fregar …" at bounding box center [407, 190] width 814 height 322
drag, startPoint x: 518, startPoint y: 184, endPoint x: 511, endPoint y: 200, distance: 17.6
click at [511, 200] on div at bounding box center [407, 216] width 814 height 824
click at [115, 47] on icon "button" at bounding box center [118, 42] width 6 height 11
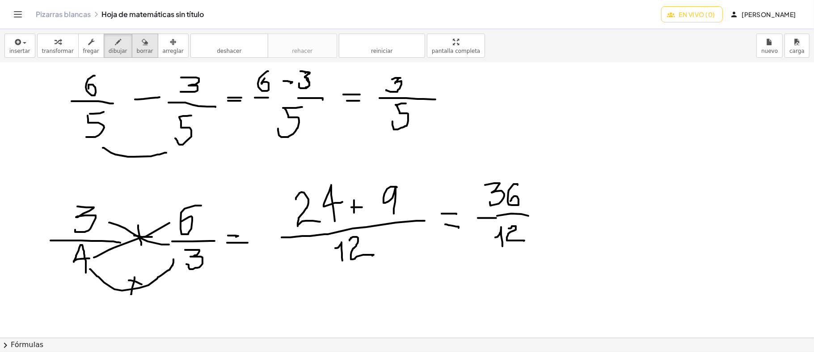
click at [137, 49] on font "borrar" at bounding box center [145, 51] width 17 height 6
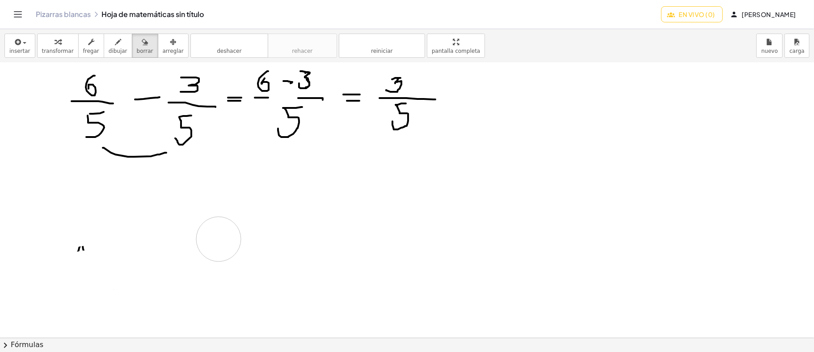
drag, startPoint x: 89, startPoint y: 183, endPoint x: 110, endPoint y: 174, distance: 23.0
click at [115, 224] on div at bounding box center [407, 216] width 814 height 824
click at [109, 49] on font "dibujar" at bounding box center [118, 51] width 19 height 6
drag, startPoint x: 301, startPoint y: 194, endPoint x: 304, endPoint y: 214, distance: 19.9
click at [304, 214] on div at bounding box center [407, 216] width 814 height 824
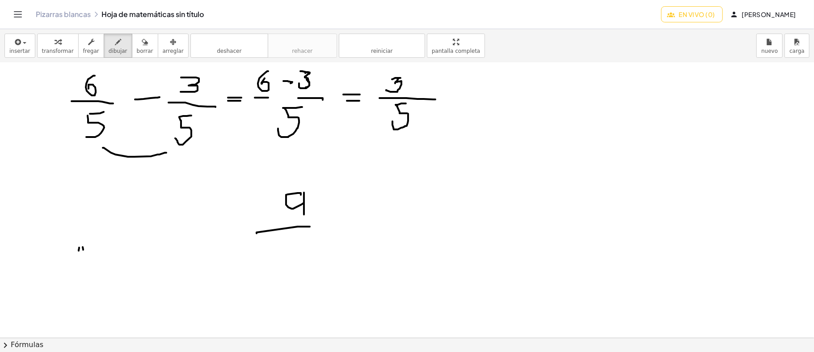
drag, startPoint x: 310, startPoint y: 226, endPoint x: 355, endPoint y: 223, distance: 44.8
click at [355, 223] on div at bounding box center [407, 216] width 814 height 824
drag, startPoint x: 288, startPoint y: 247, endPoint x: 303, endPoint y: 260, distance: 19.6
click at [303, 260] on div at bounding box center [407, 216] width 814 height 824
drag, startPoint x: 310, startPoint y: 241, endPoint x: 335, endPoint y: 250, distance: 25.5
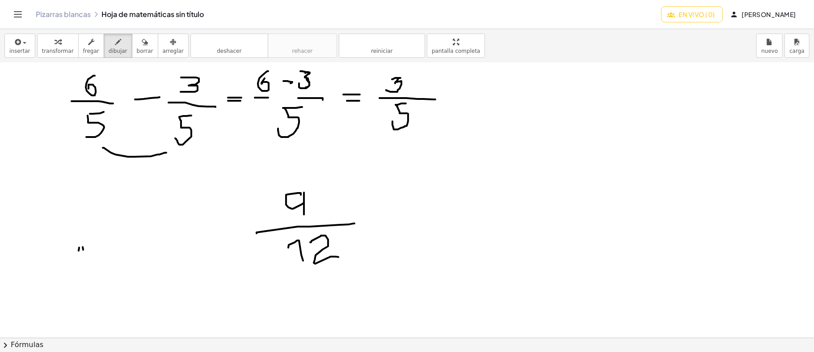
click at [340, 256] on div at bounding box center [407, 216] width 814 height 824
drag, startPoint x: 315, startPoint y: 182, endPoint x: 342, endPoint y: 176, distance: 27.4
click at [309, 204] on div at bounding box center [407, 216] width 814 height 824
click at [333, 173] on div at bounding box center [407, 216] width 814 height 824
drag, startPoint x: 339, startPoint y: 235, endPoint x: 288, endPoint y: 276, distance: 65.4
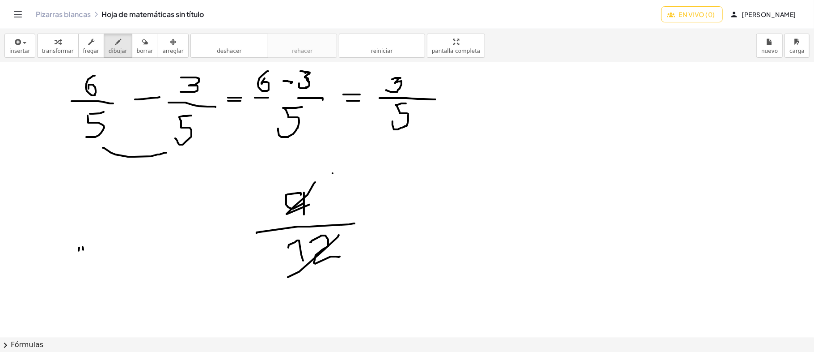
click at [288, 276] on div at bounding box center [407, 216] width 814 height 824
drag, startPoint x: 374, startPoint y: 219, endPoint x: 383, endPoint y: 219, distance: 9.4
click at [383, 219] on div at bounding box center [407, 216] width 814 height 824
drag, startPoint x: 378, startPoint y: 225, endPoint x: 398, endPoint y: 225, distance: 19.7
click at [398, 225] on div at bounding box center [407, 216] width 814 height 824
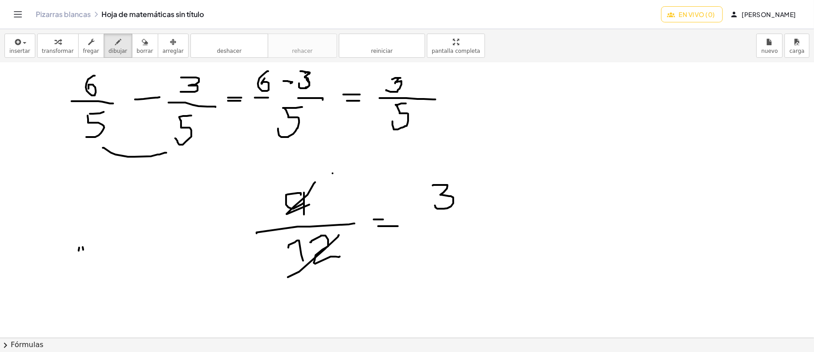
drag, startPoint x: 433, startPoint y: 185, endPoint x: 435, endPoint y: 205, distance: 20.2
click at [435, 205] on div at bounding box center [407, 216] width 814 height 824
drag, startPoint x: 419, startPoint y: 218, endPoint x: 492, endPoint y: 215, distance: 73.0
click at [492, 215] on div at bounding box center [407, 216] width 814 height 824
drag, startPoint x: 453, startPoint y: 255, endPoint x: 465, endPoint y: 241, distance: 17.8
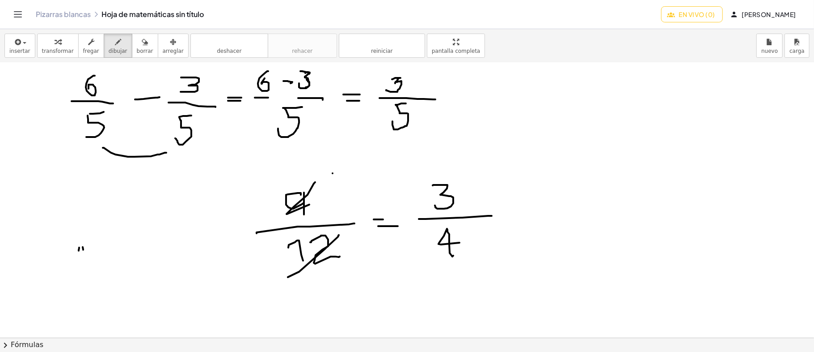
click at [465, 241] on div at bounding box center [407, 216] width 814 height 824
drag, startPoint x: 328, startPoint y: 179, endPoint x: 341, endPoint y: 174, distance: 14.2
click at [341, 174] on div at bounding box center [407, 216] width 814 height 824
drag, startPoint x: 337, startPoint y: 183, endPoint x: 340, endPoint y: 170, distance: 13.0
click at [337, 182] on div at bounding box center [407, 216] width 814 height 824
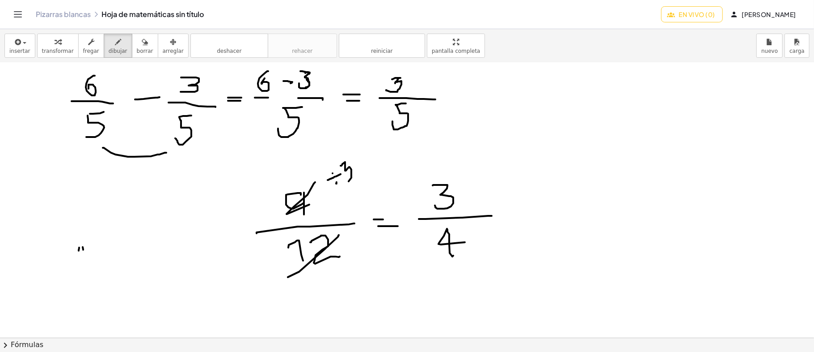
drag, startPoint x: 341, startPoint y: 165, endPoint x: 348, endPoint y: 181, distance: 17.6
click at [348, 181] on div at bounding box center [407, 216] width 814 height 824
click at [347, 231] on div at bounding box center [407, 216] width 814 height 824
click at [354, 232] on div at bounding box center [407, 216] width 814 height 824
drag, startPoint x: 352, startPoint y: 242, endPoint x: 355, endPoint y: 236, distance: 6.4
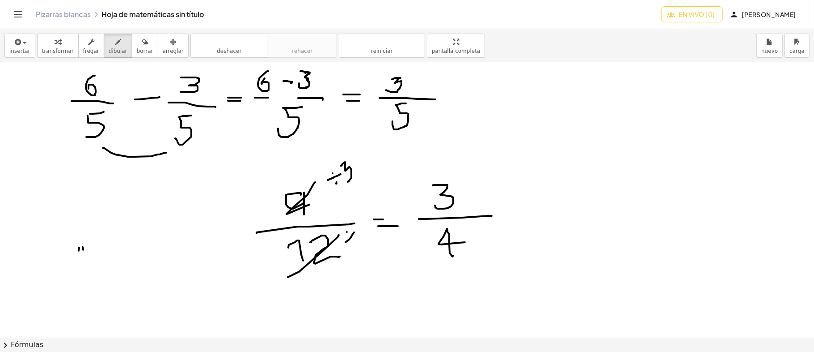
click at [352, 241] on div at bounding box center [407, 216] width 814 height 824
drag, startPoint x: 358, startPoint y: 225, endPoint x: 358, endPoint y: 237, distance: 11.2
click at [358, 237] on div at bounding box center [407, 216] width 814 height 824
drag, startPoint x: 630, startPoint y: 108, endPoint x: 642, endPoint y: 122, distance: 18.4
click at [638, 128] on div at bounding box center [407, 216] width 814 height 824
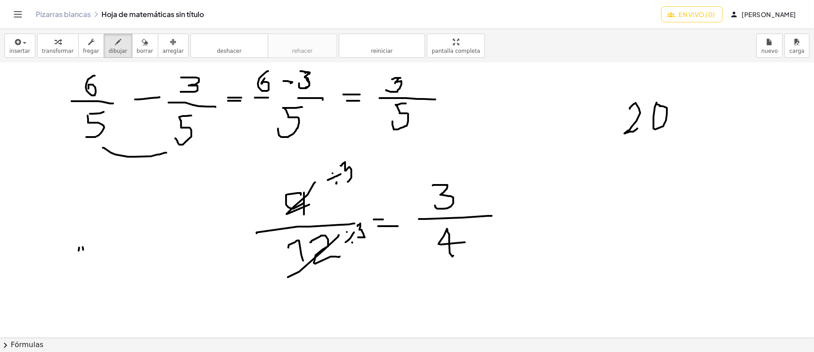
click at [657, 104] on div at bounding box center [407, 216] width 814 height 824
drag, startPoint x: 609, startPoint y: 148, endPoint x: 732, endPoint y: 145, distance: 123.0
click at [732, 145] on div at bounding box center [407, 216] width 814 height 824
drag, startPoint x: 131, startPoint y: 48, endPoint x: 142, endPoint y: 53, distance: 11.6
click at [137, 48] on font "borrar" at bounding box center [145, 51] width 17 height 6
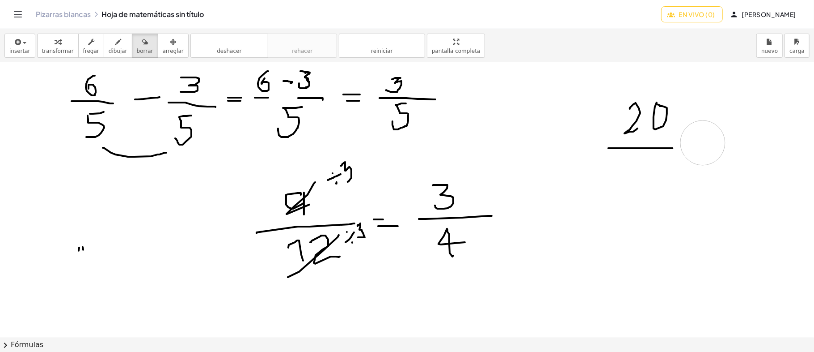
drag, startPoint x: 705, startPoint y: 113, endPoint x: 707, endPoint y: 138, distance: 25.2
click at [706, 138] on div at bounding box center [407, 216] width 814 height 824
click at [109, 50] on font "dibujar" at bounding box center [118, 51] width 19 height 6
drag, startPoint x: 627, startPoint y: 160, endPoint x: 643, endPoint y: 178, distance: 24.1
click at [625, 186] on div at bounding box center [407, 216] width 814 height 824
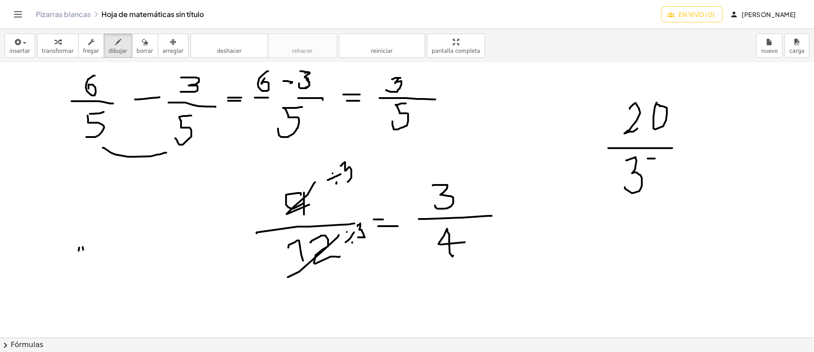
drag, startPoint x: 648, startPoint y: 158, endPoint x: 660, endPoint y: 158, distance: 12.1
click at [660, 158] on div at bounding box center [407, 216] width 814 height 824
drag, startPoint x: 648, startPoint y: 159, endPoint x: 652, endPoint y: 176, distance: 17.3
click at [652, 182] on div at bounding box center [407, 216] width 814 height 824
click at [678, 89] on div at bounding box center [407, 216] width 814 height 824
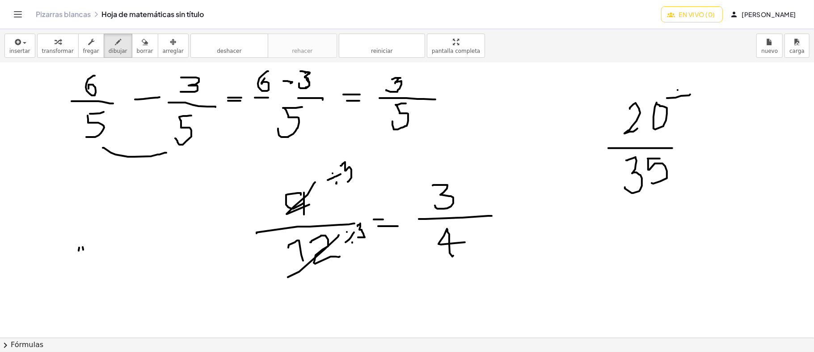
drag, startPoint x: 667, startPoint y: 97, endPoint x: 690, endPoint y: 94, distance: 23.5
click at [690, 94] on div at bounding box center [407, 216] width 814 height 824
click at [682, 101] on div at bounding box center [407, 216] width 814 height 824
drag, startPoint x: 697, startPoint y: 88, endPoint x: 705, endPoint y: 85, distance: 8.6
click at [705, 85] on div at bounding box center [407, 216] width 814 height 824
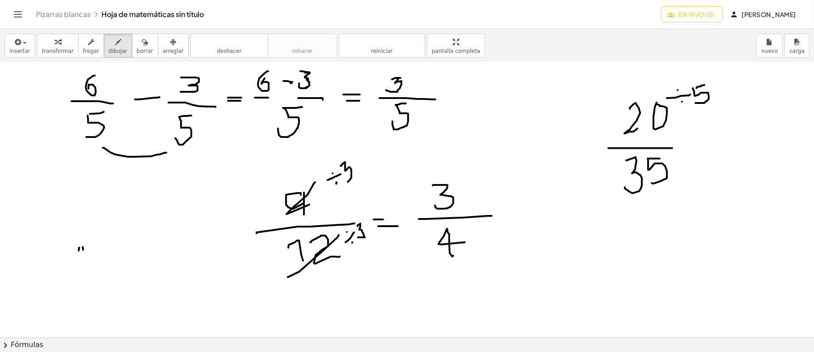
drag, startPoint x: 693, startPoint y: 88, endPoint x: 696, endPoint y: 102, distance: 15.0
click at [696, 102] on div at bounding box center [407, 216] width 814 height 824
click at [680, 156] on div at bounding box center [407, 216] width 814 height 824
drag, startPoint x: 674, startPoint y: 163, endPoint x: 696, endPoint y: 154, distance: 23.3
click at [696, 154] on div at bounding box center [407, 216] width 814 height 824
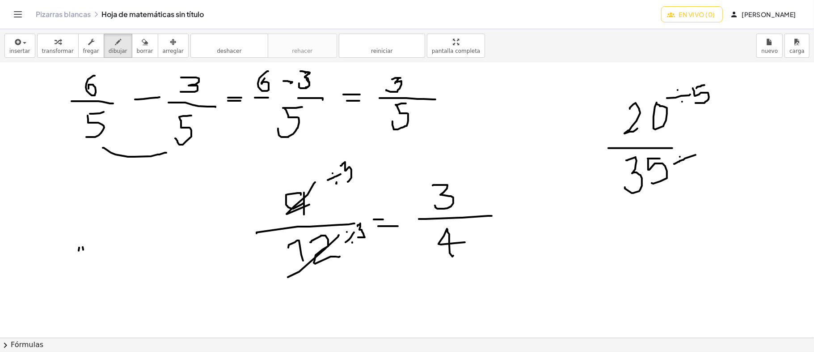
click at [686, 165] on div at bounding box center [407, 216] width 814 height 824
click at [702, 146] on div at bounding box center [407, 216] width 814 height 824
drag, startPoint x: 696, startPoint y: 148, endPoint x: 732, endPoint y: 149, distance: 35.8
click at [702, 165] on div at bounding box center [407, 216] width 814 height 824
drag, startPoint x: 737, startPoint y: 146, endPoint x: 802, endPoint y: 144, distance: 64.9
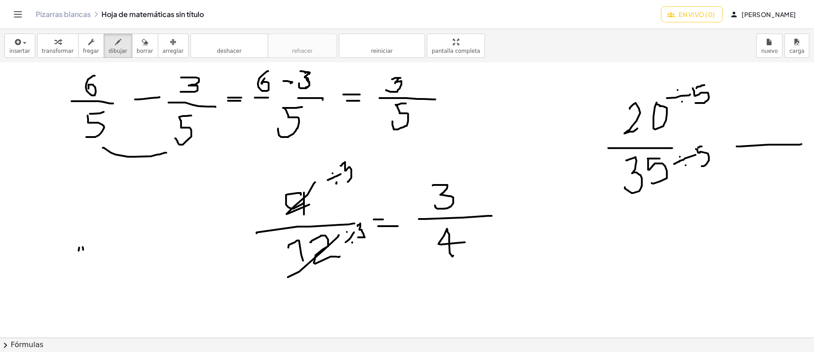
click at [802, 144] on div at bounding box center [407, 216] width 814 height 824
drag, startPoint x: 773, startPoint y: 132, endPoint x: 775, endPoint y: 121, distance: 11.8
click at [775, 121] on div at bounding box center [407, 216] width 814 height 824
drag, startPoint x: 763, startPoint y: 157, endPoint x: 778, endPoint y: 184, distance: 31.6
click at [777, 189] on div at bounding box center [407, 216] width 814 height 824
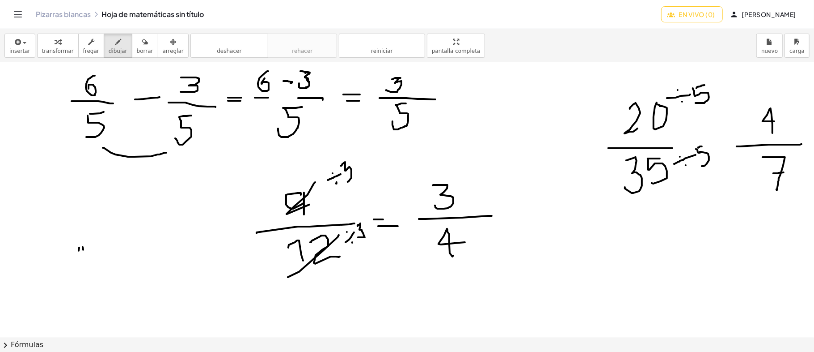
drag, startPoint x: 774, startPoint y: 173, endPoint x: 784, endPoint y: 172, distance: 10.3
click at [784, 172] on div at bounding box center [407, 216] width 814 height 824
click at [137, 48] on font "borrar" at bounding box center [145, 51] width 17 height 6
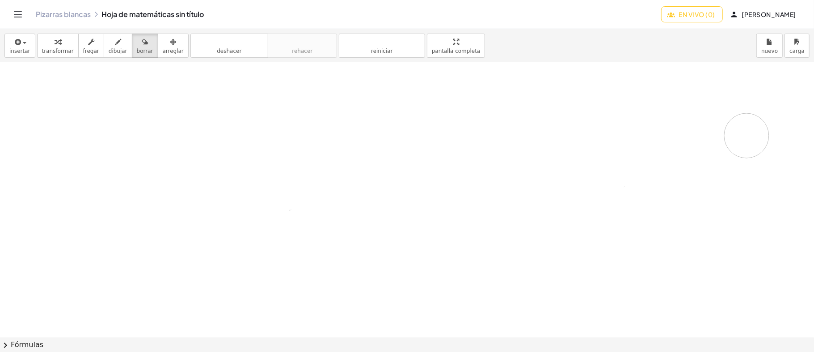
drag, startPoint x: 120, startPoint y: 77, endPoint x: 193, endPoint y: 4, distance: 103.7
click at [512, 106] on div at bounding box center [407, 216] width 814 height 824
click at [115, 43] on icon "button" at bounding box center [118, 42] width 6 height 11
click at [110, 49] on font "dibujar" at bounding box center [118, 51] width 19 height 6
click at [115, 49] on font "dibujar" at bounding box center [118, 51] width 19 height 6
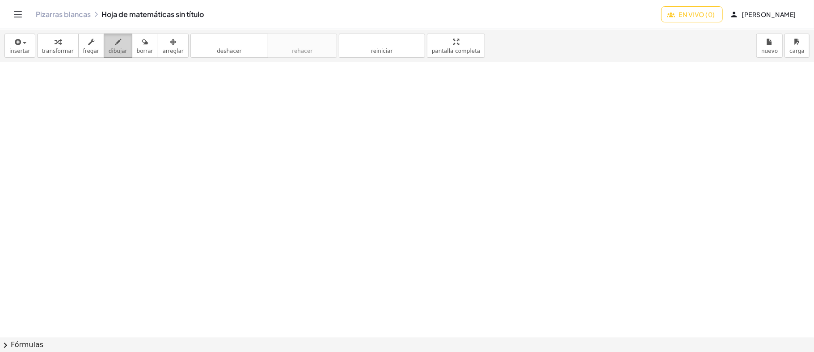
click at [115, 40] on icon "button" at bounding box center [118, 42] width 6 height 11
drag, startPoint x: 158, startPoint y: 80, endPoint x: 176, endPoint y: 99, distance: 26.3
click at [176, 99] on div at bounding box center [407, 216] width 814 height 824
drag, startPoint x: 135, startPoint y: 109, endPoint x: 212, endPoint y: 108, distance: 76.5
click at [212, 108] on div at bounding box center [407, 216] width 814 height 824
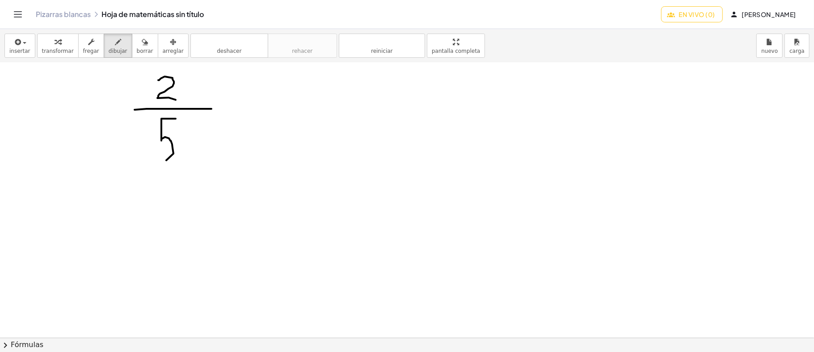
drag, startPoint x: 176, startPoint y: 118, endPoint x: 165, endPoint y: 147, distance: 31.1
click at [159, 151] on div at bounding box center [407, 216] width 814 height 824
click at [230, 107] on div at bounding box center [407, 216] width 814 height 824
click at [230, 108] on div at bounding box center [407, 216] width 814 height 824
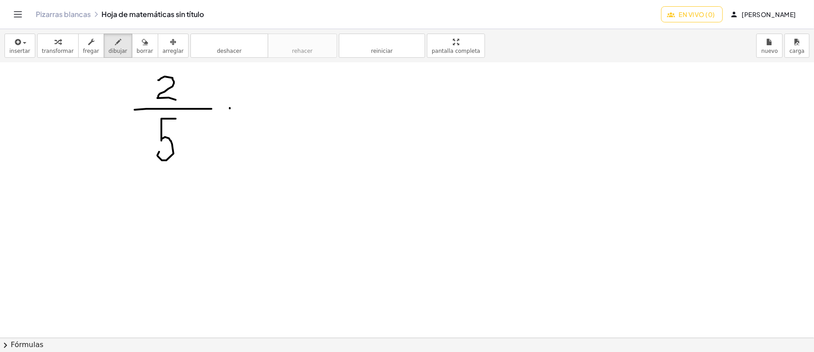
click at [230, 108] on div at bounding box center [407, 216] width 814 height 824
drag, startPoint x: 230, startPoint y: 108, endPoint x: 234, endPoint y: 113, distance: 6.6
click at [234, 113] on div at bounding box center [407, 216] width 814 height 824
drag, startPoint x: 235, startPoint y: 108, endPoint x: 228, endPoint y: 114, distance: 9.6
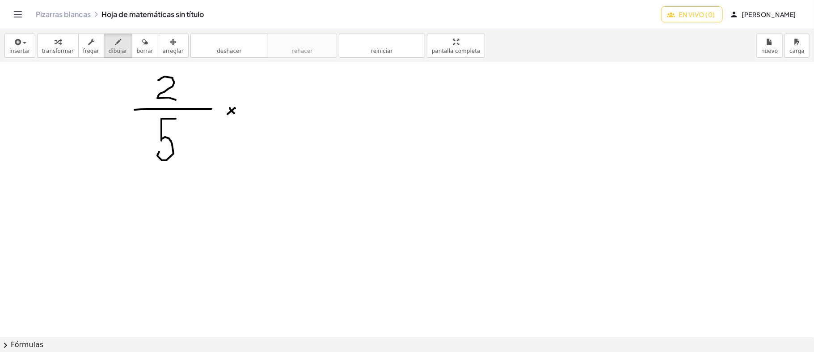
click at [228, 114] on div at bounding box center [407, 216] width 814 height 824
drag, startPoint x: 258, startPoint y: 109, endPoint x: 374, endPoint y: 108, distance: 116.3
click at [374, 108] on div at bounding box center [407, 216] width 814 height 824
drag, startPoint x: 310, startPoint y: 96, endPoint x: 310, endPoint y: 83, distance: 13.0
click at [310, 83] on div at bounding box center [407, 216] width 814 height 824
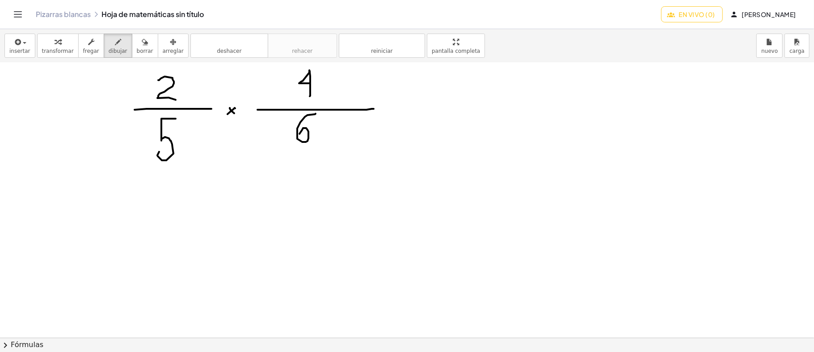
drag, startPoint x: 316, startPoint y: 113, endPoint x: 300, endPoint y: 133, distance: 25.8
click at [300, 133] on div at bounding box center [407, 216] width 814 height 824
drag, startPoint x: 188, startPoint y: 88, endPoint x: 268, endPoint y: 85, distance: 80.1
click at [268, 85] on div at bounding box center [407, 216] width 814 height 824
drag, startPoint x: 268, startPoint y: 80, endPoint x: 267, endPoint y: 90, distance: 10.0
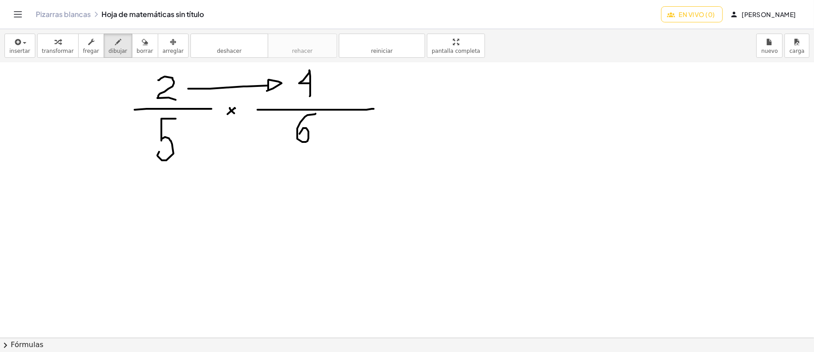
click at [267, 90] on div at bounding box center [407, 216] width 814 height 824
drag, startPoint x: 197, startPoint y: 135, endPoint x: 255, endPoint y: 134, distance: 57.7
click at [255, 136] on div at bounding box center [407, 216] width 814 height 824
drag, startPoint x: 255, startPoint y: 134, endPoint x: 292, endPoint y: 130, distance: 37.8
click at [253, 140] on div at bounding box center [407, 216] width 814 height 824
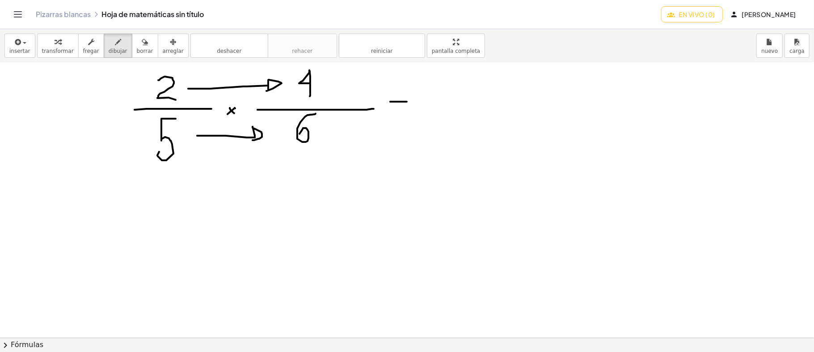
drag, startPoint x: 390, startPoint y: 101, endPoint x: 407, endPoint y: 101, distance: 16.5
click at [407, 101] on div at bounding box center [407, 216] width 814 height 824
drag, startPoint x: 392, startPoint y: 110, endPoint x: 411, endPoint y: 110, distance: 19.7
click at [411, 110] on div at bounding box center [407, 216] width 814 height 824
drag, startPoint x: 423, startPoint y: 106, endPoint x: 514, endPoint y: 104, distance: 91.7
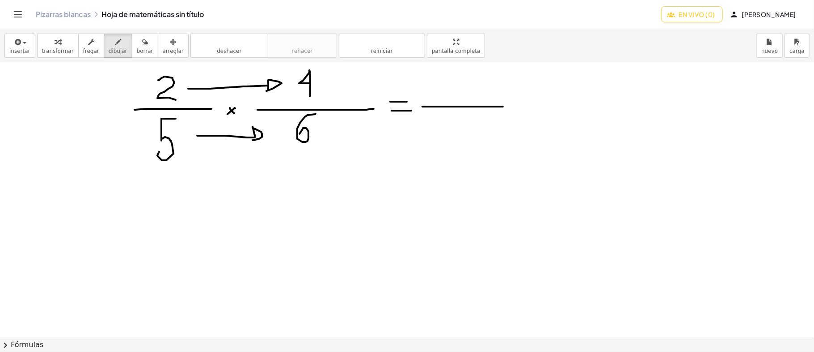
click at [514, 104] on div at bounding box center [407, 216] width 814 height 824
click at [467, 72] on div at bounding box center [407, 216] width 814 height 824
click at [458, 80] on div at bounding box center [407, 216] width 814 height 824
drag, startPoint x: 442, startPoint y: 115, endPoint x: 465, endPoint y: 126, distance: 25.4
click at [450, 135] on div at bounding box center [407, 216] width 814 height 824
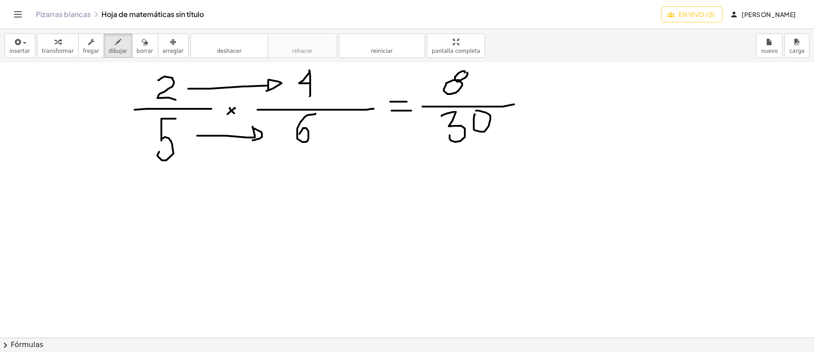
click at [476, 110] on div at bounding box center [407, 216] width 814 height 824
drag, startPoint x: 135, startPoint y: 48, endPoint x: 150, endPoint y: 47, distance: 15.7
click at [137, 48] on font "borrar" at bounding box center [145, 51] width 17 height 6
drag, startPoint x: 512, startPoint y: 85, endPoint x: 514, endPoint y: 99, distance: 14.5
click at [514, 99] on div at bounding box center [407, 216] width 814 height 824
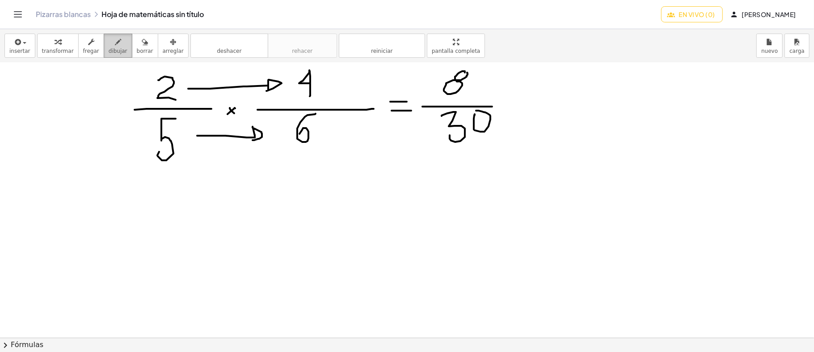
click at [115, 45] on div "button" at bounding box center [118, 41] width 19 height 11
drag, startPoint x: 478, startPoint y: 64, endPoint x: 453, endPoint y: 102, distance: 46.3
click at [439, 95] on div at bounding box center [407, 216] width 814 height 824
drag, startPoint x: 493, startPoint y: 109, endPoint x: 470, endPoint y: 119, distance: 25.3
click at [453, 144] on div at bounding box center [407, 216] width 814 height 824
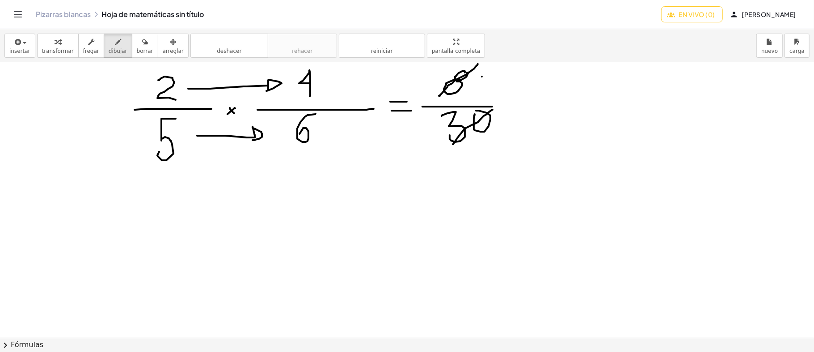
click at [482, 76] on div at bounding box center [407, 216] width 814 height 824
drag, startPoint x: 473, startPoint y: 83, endPoint x: 487, endPoint y: 82, distance: 13.9
click at [487, 82] on div at bounding box center [407, 216] width 814 height 824
click at [482, 89] on div at bounding box center [407, 216] width 814 height 824
drag, startPoint x: 498, startPoint y: 122, endPoint x: 503, endPoint y: 116, distance: 7.9
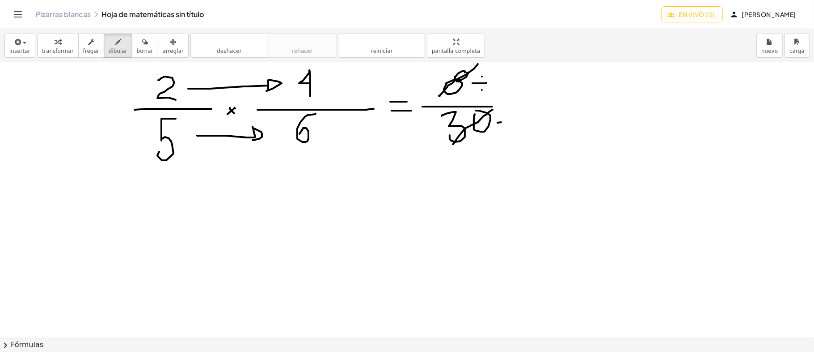
click at [504, 122] on div at bounding box center [407, 216] width 814 height 824
click at [500, 112] on div at bounding box center [407, 216] width 814 height 824
click at [503, 127] on div at bounding box center [407, 216] width 814 height 824
drag, startPoint x: 534, startPoint y: 106, endPoint x: 540, endPoint y: 103, distance: 6.8
click at [540, 103] on div at bounding box center [407, 216] width 814 height 824
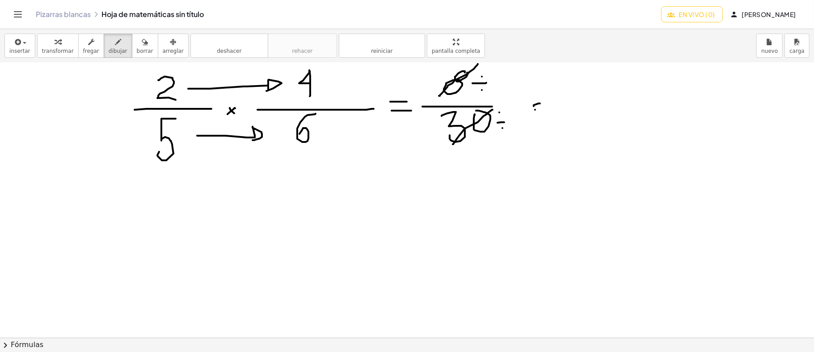
drag, startPoint x: 535, startPoint y: 109, endPoint x: 544, endPoint y: 110, distance: 8.5
click at [539, 109] on div at bounding box center [407, 216] width 814 height 824
drag, startPoint x: 555, startPoint y: 111, endPoint x: 628, endPoint y: 106, distance: 73.1
click at [628, 106] on div at bounding box center [407, 216] width 814 height 824
drag, startPoint x: 491, startPoint y: 77, endPoint x: 501, endPoint y: 86, distance: 13.0
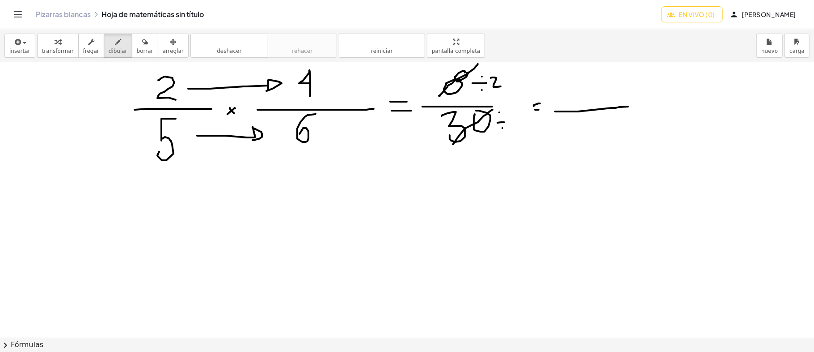
click at [501, 86] on div at bounding box center [407, 216] width 814 height 824
drag, startPoint x: 510, startPoint y: 117, endPoint x: 529, endPoint y: 119, distance: 18.9
click at [521, 123] on div at bounding box center [407, 216] width 814 height 824
drag, startPoint x: 584, startPoint y: 95, endPoint x: 587, endPoint y: 85, distance: 10.6
click at [587, 85] on div at bounding box center [407, 216] width 814 height 824
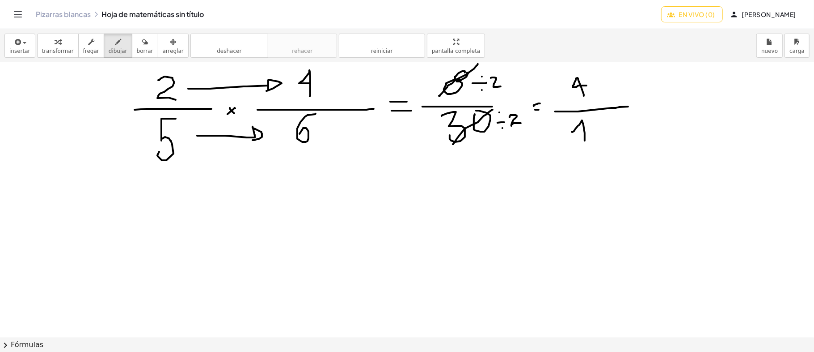
drag, startPoint x: 572, startPoint y: 131, endPoint x: 585, endPoint y: 140, distance: 15.7
click at [585, 140] on div at bounding box center [407, 216] width 814 height 824
drag, startPoint x: 591, startPoint y: 119, endPoint x: 598, endPoint y: 116, distance: 7.5
click at [598, 116] on div at bounding box center [407, 216] width 814 height 824
drag, startPoint x: 590, startPoint y: 119, endPoint x: 595, endPoint y: 134, distance: 16.3
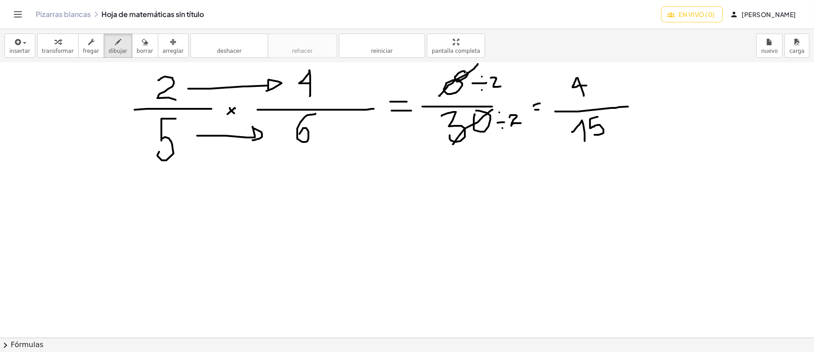
click at [595, 134] on div at bounding box center [407, 216] width 814 height 824
drag, startPoint x: 154, startPoint y: 212, endPoint x: 158, endPoint y: 217, distance: 6.4
click at [158, 217] on div at bounding box center [407, 216] width 814 height 824
click at [140, 42] on button "borrar" at bounding box center [145, 46] width 26 height 24
drag, startPoint x: 195, startPoint y: 212, endPoint x: 200, endPoint y: 215, distance: 5.6
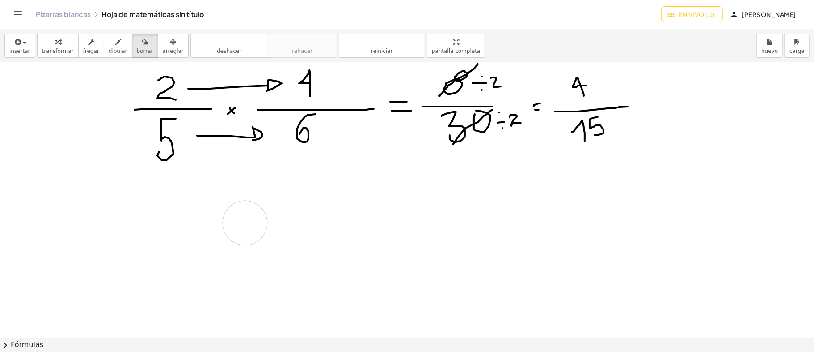
click at [206, 219] on div at bounding box center [407, 216] width 814 height 824
click at [115, 45] on div "button" at bounding box center [118, 41] width 19 height 11
drag, startPoint x: 161, startPoint y: 191, endPoint x: 168, endPoint y: 210, distance: 19.7
click at [168, 210] on div at bounding box center [407, 216] width 814 height 824
drag, startPoint x: 144, startPoint y: 216, endPoint x: 200, endPoint y: 219, distance: 56.4
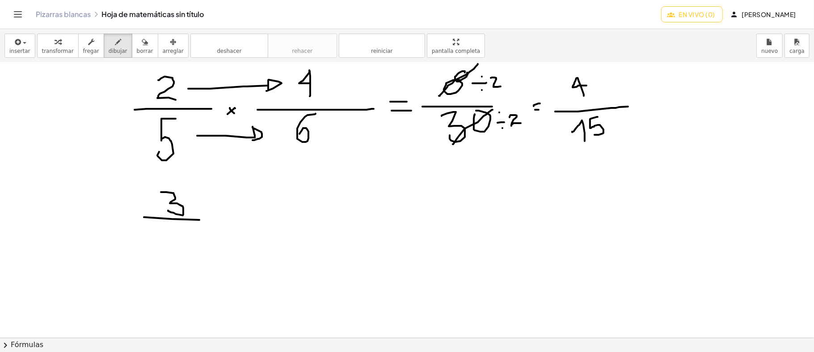
click at [200, 219] on div at bounding box center [407, 216] width 814 height 824
drag, startPoint x: 186, startPoint y: 250, endPoint x: 181, endPoint y: 244, distance: 8.2
click at [181, 244] on div at bounding box center [407, 216] width 814 height 824
click at [217, 207] on div at bounding box center [407, 216] width 814 height 824
click at [217, 222] on div at bounding box center [407, 216] width 814 height 824
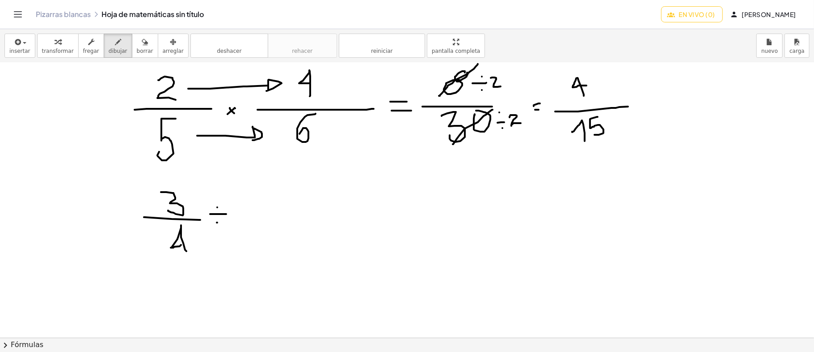
click at [226, 213] on div at bounding box center [407, 216] width 814 height 824
drag, startPoint x: 245, startPoint y: 217, endPoint x: 301, endPoint y: 213, distance: 55.6
click at [301, 213] on div at bounding box center [407, 216] width 814 height 824
drag, startPoint x: 265, startPoint y: 186, endPoint x: 283, endPoint y: 204, distance: 25.3
click at [283, 204] on div at bounding box center [407, 216] width 814 height 824
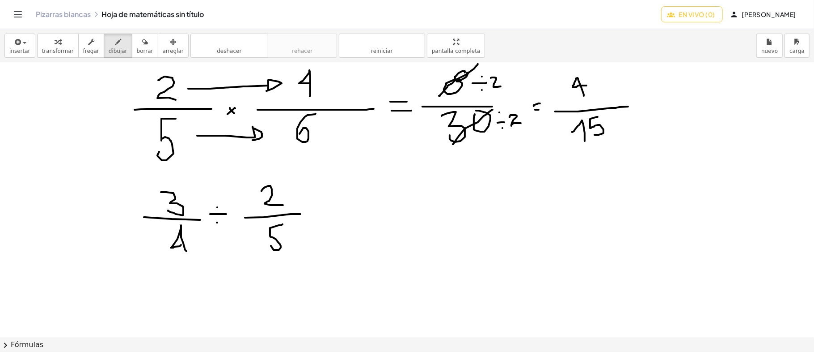
drag, startPoint x: 283, startPoint y: 224, endPoint x: 271, endPoint y: 245, distance: 24.4
click at [271, 245] on div at bounding box center [407, 216] width 814 height 824
drag, startPoint x: 322, startPoint y: 210, endPoint x: 342, endPoint y: 210, distance: 20.1
click at [342, 210] on div at bounding box center [407, 216] width 814 height 824
drag, startPoint x: 324, startPoint y: 218, endPoint x: 348, endPoint y: 219, distance: 23.7
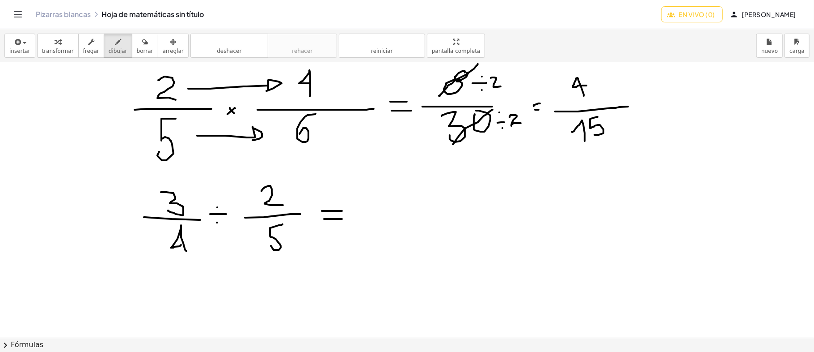
click at [348, 219] on div at bounding box center [407, 216] width 814 height 824
drag, startPoint x: 201, startPoint y: 203, endPoint x: 256, endPoint y: 235, distance: 63.4
click at [256, 235] on div at bounding box center [407, 216] width 814 height 824
drag, startPoint x: 199, startPoint y: 241, endPoint x: 248, endPoint y: 199, distance: 63.8
click at [248, 199] on div at bounding box center [407, 216] width 814 height 824
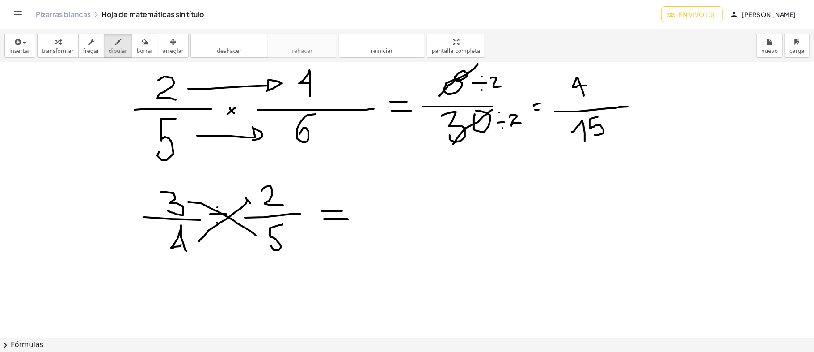
drag, startPoint x: 246, startPoint y: 197, endPoint x: 250, endPoint y: 203, distance: 7.3
click at [250, 203] on div at bounding box center [407, 216] width 814 height 824
drag, startPoint x: 246, startPoint y: 195, endPoint x: 251, endPoint y: 204, distance: 10.6
click at [251, 204] on div at bounding box center [407, 216] width 814 height 824
drag, startPoint x: 373, startPoint y: 213, endPoint x: 503, endPoint y: 201, distance: 130.2
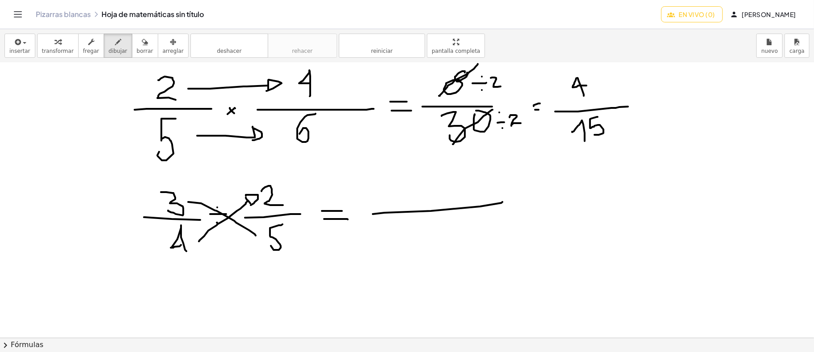
click at [503, 201] on div at bounding box center [407, 216] width 814 height 824
drag, startPoint x: 258, startPoint y: 230, endPoint x: 263, endPoint y: 233, distance: 5.5
click at [263, 233] on div at bounding box center [407, 216] width 814 height 824
click at [378, 186] on div at bounding box center [407, 216] width 814 height 824
drag, startPoint x: 75, startPoint y: 96, endPoint x: 109, endPoint y: 115, distance: 39.3
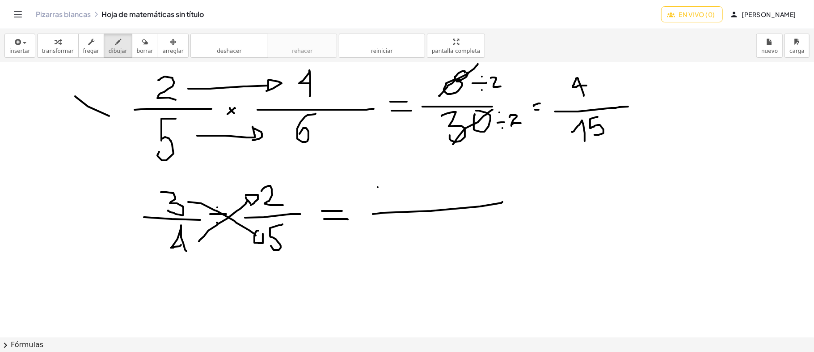
click at [109, 115] on div at bounding box center [407, 216] width 814 height 824
drag, startPoint x: 100, startPoint y: 92, endPoint x: 83, endPoint y: 115, distance: 28.4
click at [83, 115] on div at bounding box center [407, 216] width 814 height 824
click at [92, 209] on div at bounding box center [407, 216] width 814 height 824
drag, startPoint x: 81, startPoint y: 222, endPoint x: 101, endPoint y: 226, distance: 20.4
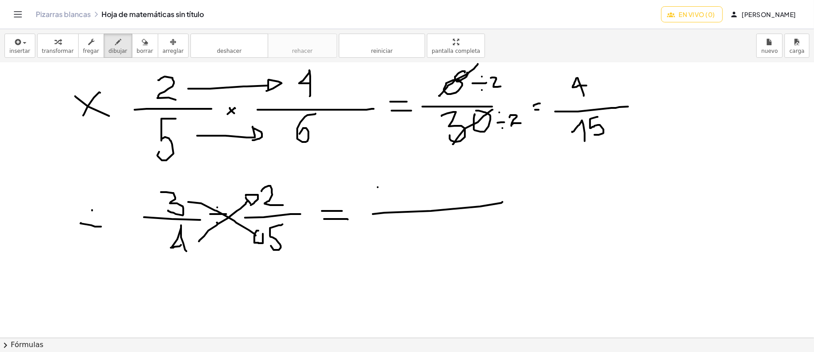
click at [101, 226] on div at bounding box center [407, 216] width 814 height 824
click at [92, 235] on div at bounding box center [407, 216] width 814 height 824
drag, startPoint x: 377, startPoint y: 189, endPoint x: 402, endPoint y: 199, distance: 26.9
click at [402, 199] on div at bounding box center [407, 216] width 814 height 824
drag, startPoint x: 408, startPoint y: 174, endPoint x: 429, endPoint y: 174, distance: 21.0
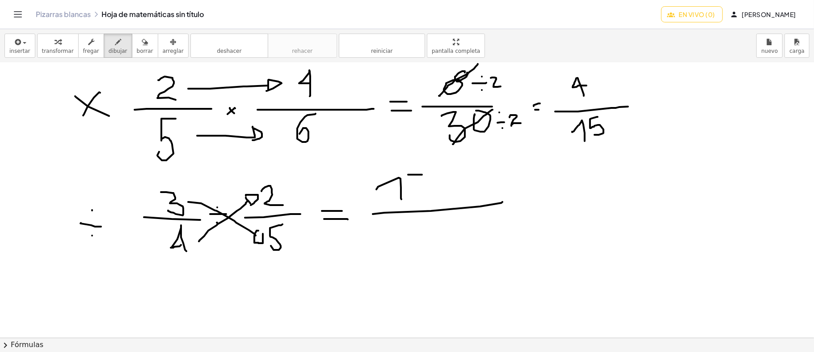
click at [429, 174] on div at bounding box center [407, 216] width 814 height 824
drag, startPoint x: 410, startPoint y: 174, endPoint x: 411, endPoint y: 192, distance: 17.4
click at [411, 192] on div at bounding box center [407, 216] width 814 height 824
click at [423, 224] on div at bounding box center [407, 216] width 814 height 824
click at [415, 239] on div at bounding box center [407, 216] width 814 height 824
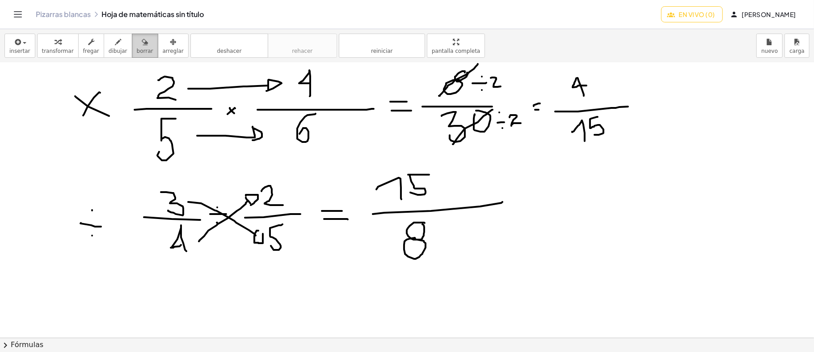
click at [142, 43] on icon "button" at bounding box center [145, 42] width 6 height 11
drag, startPoint x: 482, startPoint y: 183, endPoint x: 467, endPoint y: 199, distance: 21.2
click at [464, 202] on div at bounding box center [407, 216] width 814 height 824
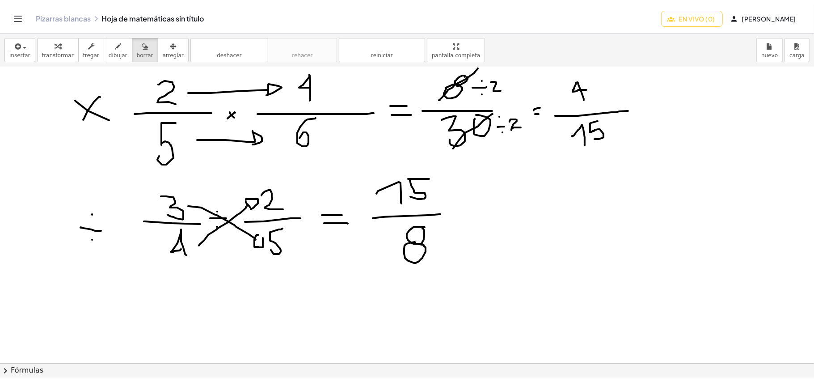
scroll to position [259, 0]
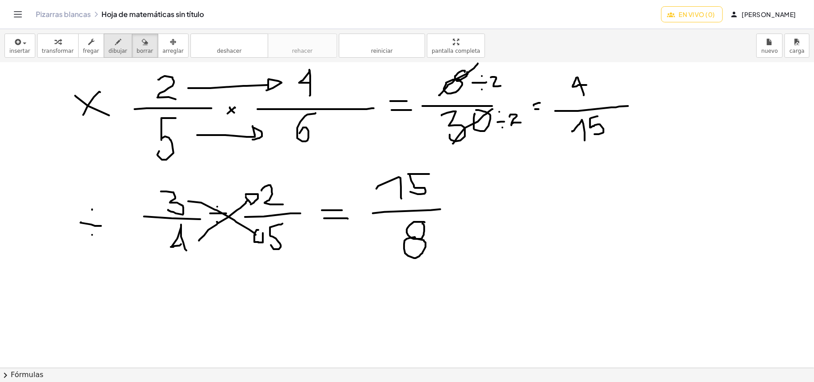
click at [109, 52] on font "dibujar" at bounding box center [118, 51] width 19 height 6
click at [137, 49] on font "borrar" at bounding box center [145, 51] width 17 height 6
drag, startPoint x: 59, startPoint y: 75, endPoint x: 144, endPoint y: 93, distance: 86.4
click at [144, 93] on div at bounding box center [407, 215] width 814 height 824
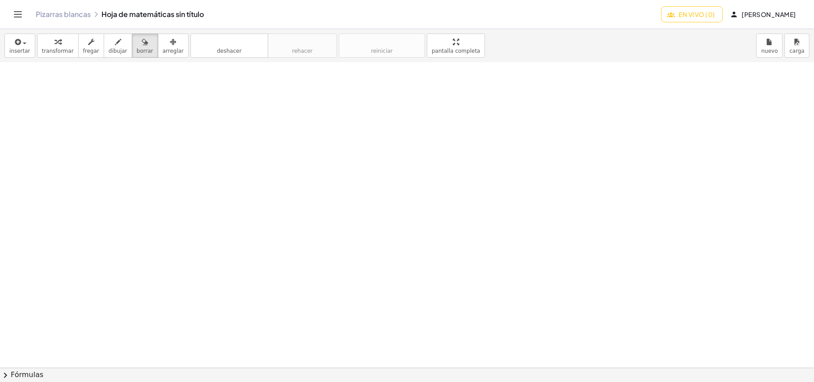
scroll to position [0, 0]
click at [109, 48] on font "dibujar" at bounding box center [118, 51] width 19 height 6
drag, startPoint x: 118, startPoint y: 97, endPoint x: 127, endPoint y: 97, distance: 9.4
click at [127, 97] on div at bounding box center [407, 368] width 814 height 610
drag, startPoint x: 135, startPoint y: 99, endPoint x: 150, endPoint y: 102, distance: 16.0
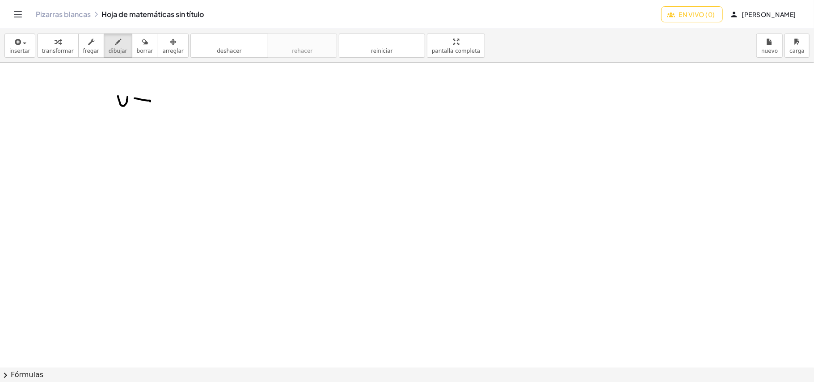
click at [150, 102] on div at bounding box center [407, 368] width 814 height 610
drag, startPoint x: 156, startPoint y: 87, endPoint x: 167, endPoint y: 102, distance: 18.9
click at [167, 102] on div at bounding box center [407, 368] width 814 height 610
drag, startPoint x: 146, startPoint y: 113, endPoint x: 182, endPoint y: 115, distance: 36.7
click at [182, 115] on div at bounding box center [407, 368] width 814 height 610
